Goal: Task Accomplishment & Management: Use online tool/utility

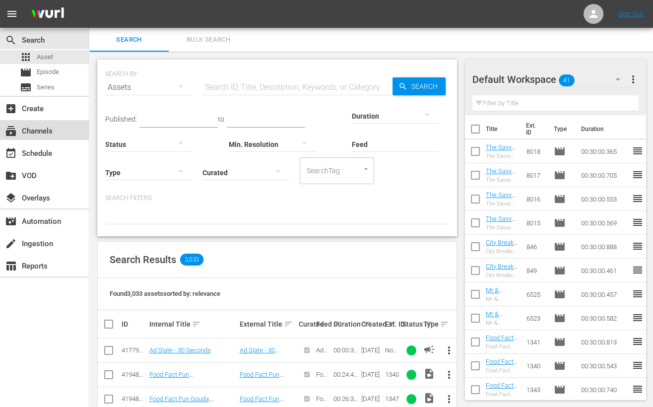
click at [45, 131] on div "subscriptions Channels" at bounding box center [28, 129] width 56 height 9
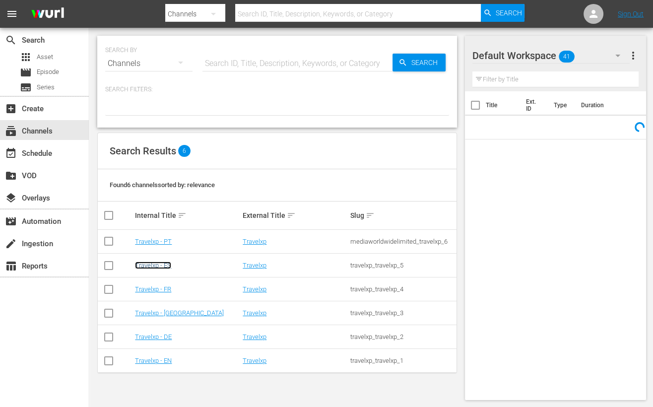
click at [158, 262] on link "Travelxp - ES" at bounding box center [153, 265] width 36 height 7
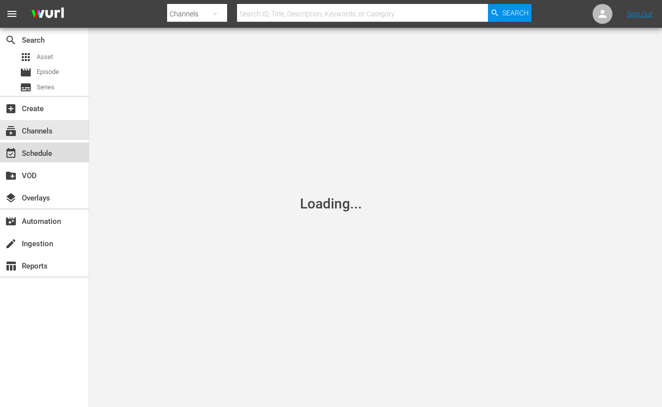
click at [68, 153] on div "event_available Schedule" at bounding box center [44, 152] width 89 height 20
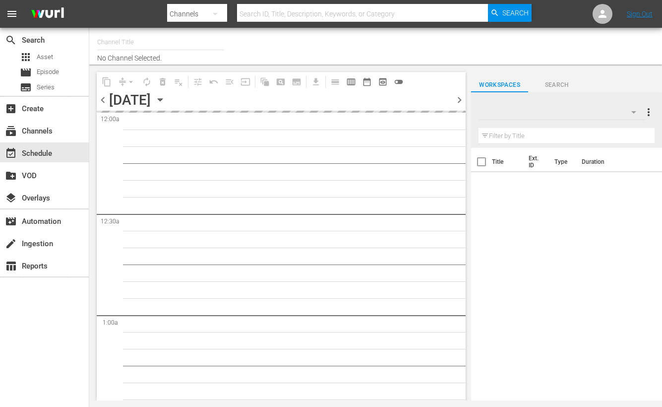
type input "Travelxp - ES (1613)"
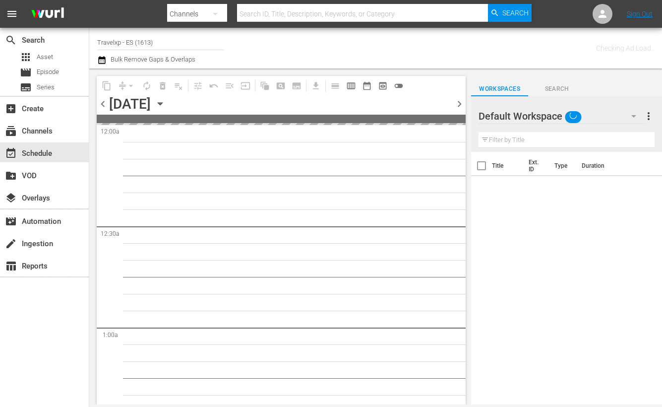
click at [162, 103] on icon "button" at bounding box center [160, 104] width 4 height 2
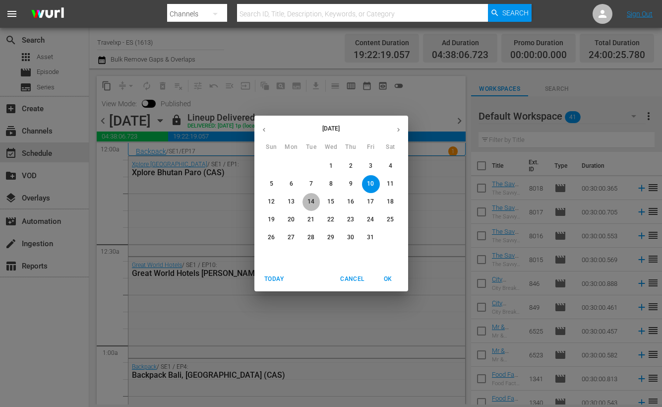
click at [310, 199] on p "14" at bounding box center [311, 201] width 7 height 8
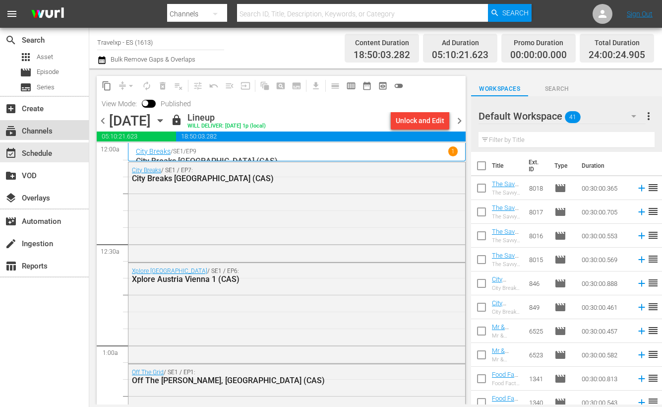
click at [59, 130] on div "subscriptions Channels" at bounding box center [44, 130] width 89 height 20
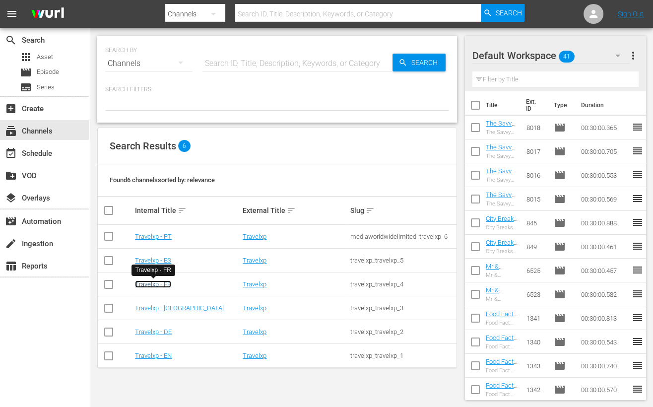
click at [164, 280] on link "Travelxp - FR" at bounding box center [153, 283] width 36 height 7
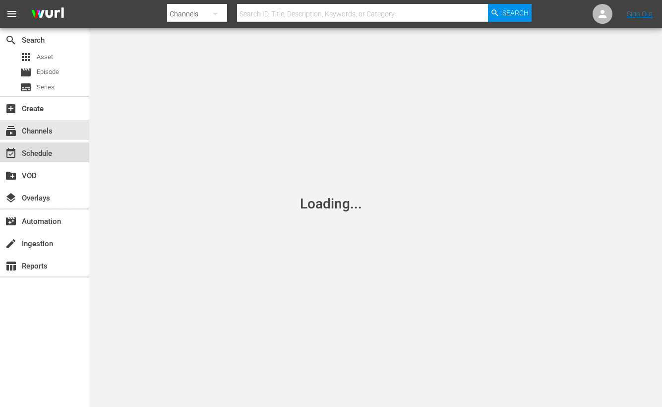
click at [65, 150] on div "event_available Schedule" at bounding box center [44, 152] width 89 height 20
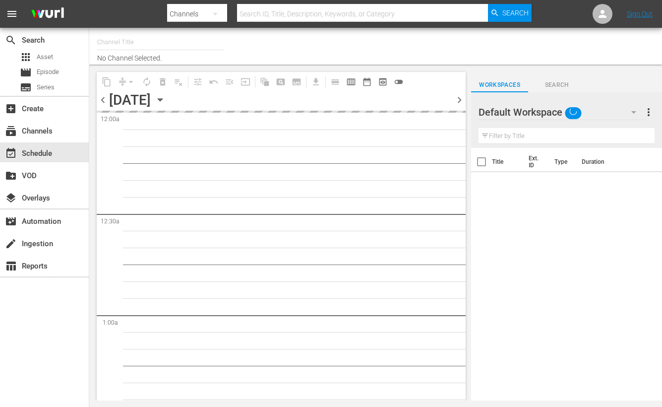
type input "Travelxp - FR (1157)"
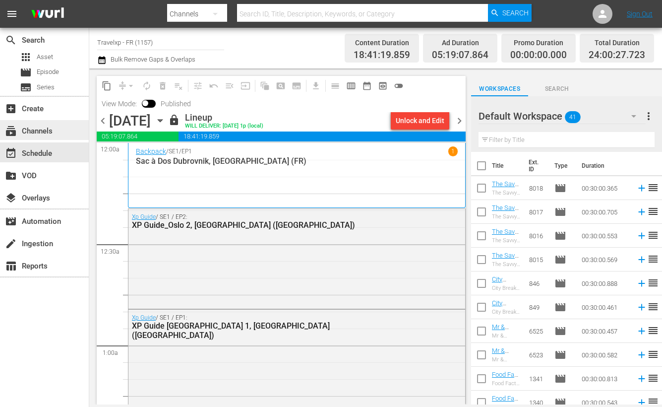
click at [53, 129] on div "subscriptions Channels" at bounding box center [28, 129] width 56 height 9
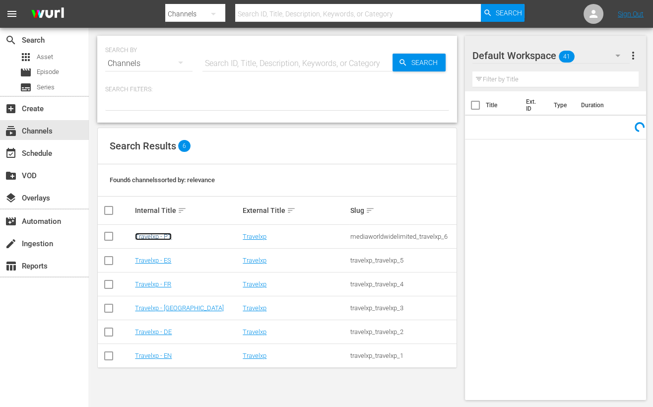
click at [158, 236] on link "Travelxp - PT" at bounding box center [153, 236] width 37 height 7
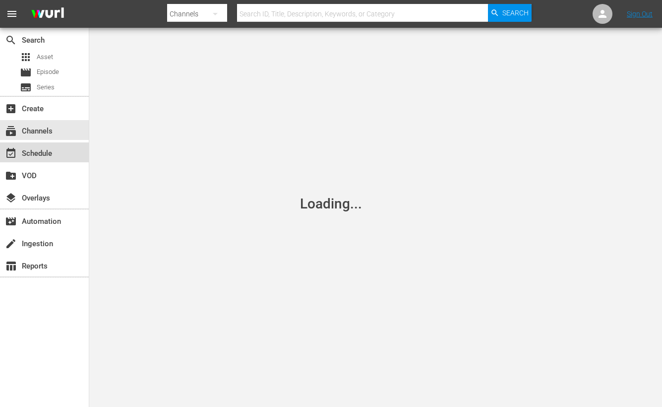
click at [45, 156] on div "event_available Schedule" at bounding box center [28, 151] width 56 height 9
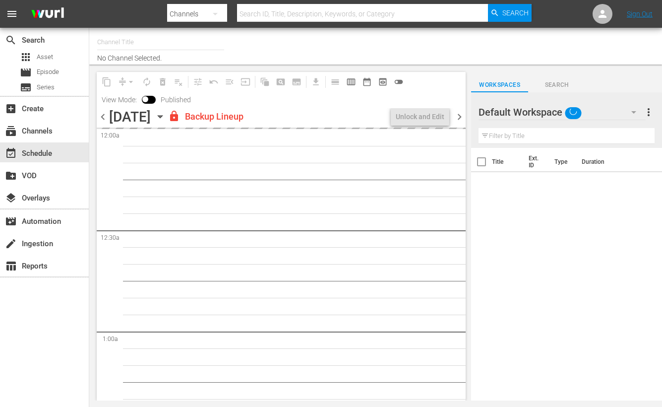
type input "Travelxp - PT (1639)"
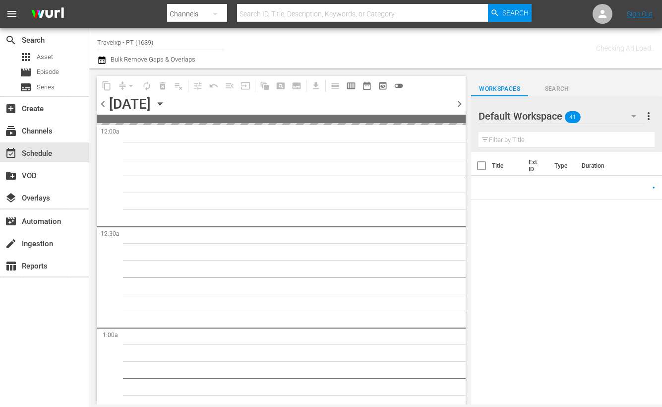
click at [166, 102] on icon "button" at bounding box center [160, 103] width 11 height 11
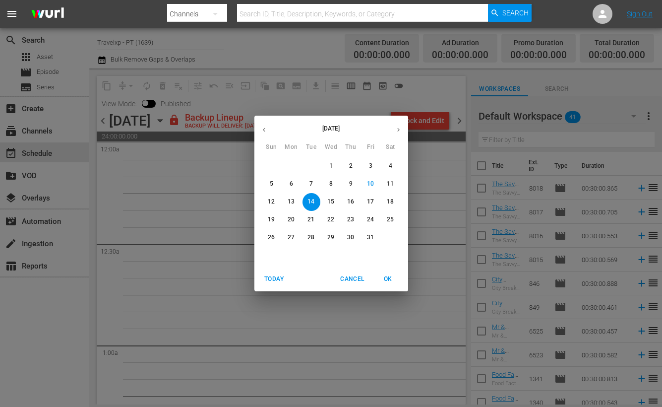
click at [394, 184] on p "11" at bounding box center [390, 184] width 7 height 8
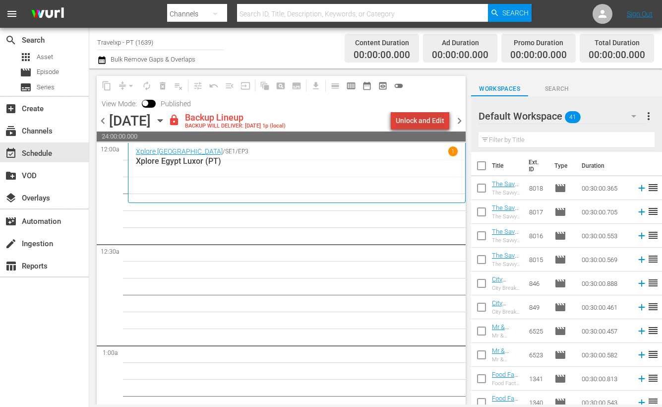
click at [427, 120] on div "Unlock and Edit" at bounding box center [420, 121] width 49 height 18
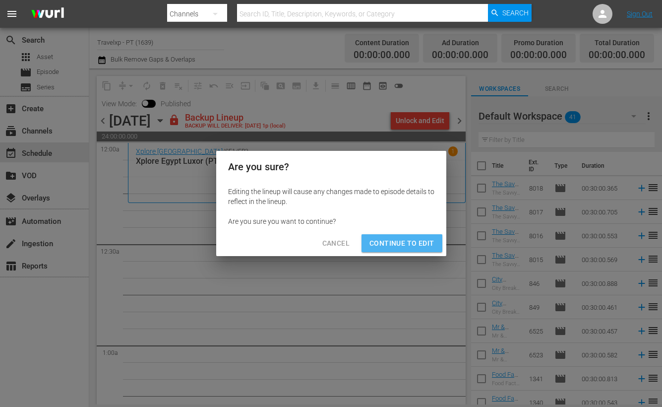
click at [409, 241] on span "Continue to Edit" at bounding box center [402, 243] width 65 height 12
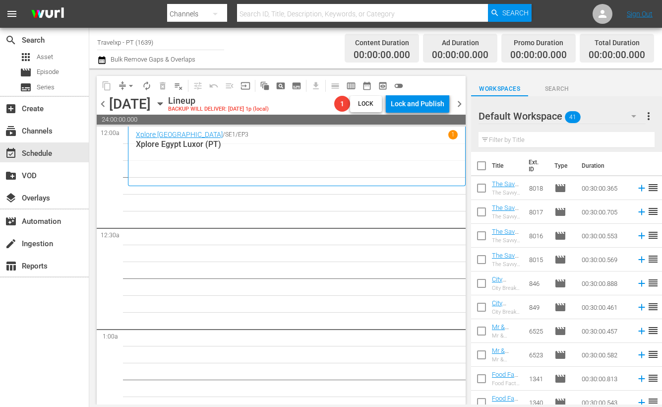
click at [544, 139] on input "text" at bounding box center [567, 140] width 176 height 16
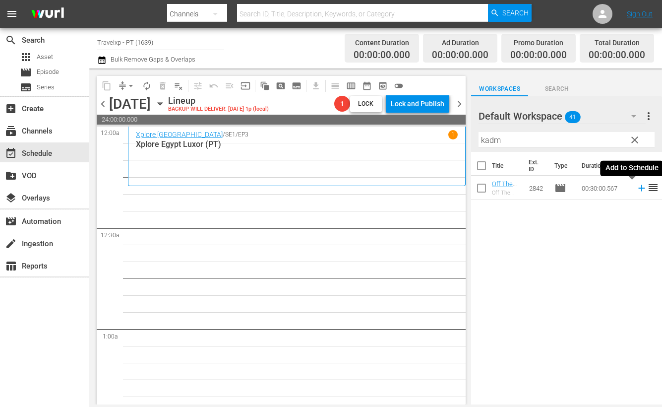
click at [637, 189] on icon at bounding box center [642, 188] width 11 height 11
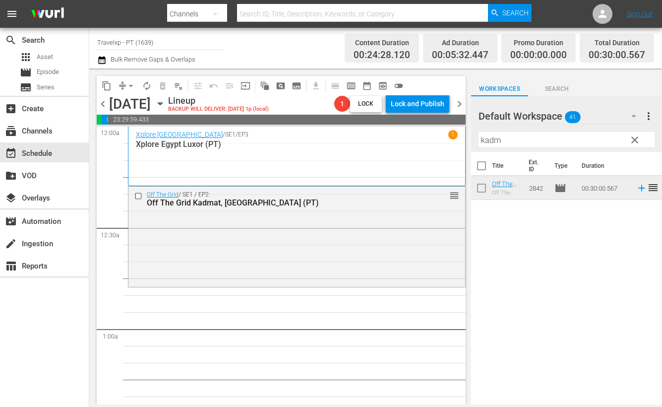
click at [494, 142] on input "kadm" at bounding box center [567, 140] width 176 height 16
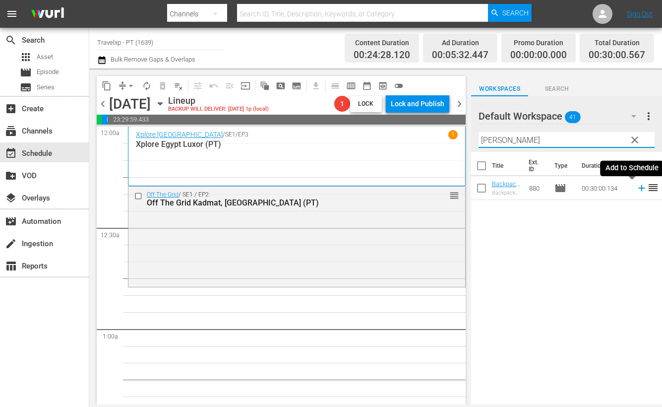
click at [637, 189] on icon at bounding box center [642, 188] width 11 height 11
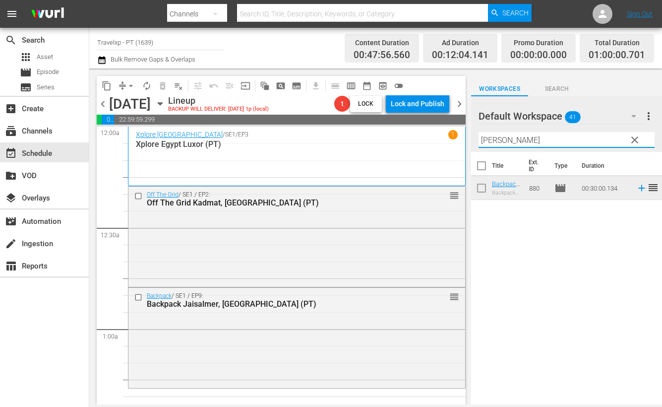
click at [491, 134] on input "[PERSON_NAME]" at bounding box center [567, 140] width 176 height 16
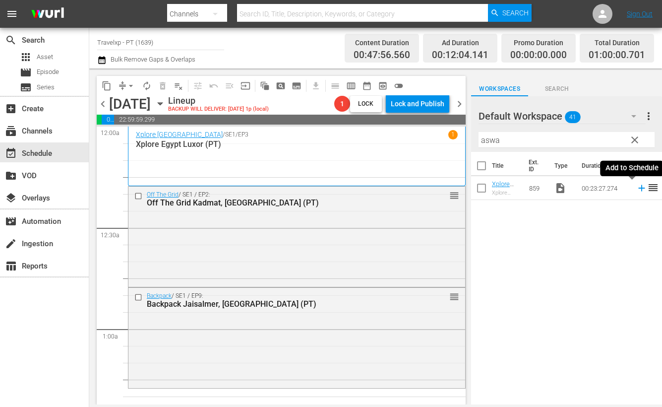
click at [637, 187] on icon at bounding box center [642, 188] width 11 height 11
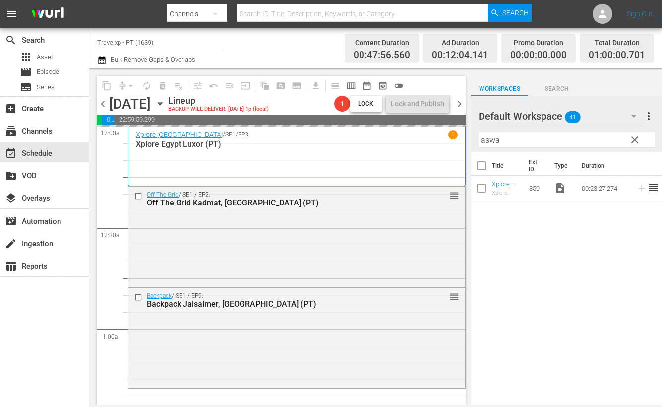
click at [494, 142] on input "aswa" at bounding box center [567, 140] width 176 height 16
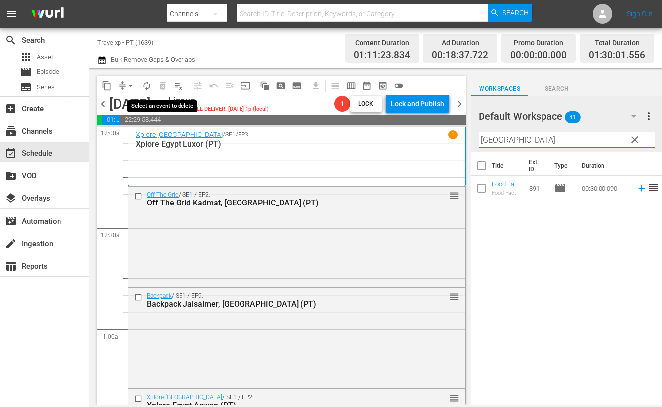
click at [163, 83] on span "delete_forever_outlined" at bounding box center [163, 86] width 16 height 16
click at [179, 85] on span "playlist_remove_outlined" at bounding box center [179, 86] width 10 height 10
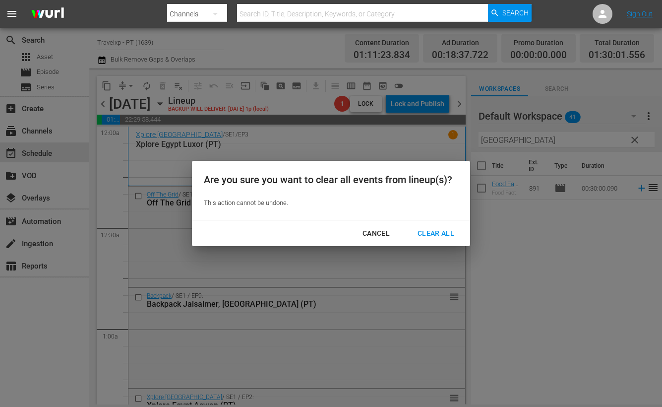
click at [429, 232] on div "Clear All" at bounding box center [436, 233] width 53 height 12
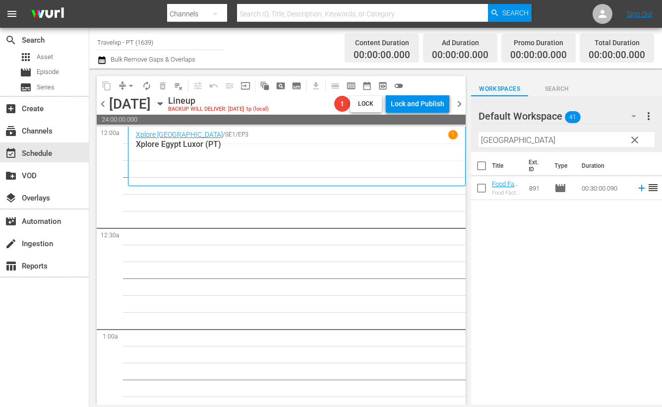
click at [494, 137] on input "[GEOGRAPHIC_DATA]" at bounding box center [567, 140] width 176 height 16
click at [637, 189] on icon at bounding box center [642, 188] width 11 height 11
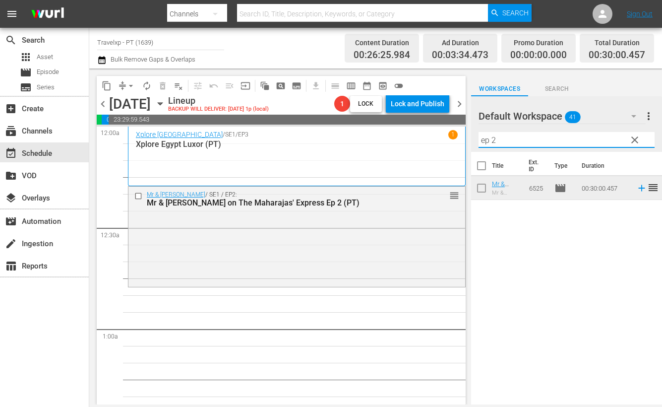
drag, startPoint x: 481, startPoint y: 132, endPoint x: 463, endPoint y: 132, distance: 18.4
click at [463, 132] on div "content_copy compress arrow_drop_down autorenew_outlined delete_forever_outline…" at bounding box center [375, 236] width 573 height 336
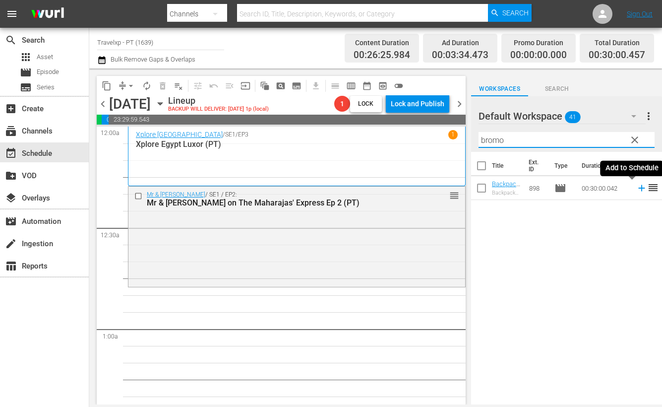
click at [637, 190] on icon at bounding box center [642, 188] width 11 height 11
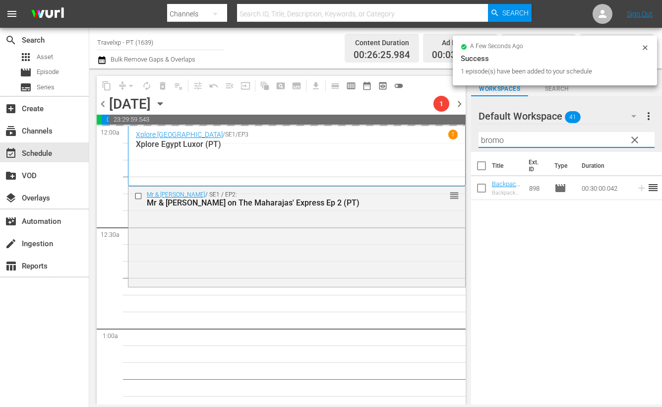
click at [490, 138] on input "bromo" at bounding box center [567, 140] width 176 height 16
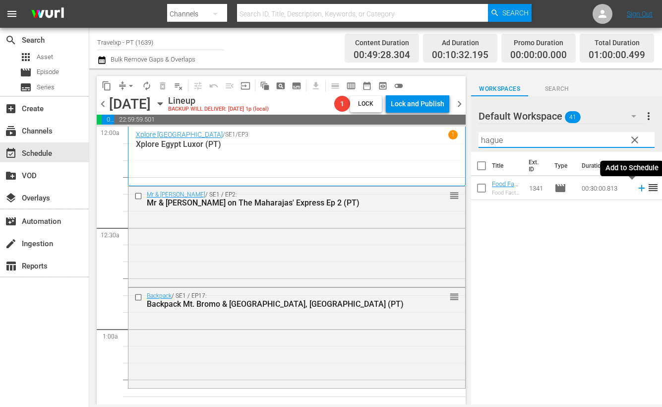
click at [637, 187] on icon at bounding box center [642, 188] width 11 height 11
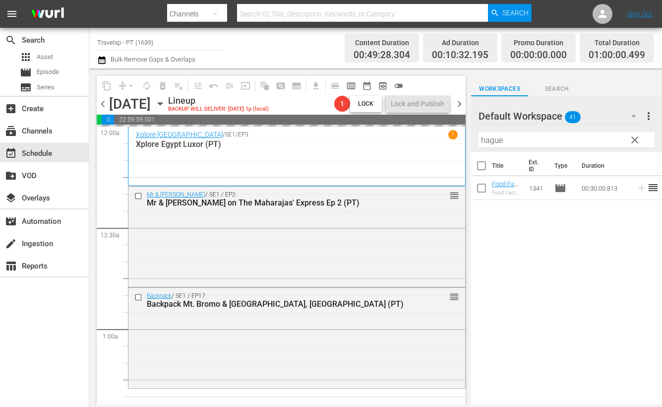
click at [496, 138] on input "hague" at bounding box center [567, 140] width 176 height 16
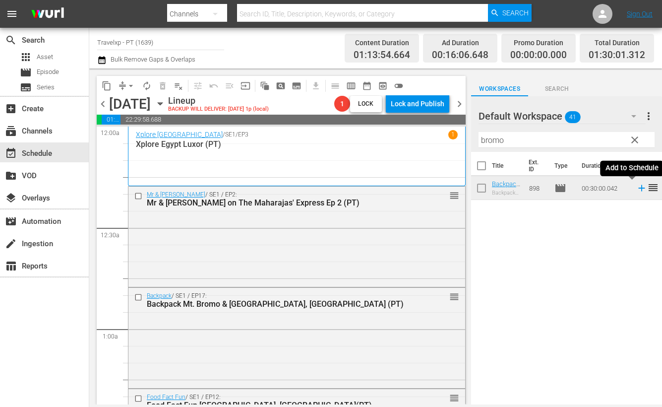
click at [637, 189] on icon at bounding box center [642, 188] width 11 height 11
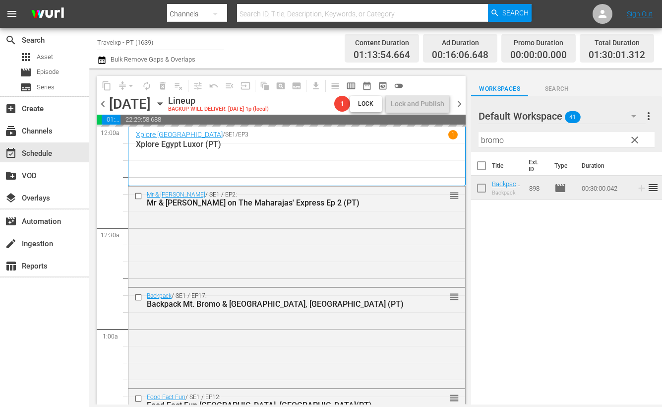
click at [484, 138] on input "bromo" at bounding box center [567, 140] width 176 height 16
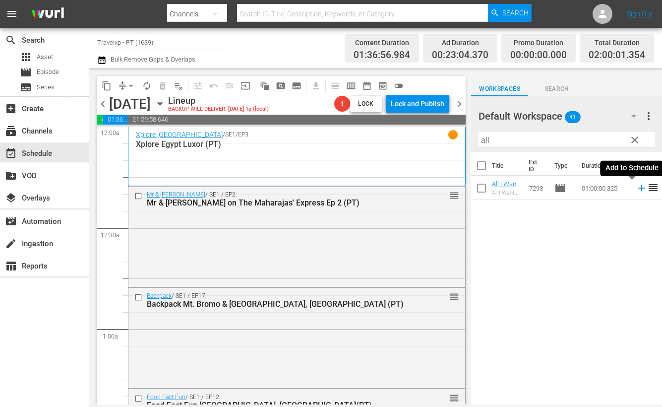
click at [637, 187] on icon at bounding box center [642, 188] width 11 height 11
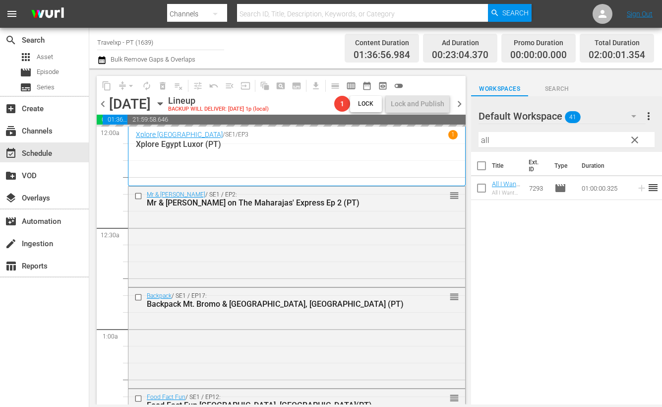
click at [486, 140] on input "all" at bounding box center [567, 140] width 176 height 16
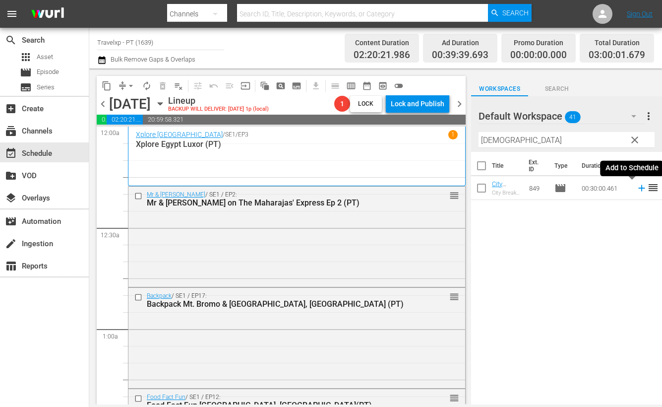
click at [637, 189] on icon at bounding box center [642, 188] width 11 height 11
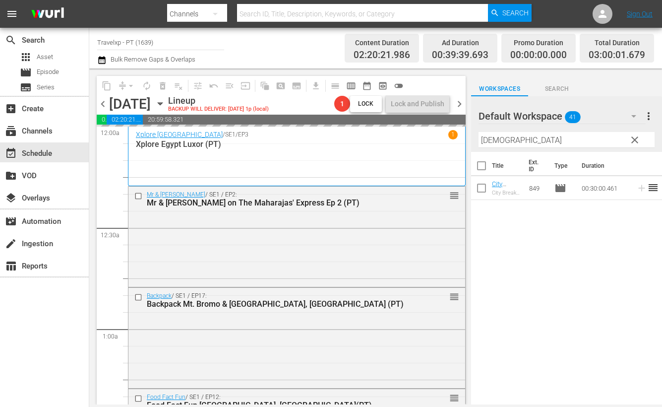
click at [484, 140] on input "[DEMOGRAPHIC_DATA]" at bounding box center [567, 140] width 176 height 16
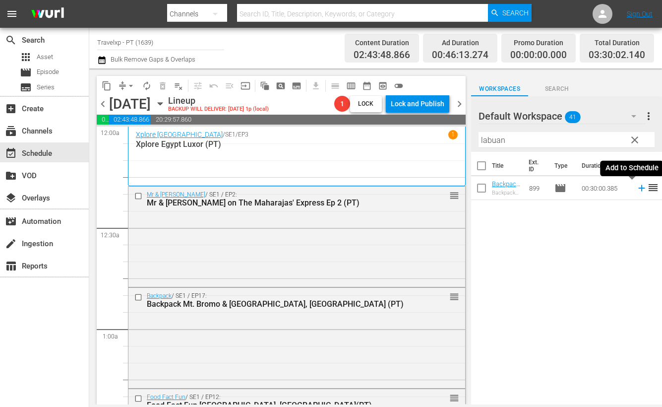
click at [639, 190] on icon at bounding box center [642, 188] width 6 height 6
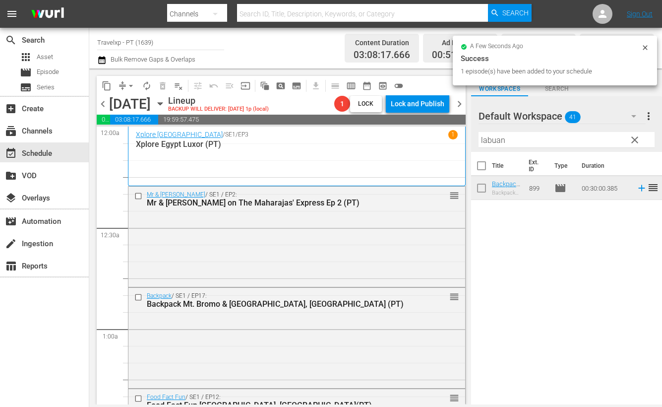
click at [494, 141] on input "labuan" at bounding box center [567, 140] width 176 height 16
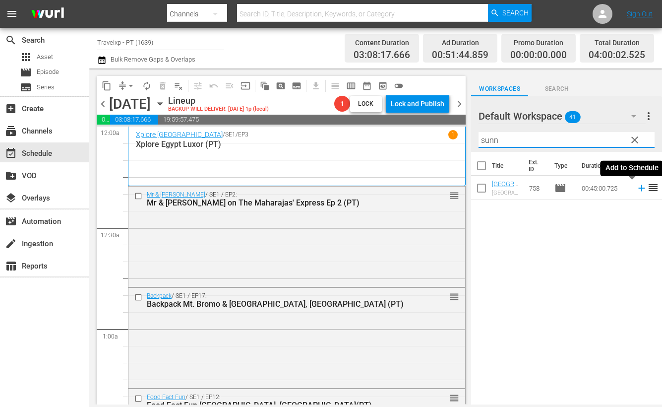
click at [637, 187] on icon at bounding box center [642, 188] width 11 height 11
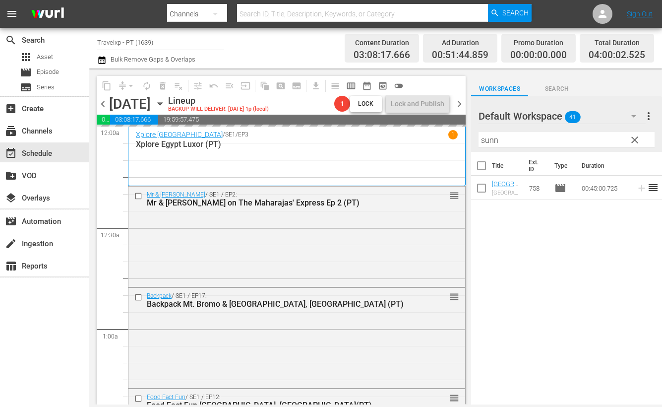
click at [484, 139] on input "sunn" at bounding box center [567, 140] width 176 height 16
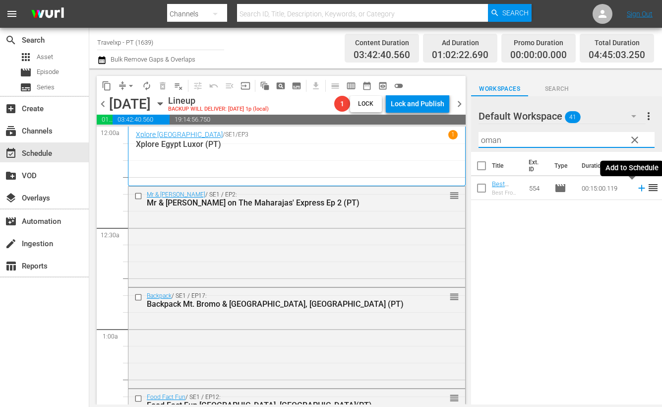
click at [637, 189] on icon at bounding box center [642, 188] width 11 height 11
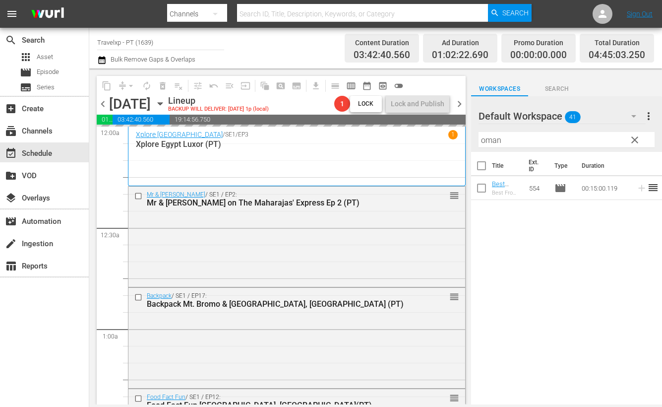
click at [490, 138] on input "oman" at bounding box center [567, 140] width 176 height 16
click at [489, 138] on input "oman" at bounding box center [567, 140] width 176 height 16
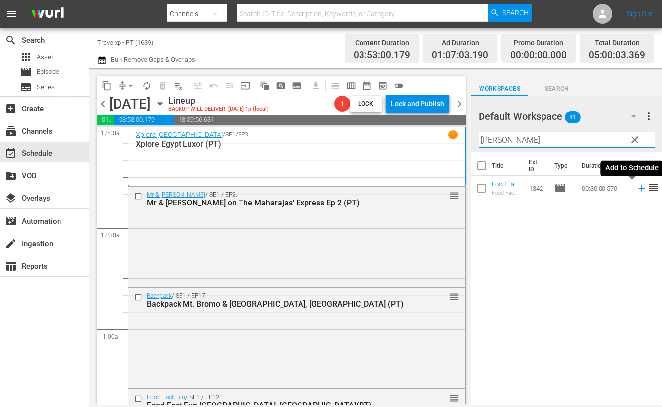
click at [637, 190] on icon at bounding box center [642, 188] width 11 height 11
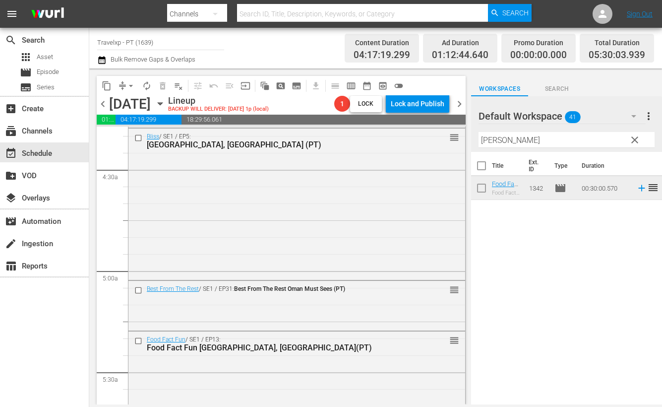
scroll to position [1054, 0]
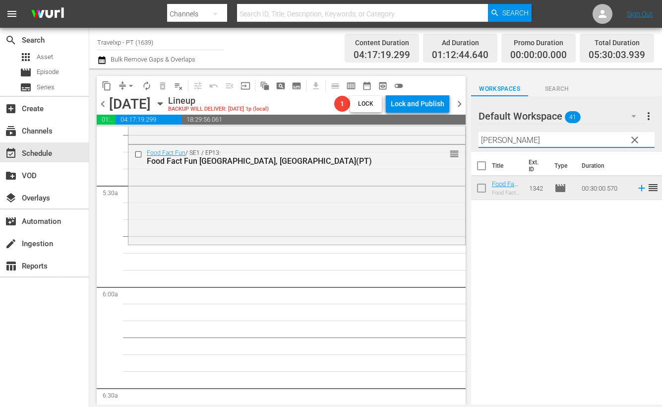
click at [486, 142] on input "[PERSON_NAME]" at bounding box center [567, 140] width 176 height 16
click at [639, 188] on icon at bounding box center [642, 188] width 6 height 6
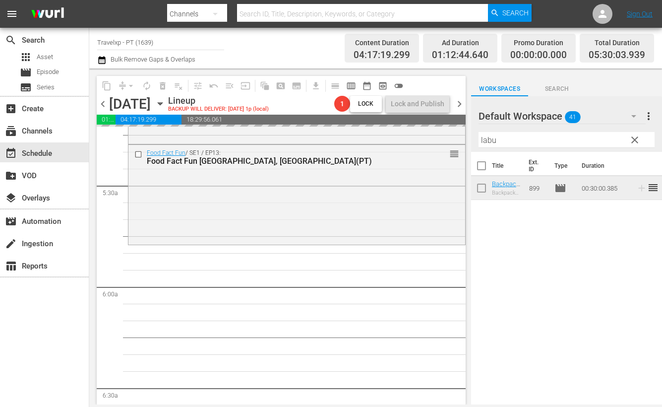
click at [486, 138] on input "labu" at bounding box center [567, 140] width 176 height 16
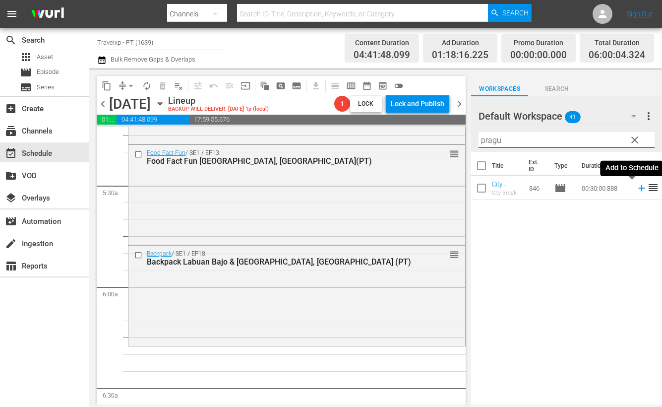
click at [639, 189] on icon at bounding box center [642, 188] width 6 height 6
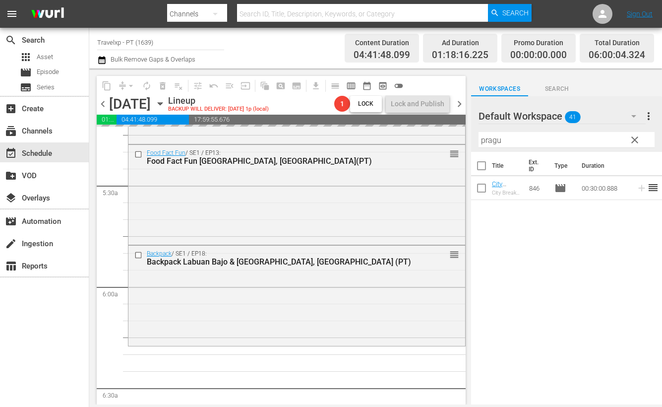
click at [495, 140] on input "pragu" at bounding box center [567, 140] width 176 height 16
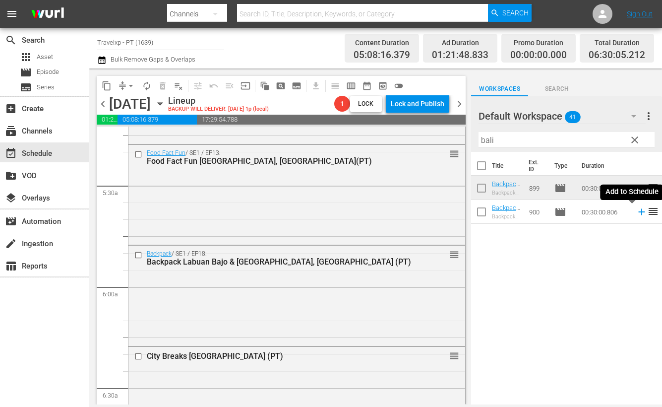
click at [637, 214] on icon at bounding box center [642, 211] width 11 height 11
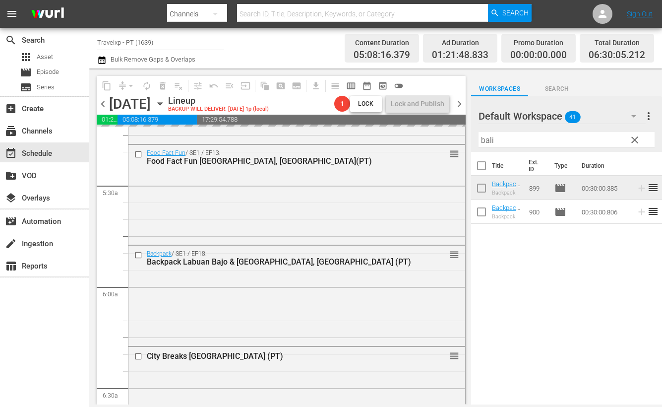
click at [491, 142] on input "bali" at bounding box center [567, 140] width 176 height 16
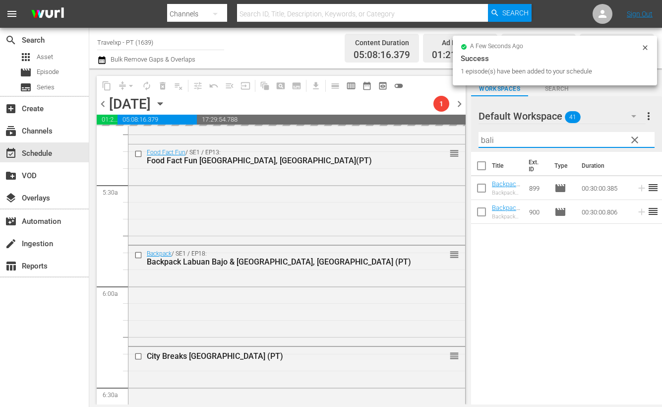
click at [491, 142] on input "bali" at bounding box center [567, 140] width 176 height 16
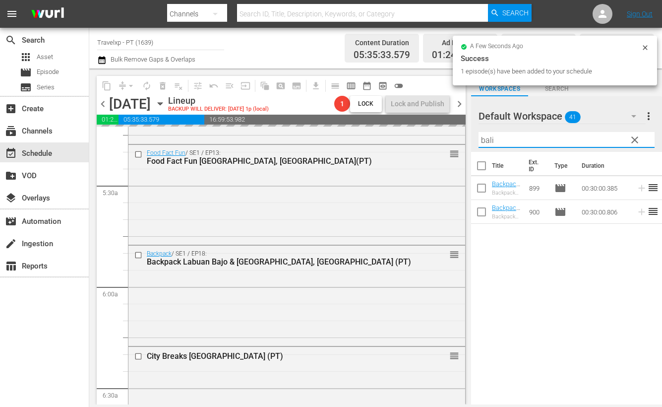
click at [491, 142] on input "bali" at bounding box center [567, 140] width 176 height 16
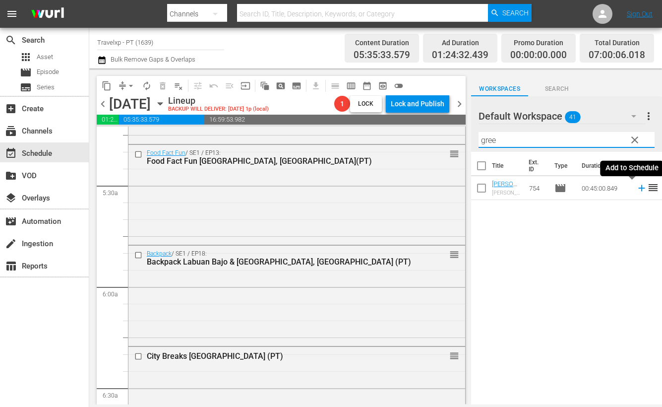
click at [639, 189] on icon at bounding box center [642, 188] width 6 height 6
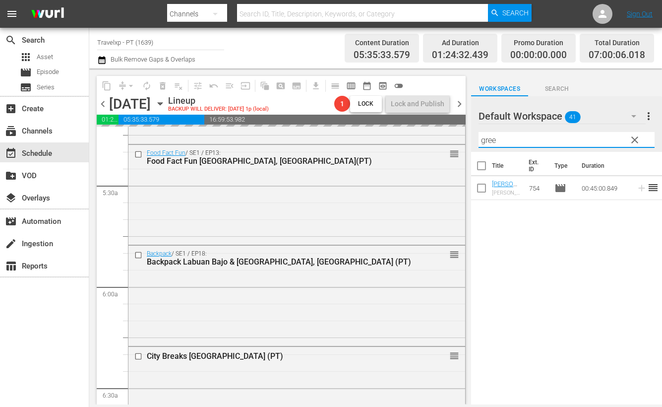
click at [489, 141] on input "gree" at bounding box center [567, 140] width 176 height 16
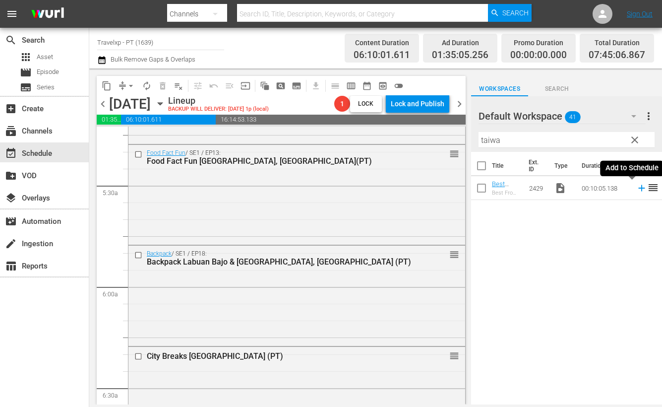
click at [639, 189] on icon at bounding box center [642, 188] width 6 height 6
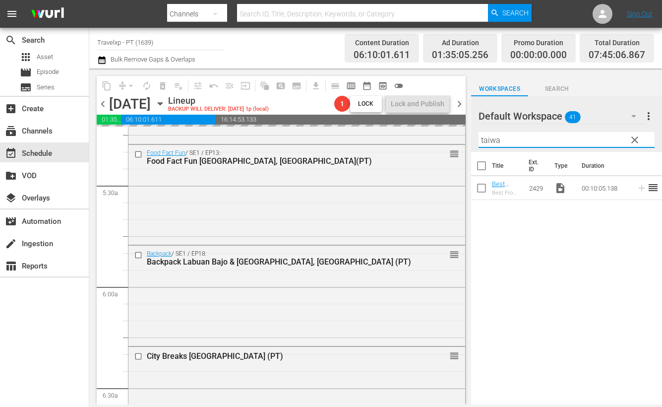
click at [491, 142] on input "taiwa" at bounding box center [567, 140] width 176 height 16
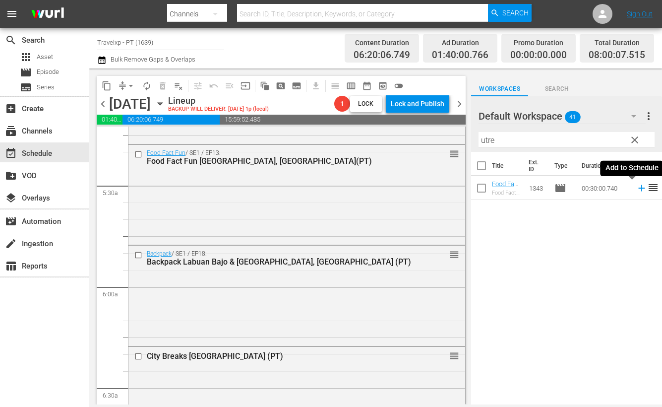
click at [639, 189] on icon at bounding box center [642, 188] width 6 height 6
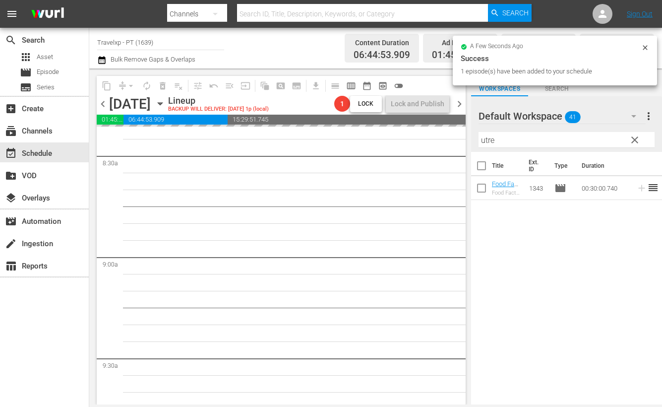
scroll to position [1674, 0]
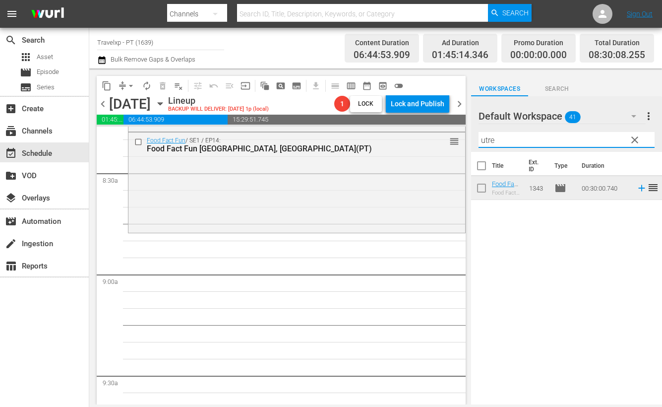
click at [487, 138] on input "utre" at bounding box center [567, 140] width 176 height 16
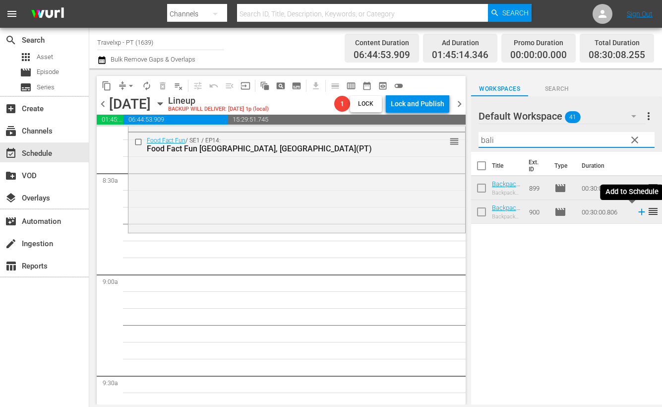
click at [639, 212] on icon at bounding box center [642, 212] width 6 height 6
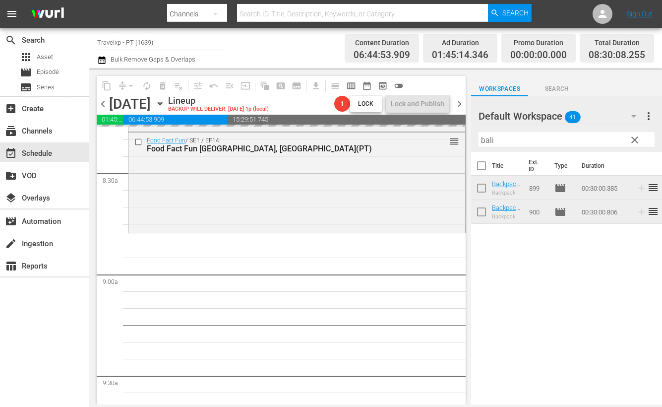
click at [489, 137] on input "bali" at bounding box center [567, 140] width 176 height 16
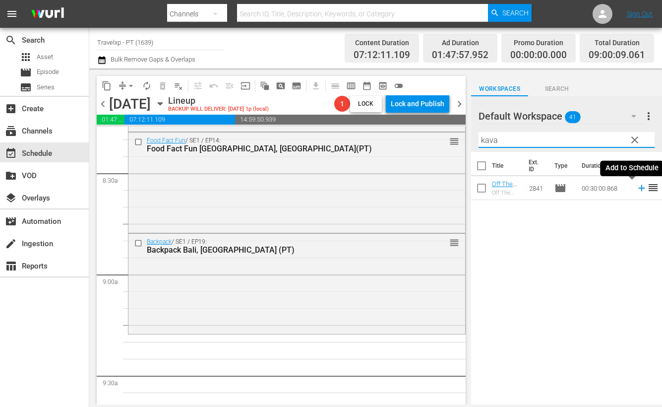
click at [639, 189] on icon at bounding box center [642, 188] width 6 height 6
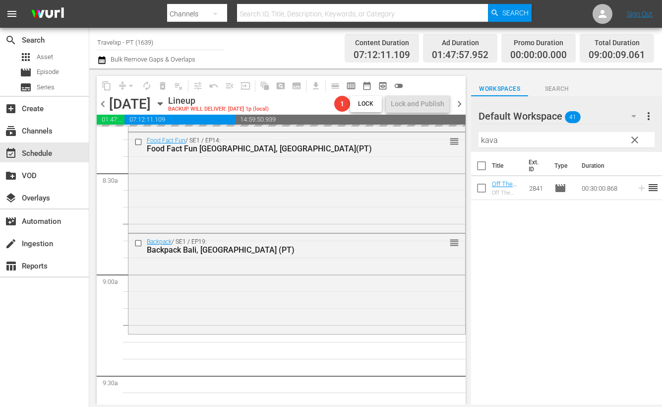
click at [491, 138] on input "kava" at bounding box center [567, 140] width 176 height 16
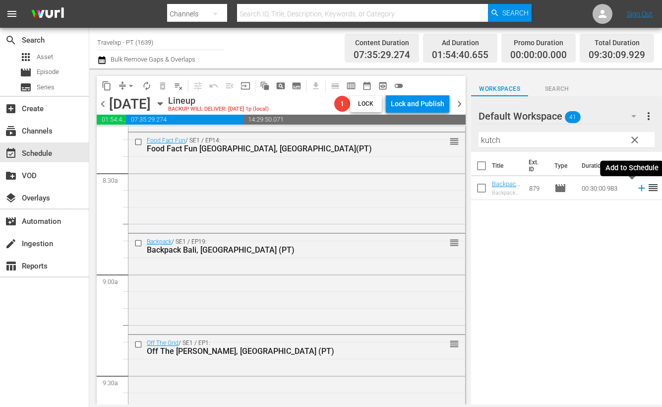
click at [639, 188] on icon at bounding box center [642, 188] width 6 height 6
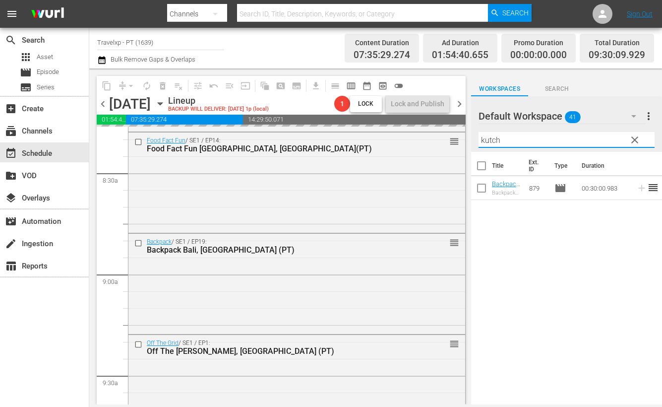
click at [490, 138] on input "kutch" at bounding box center [567, 140] width 176 height 16
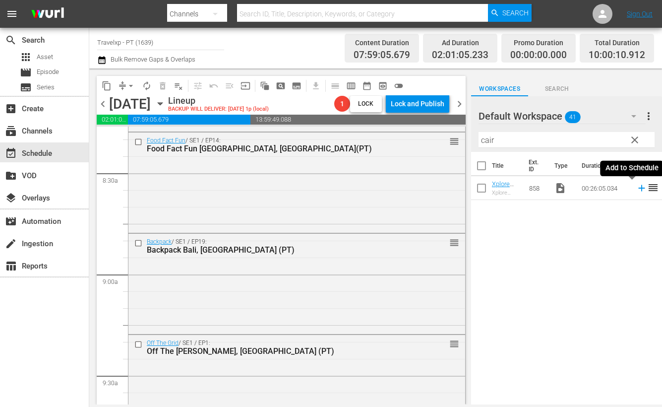
click at [637, 187] on icon at bounding box center [642, 188] width 11 height 11
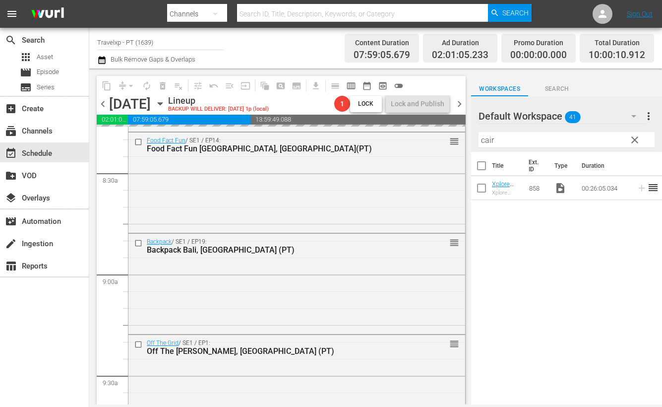
click at [491, 140] on input "cair" at bounding box center [567, 140] width 176 height 16
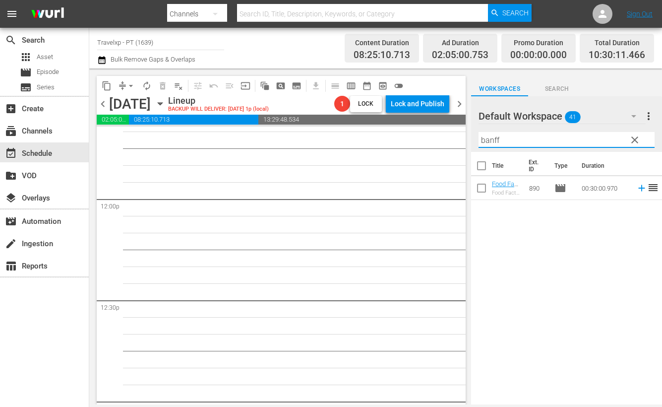
scroll to position [2109, 0]
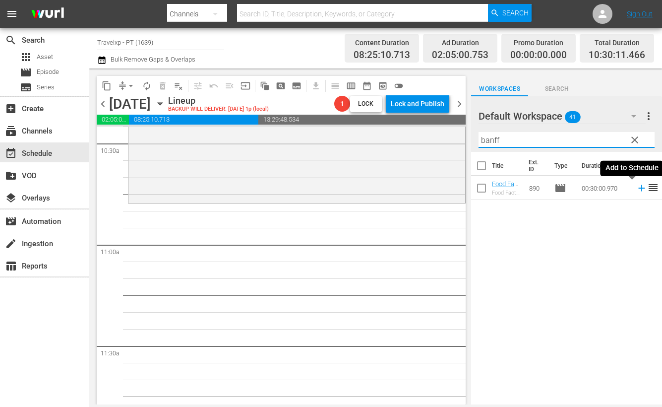
click at [639, 188] on icon at bounding box center [642, 188] width 6 height 6
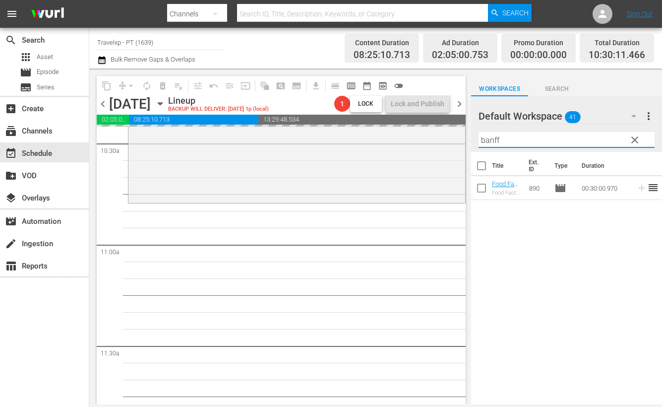
click at [491, 137] on input "banff" at bounding box center [567, 140] width 176 height 16
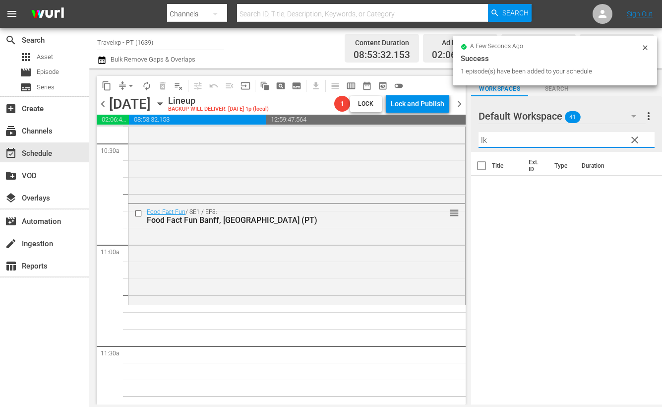
type input "l"
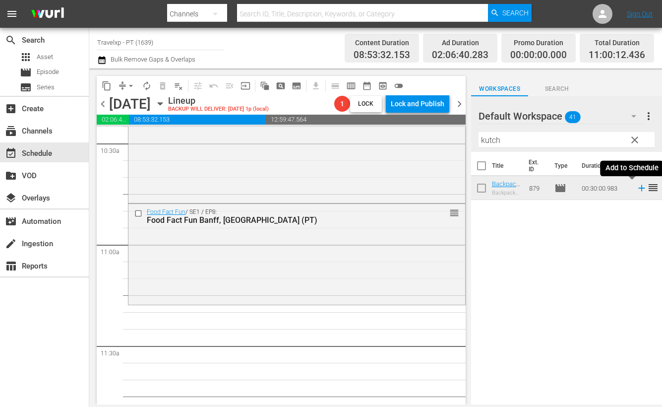
click at [637, 189] on icon at bounding box center [642, 188] width 11 height 11
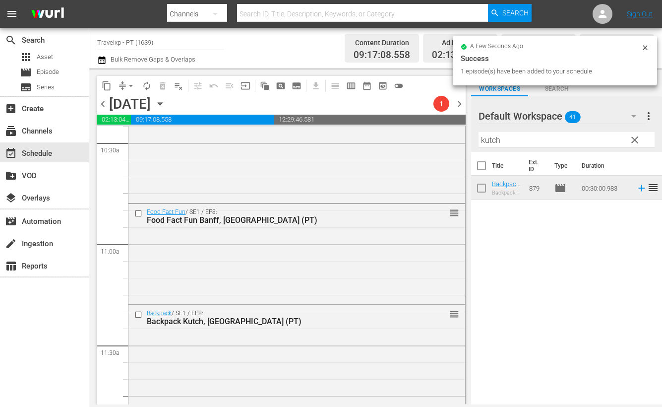
click at [489, 136] on input "kutch" at bounding box center [567, 140] width 176 height 16
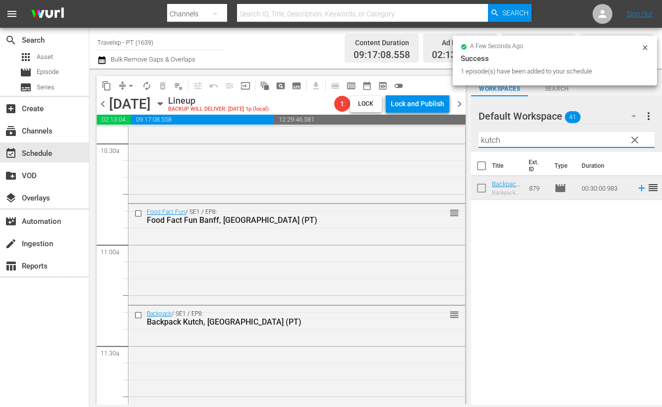
click at [489, 136] on input "kutch" at bounding box center [567, 140] width 176 height 16
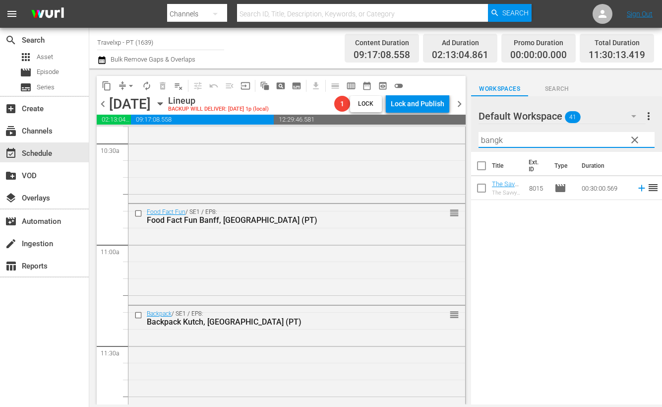
drag, startPoint x: 620, startPoint y: 254, endPoint x: 625, endPoint y: 232, distance: 22.3
click at [620, 254] on div "Title Ext. ID Type Duration The Savvy Nomad [GEOGRAPHIC_DATA], [GEOGRAPHIC_DATA…" at bounding box center [566, 279] width 191 height 254
click at [637, 187] on icon at bounding box center [642, 188] width 11 height 11
click at [494, 140] on input "bangk" at bounding box center [567, 140] width 176 height 16
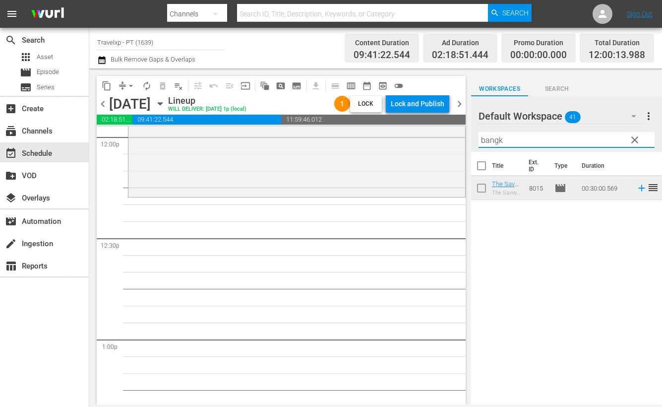
scroll to position [2357, 0]
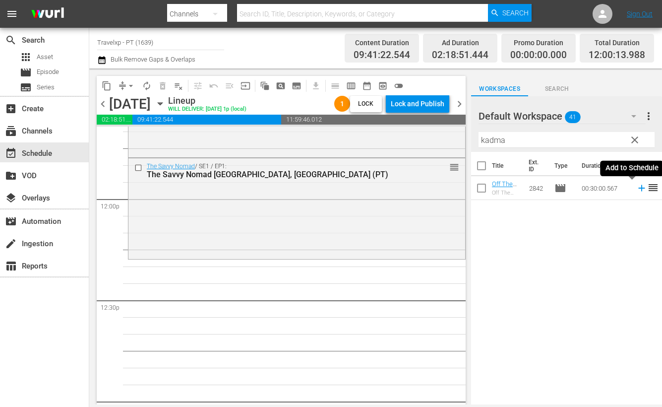
click at [637, 190] on icon at bounding box center [642, 188] width 11 height 11
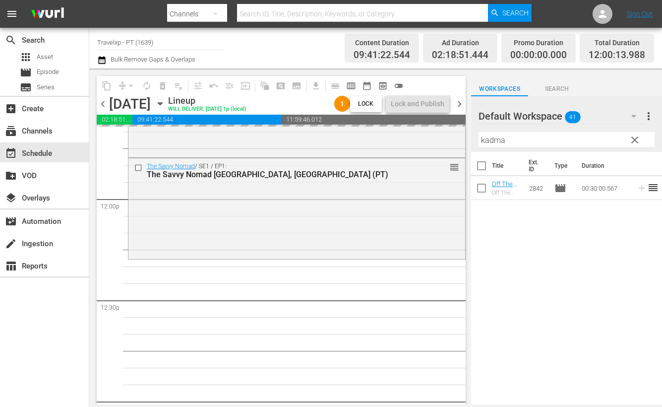
click at [488, 139] on input "kadma" at bounding box center [567, 140] width 176 height 16
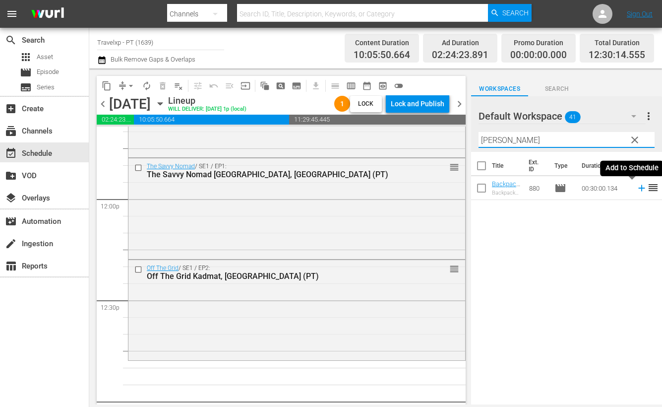
click at [637, 187] on icon at bounding box center [642, 188] width 11 height 11
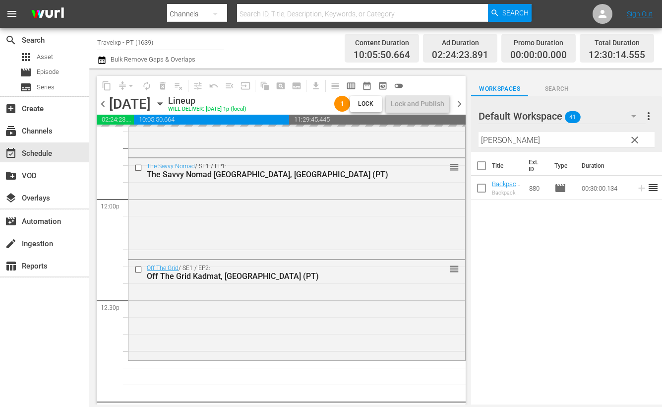
click at [498, 141] on input "[PERSON_NAME]" at bounding box center [567, 140] width 176 height 16
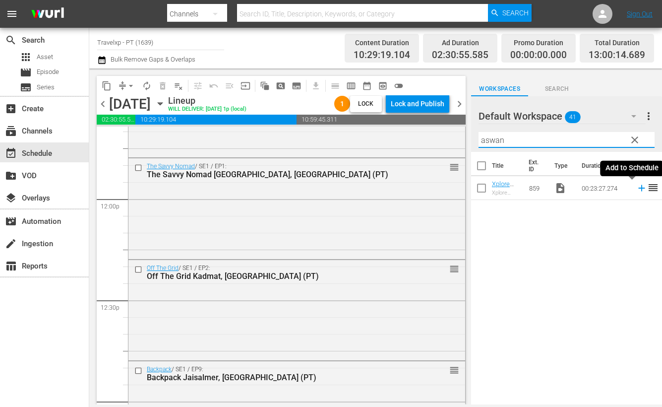
click at [639, 188] on icon at bounding box center [642, 188] width 6 height 6
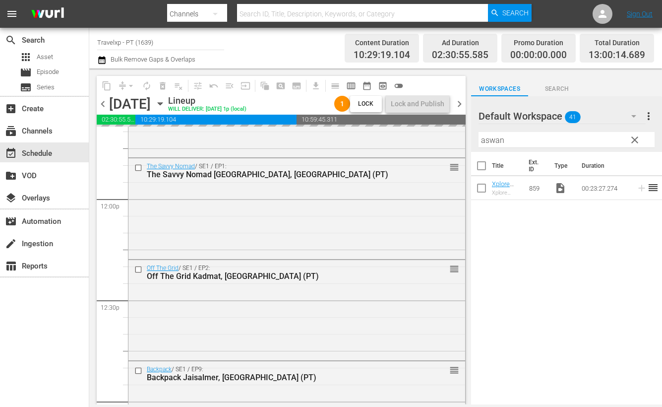
click at [492, 140] on input "aswan" at bounding box center [567, 140] width 176 height 16
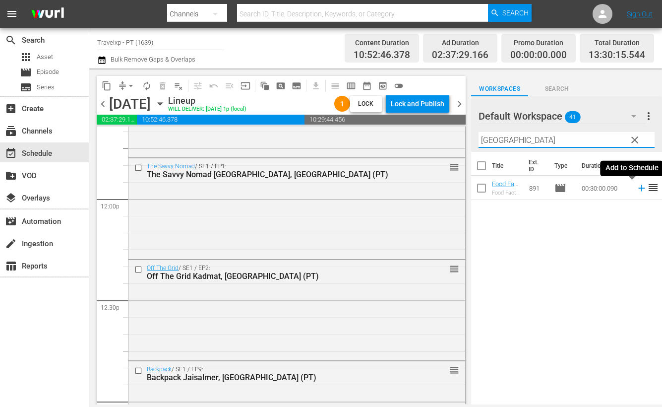
click at [639, 187] on icon at bounding box center [642, 188] width 6 height 6
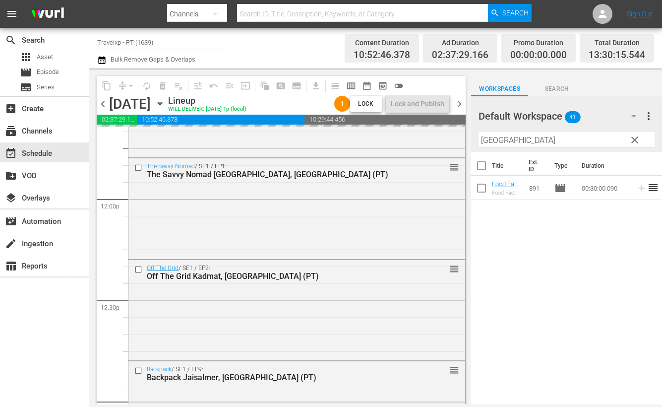
click at [493, 141] on input "[GEOGRAPHIC_DATA]" at bounding box center [567, 140] width 176 height 16
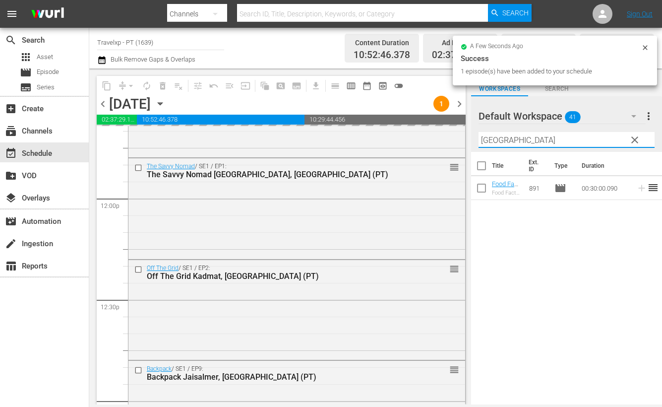
click at [493, 141] on input "[GEOGRAPHIC_DATA]" at bounding box center [567, 140] width 176 height 16
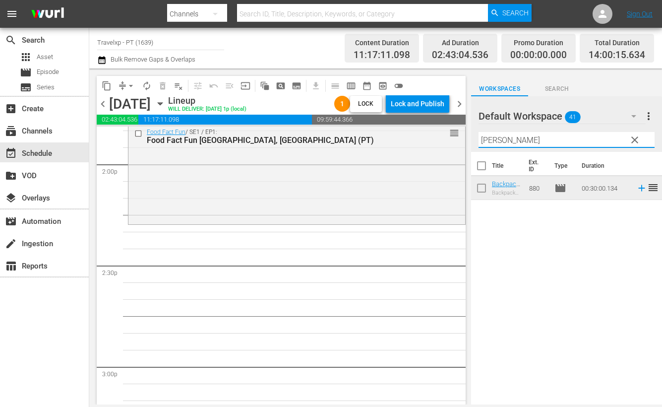
scroll to position [2791, 0]
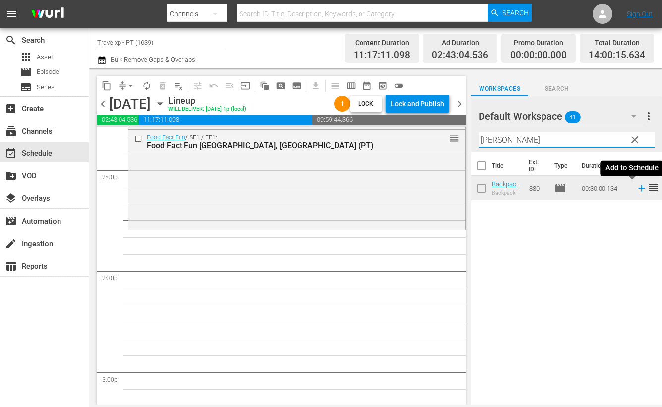
click at [639, 188] on icon at bounding box center [642, 188] width 6 height 6
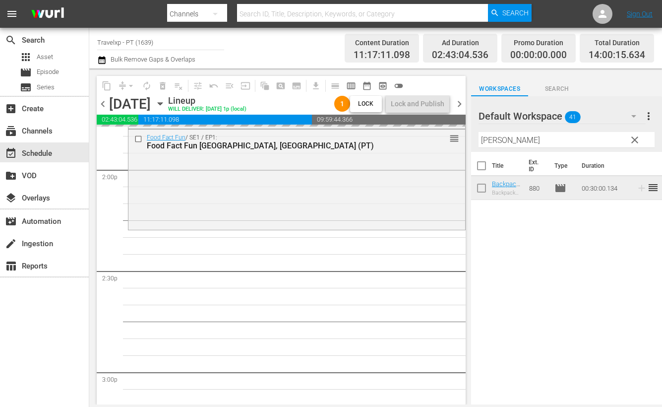
click at [496, 144] on input "[PERSON_NAME]" at bounding box center [567, 140] width 176 height 16
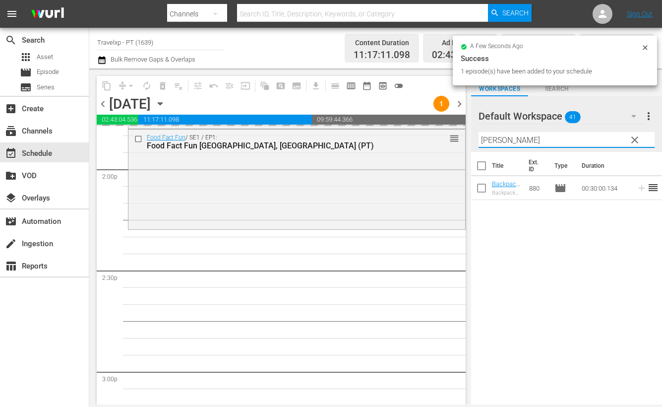
click at [496, 144] on input "[PERSON_NAME]" at bounding box center [567, 140] width 176 height 16
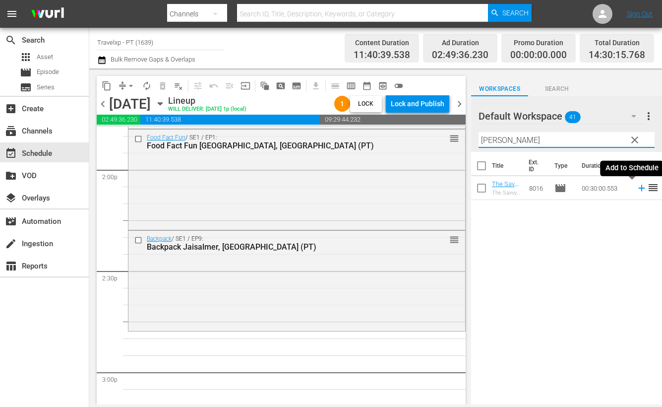
click at [637, 187] on icon at bounding box center [642, 188] width 11 height 11
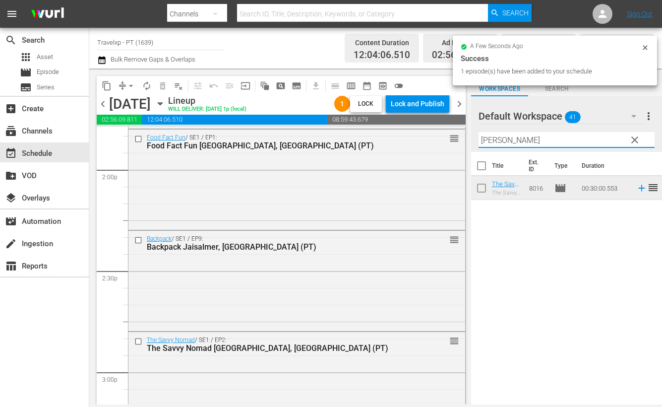
click at [492, 139] on input "[PERSON_NAME]" at bounding box center [567, 140] width 176 height 16
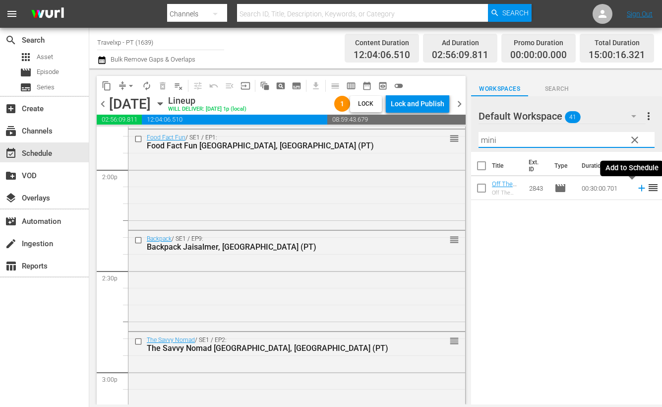
click at [637, 189] on icon at bounding box center [642, 188] width 11 height 11
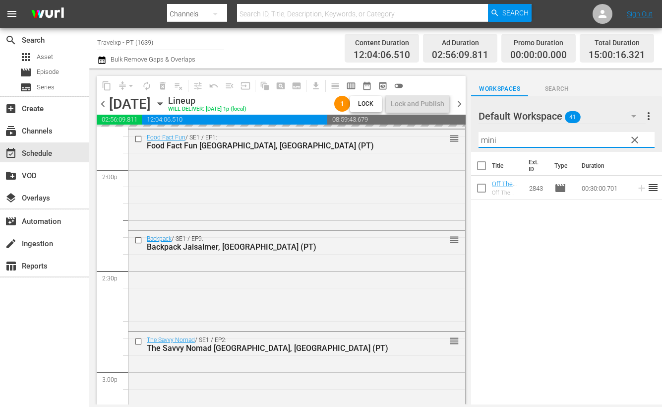
click at [488, 140] on input "mini" at bounding box center [567, 140] width 176 height 16
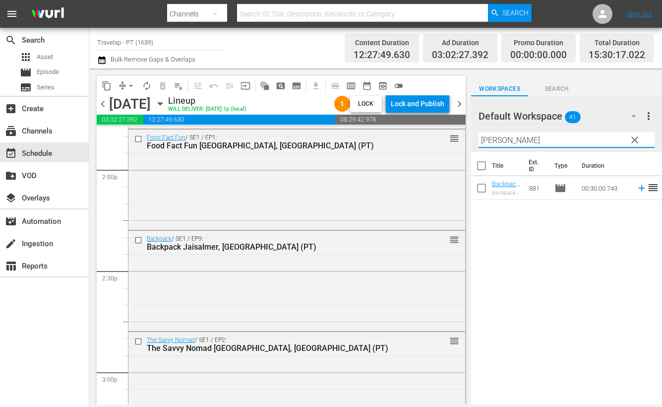
click at [639, 190] on icon at bounding box center [642, 188] width 6 height 6
click at [489, 140] on input "[PERSON_NAME]" at bounding box center [567, 140] width 176 height 16
click at [571, 283] on div "Title Ext. ID Type Duration Xplore Egypt Luxor (PT) Xplore Egypt Luxor (PT) 860…" at bounding box center [566, 279] width 191 height 254
click at [639, 187] on icon at bounding box center [642, 188] width 6 height 6
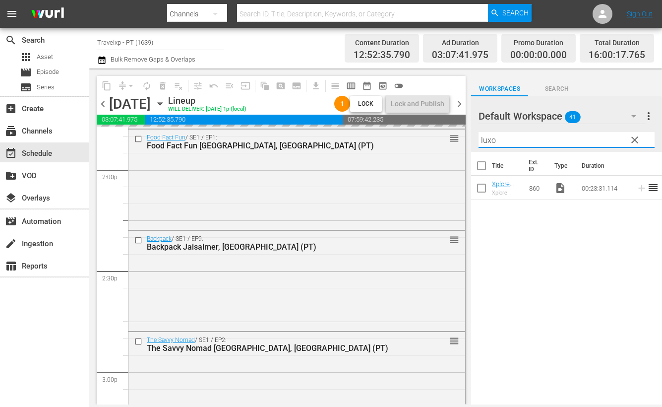
click at [485, 136] on input "luxo" at bounding box center [567, 140] width 176 height 16
click at [529, 270] on div "Title Ext. ID Type Duration Food Fact Fun HoChi Minh, [GEOGRAPHIC_DATA] (PT) Fo…" at bounding box center [566, 279] width 191 height 254
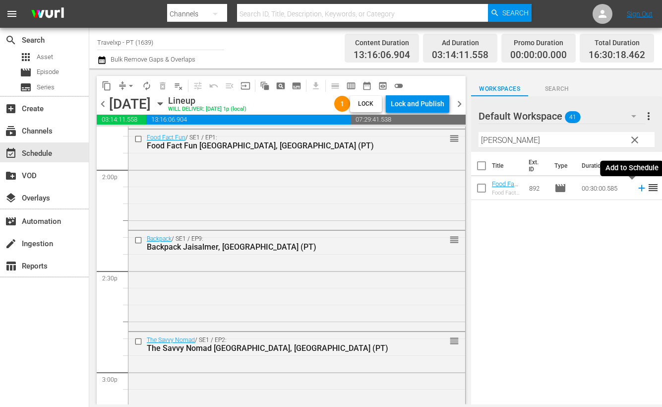
click at [639, 188] on icon at bounding box center [642, 188] width 6 height 6
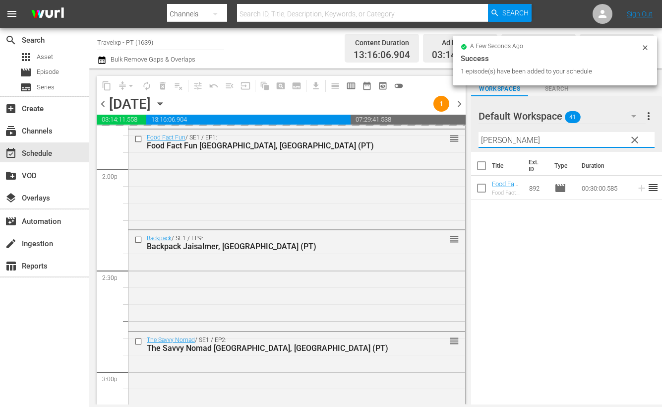
click at [487, 140] on input "[PERSON_NAME]" at bounding box center [567, 140] width 176 height 16
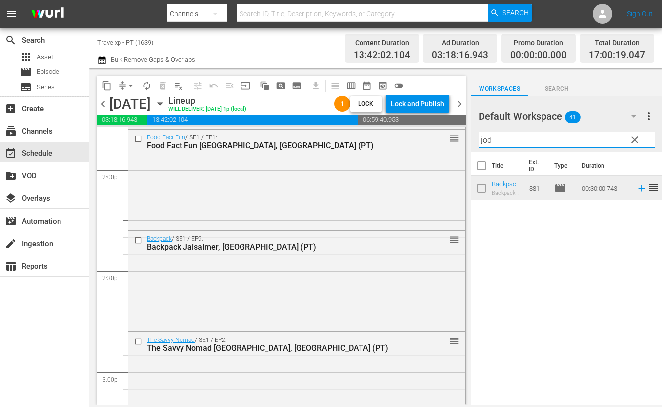
type input "[PERSON_NAME]"
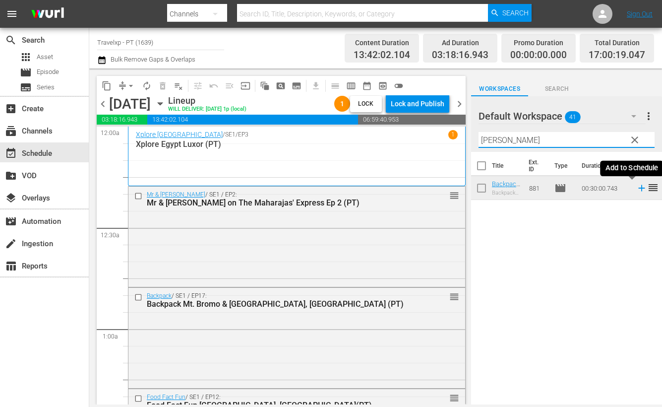
scroll to position [2791, 0]
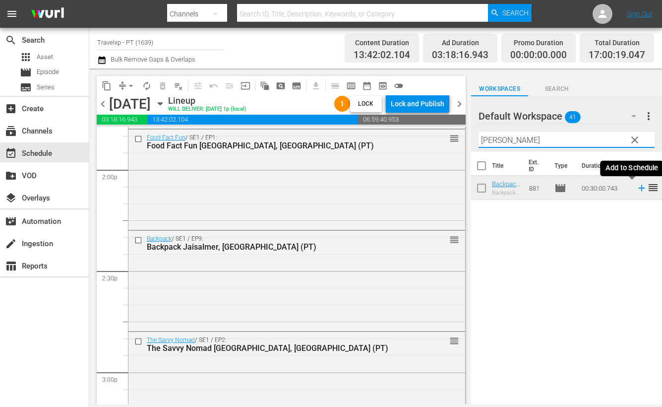
click at [639, 190] on icon at bounding box center [642, 188] width 6 height 6
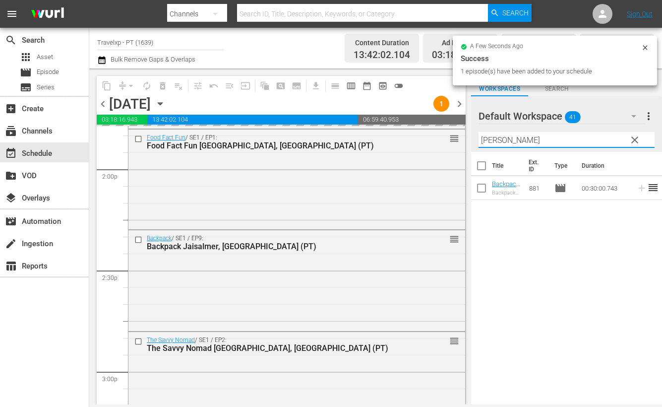
click at [491, 140] on input "[PERSON_NAME]" at bounding box center [567, 140] width 176 height 16
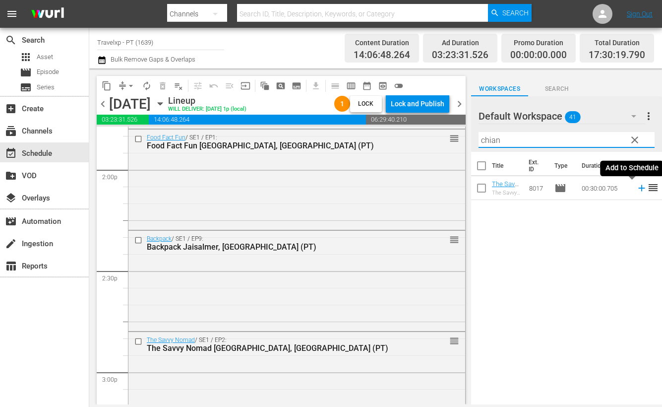
click at [639, 189] on icon at bounding box center [642, 188] width 6 height 6
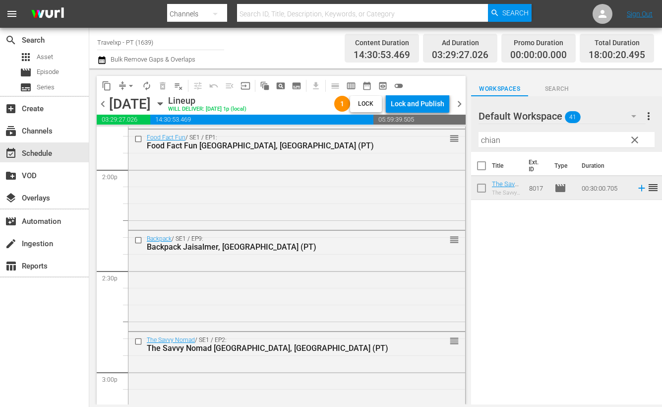
click at [491, 139] on input "chian" at bounding box center [567, 140] width 176 height 16
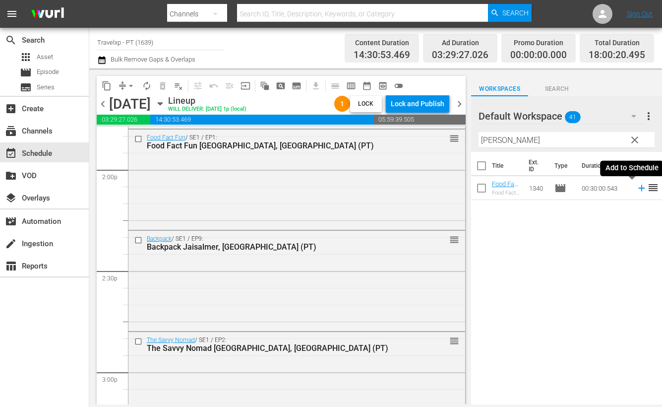
click at [639, 190] on icon at bounding box center [642, 188] width 6 height 6
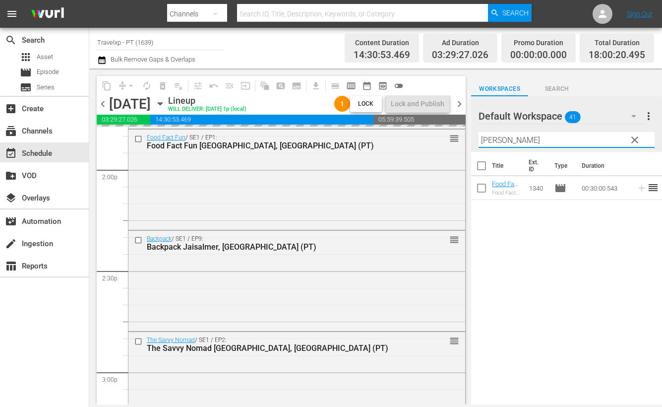
click at [494, 137] on input "amster" at bounding box center [567, 140] width 176 height 16
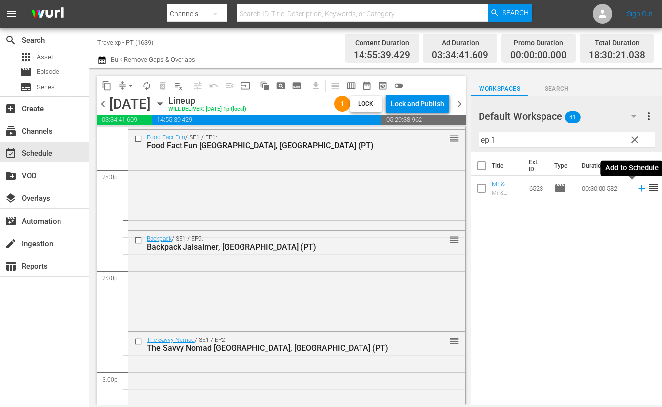
click at [637, 187] on icon at bounding box center [642, 188] width 11 height 11
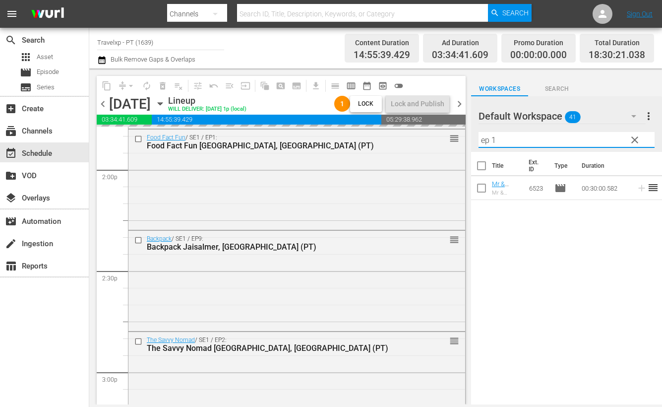
drag, startPoint x: 517, startPoint y: 142, endPoint x: 465, endPoint y: 139, distance: 51.7
click at [465, 139] on div "content_copy compress arrow_drop_down autorenew_outlined delete_forever_outline…" at bounding box center [375, 236] width 573 height 336
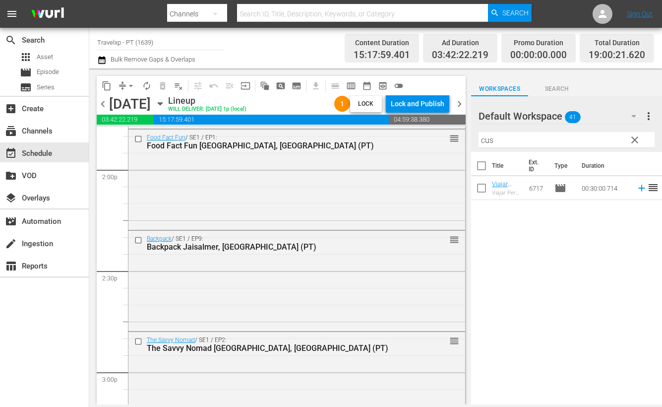
click at [573, 314] on div "Title Ext. ID Type Duration Viajar Peru Cusco (PTC) Viajar Peru Cusco 6717 movi…" at bounding box center [566, 279] width 191 height 254
click at [637, 189] on icon at bounding box center [642, 188] width 11 height 11
click at [486, 140] on input "cus" at bounding box center [567, 140] width 176 height 16
click at [637, 187] on icon at bounding box center [642, 188] width 11 height 11
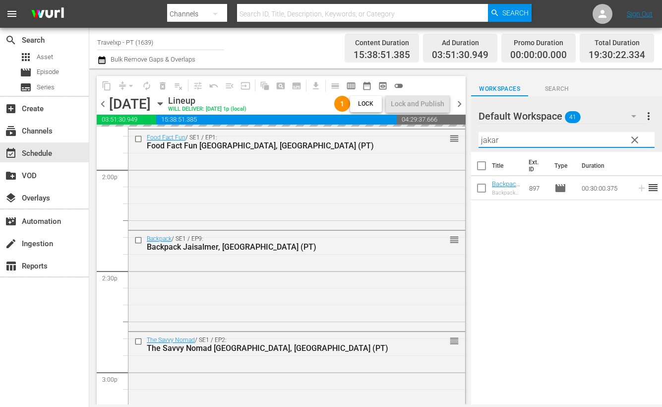
click at [488, 140] on input "jakar" at bounding box center [567, 140] width 176 height 16
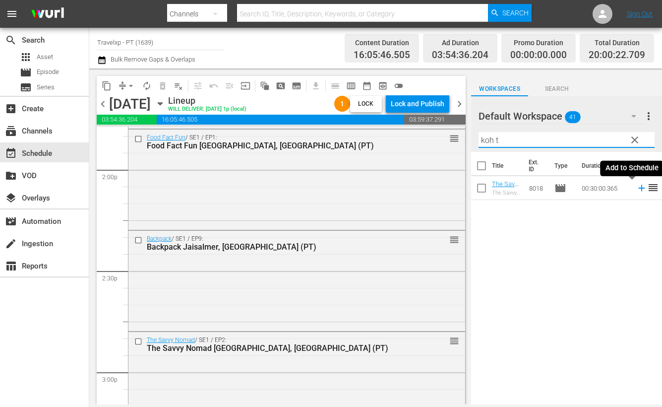
click at [637, 190] on icon at bounding box center [642, 188] width 11 height 11
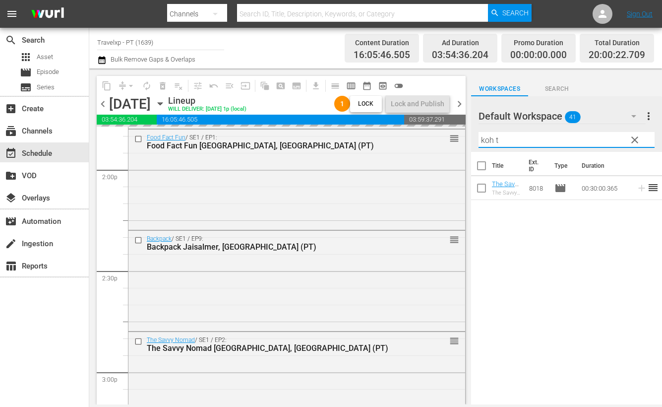
click at [445, 130] on div "content_copy compress arrow_drop_down autorenew_outlined delete_forever_outline…" at bounding box center [375, 236] width 573 height 336
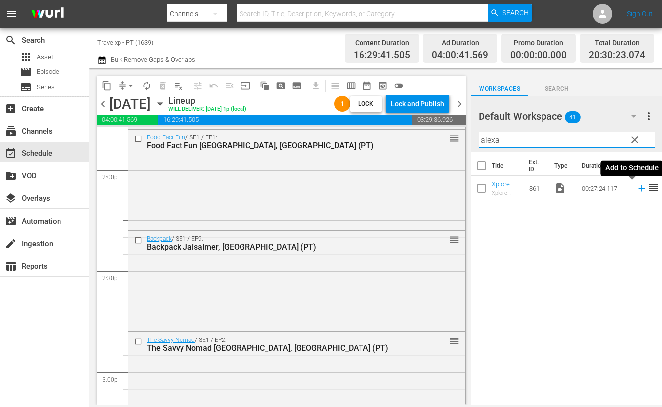
click at [639, 188] on icon at bounding box center [642, 188] width 6 height 6
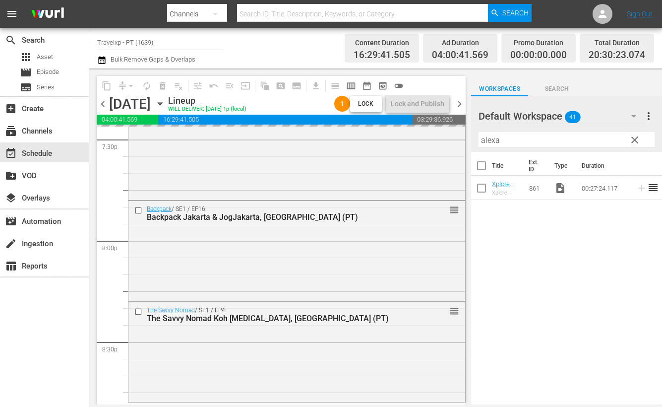
scroll to position [4094, 0]
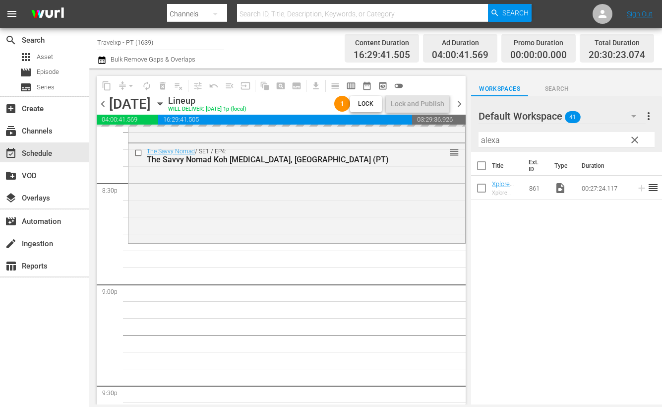
click at [488, 144] on input "alexa" at bounding box center [567, 140] width 176 height 16
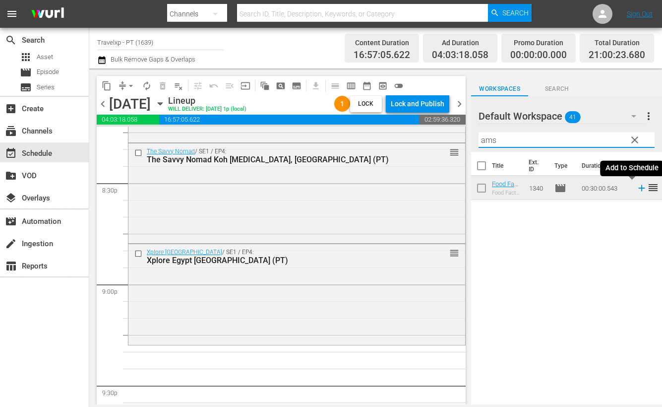
click at [639, 190] on icon at bounding box center [642, 188] width 6 height 6
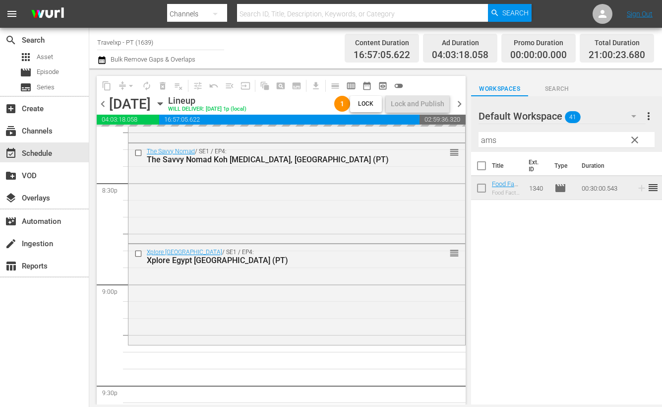
click at [490, 140] on input "ams" at bounding box center [567, 140] width 176 height 16
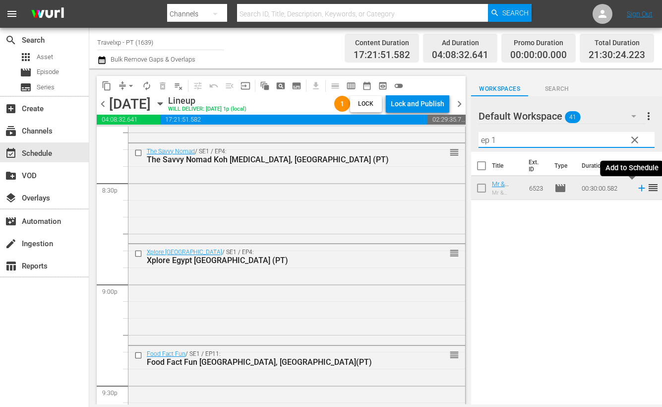
click at [637, 187] on icon at bounding box center [642, 188] width 11 height 11
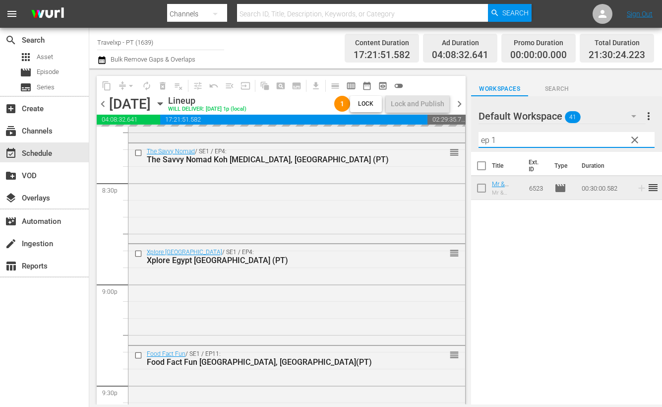
drag, startPoint x: 501, startPoint y: 145, endPoint x: 419, endPoint y: 132, distance: 82.9
click at [419, 132] on div "content_copy compress arrow_drop_down autorenew_outlined delete_forever_outline…" at bounding box center [375, 236] width 573 height 336
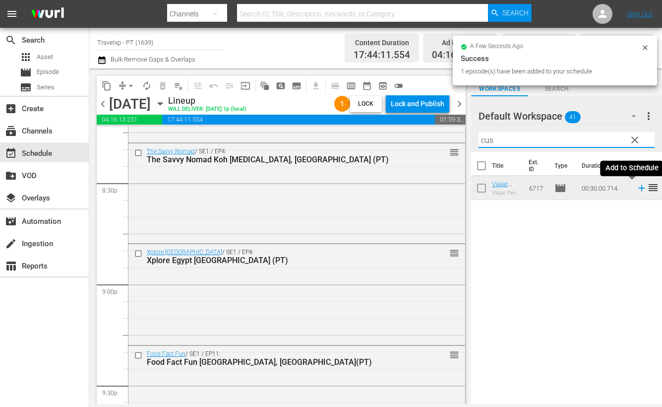
click at [639, 187] on icon at bounding box center [642, 188] width 6 height 6
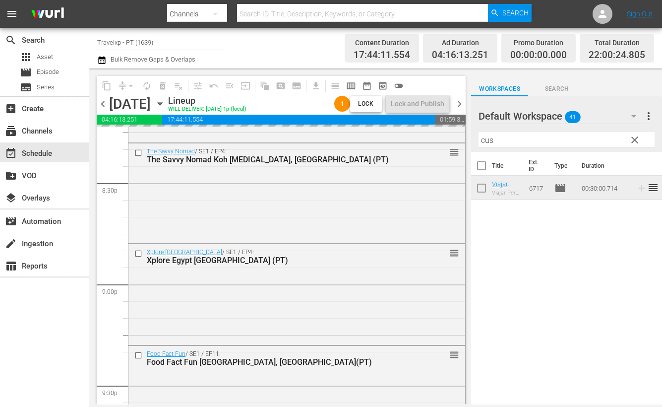
click at [486, 140] on input "cus" at bounding box center [567, 140] width 176 height 16
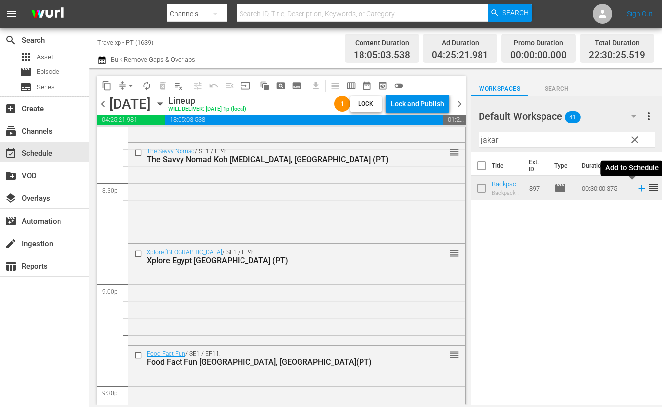
click at [639, 188] on icon at bounding box center [642, 188] width 6 height 6
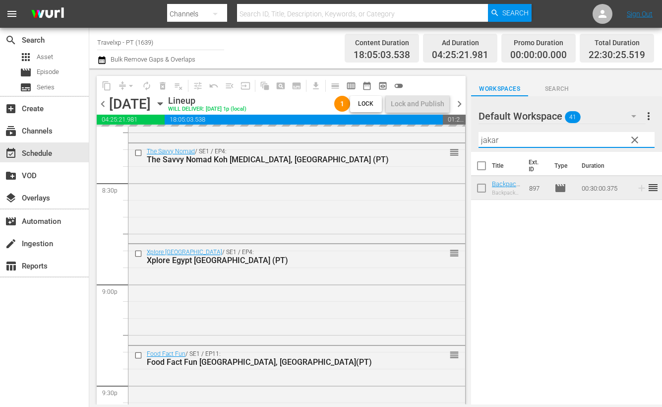
click at [485, 140] on input "jakar" at bounding box center [567, 140] width 176 height 16
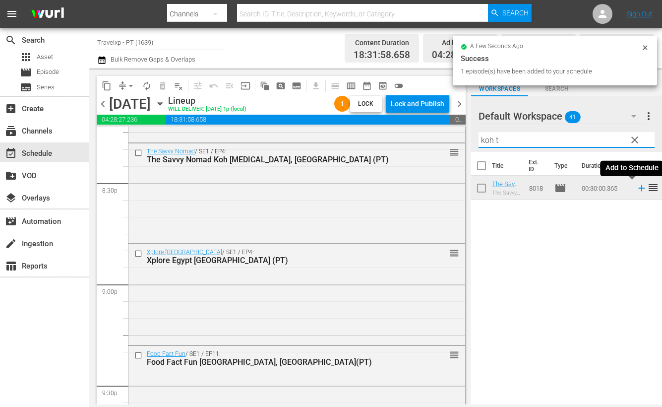
click at [637, 190] on icon at bounding box center [642, 188] width 11 height 11
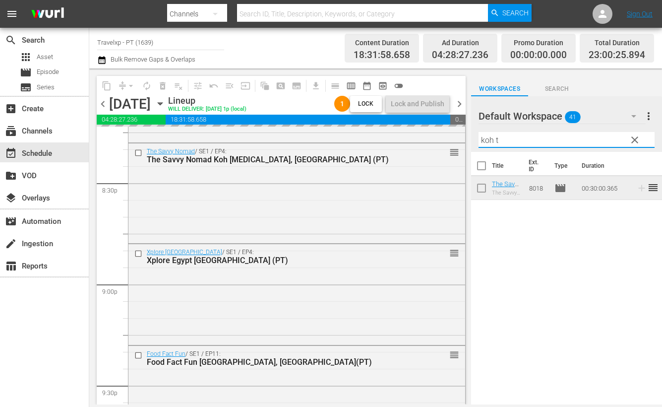
drag, startPoint x: 511, startPoint y: 145, endPoint x: 461, endPoint y: 139, distance: 49.9
click at [461, 139] on div "content_copy compress arrow_drop_down autorenew_outlined delete_forever_outline…" at bounding box center [375, 236] width 573 height 336
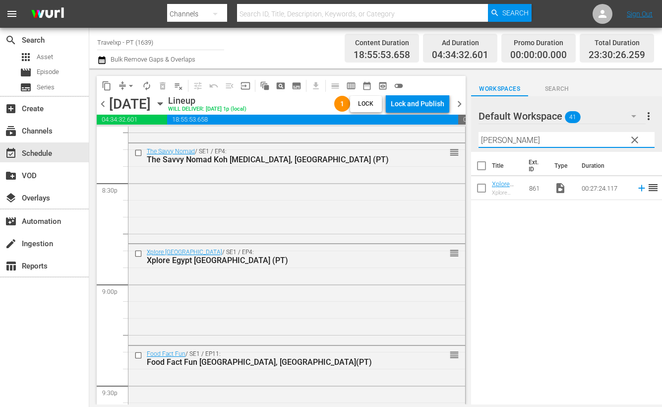
type input "alex"
click at [637, 191] on icon at bounding box center [642, 188] width 11 height 11
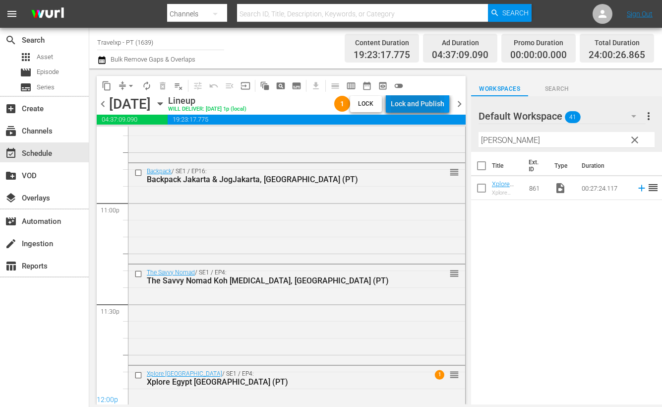
click at [416, 105] on div "Lock and Publish" at bounding box center [418, 104] width 54 height 18
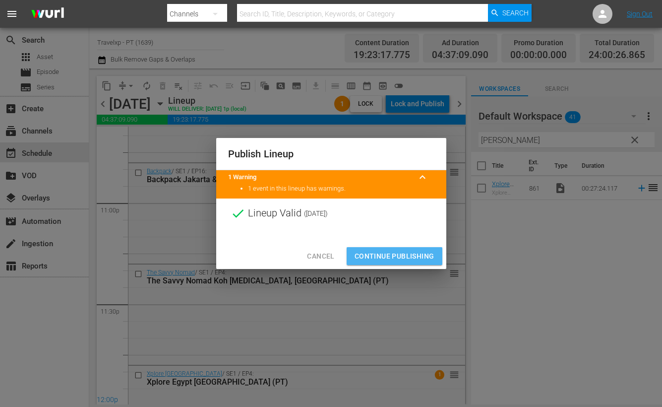
click at [412, 254] on span "Continue Publishing" at bounding box center [395, 256] width 80 height 12
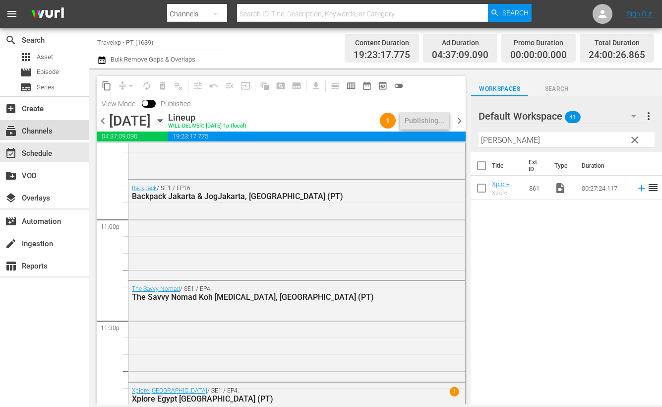
click at [50, 131] on div "subscriptions Channels" at bounding box center [28, 129] width 56 height 9
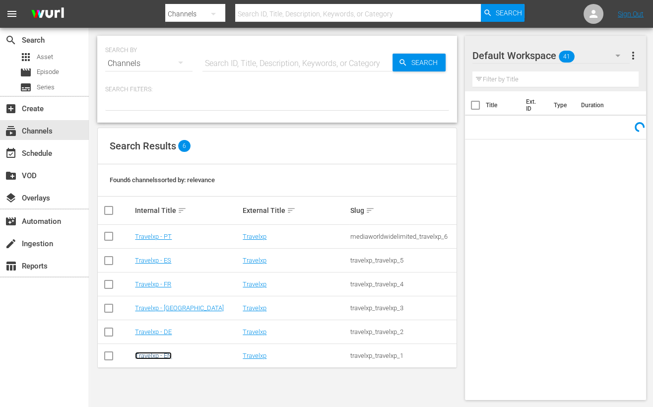
click at [159, 358] on link "Travelxp - EN" at bounding box center [153, 355] width 37 height 7
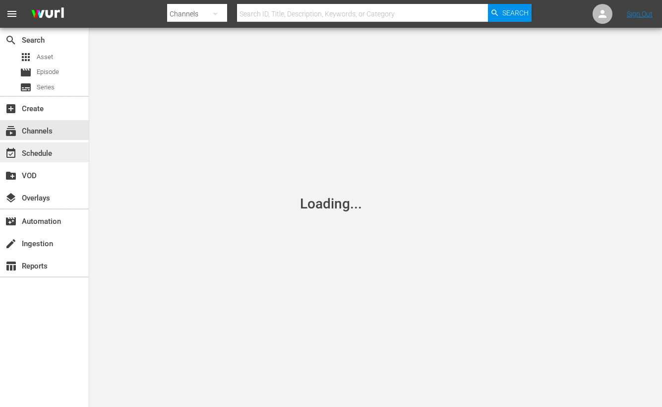
click at [41, 144] on div "event_available Schedule" at bounding box center [44, 152] width 89 height 20
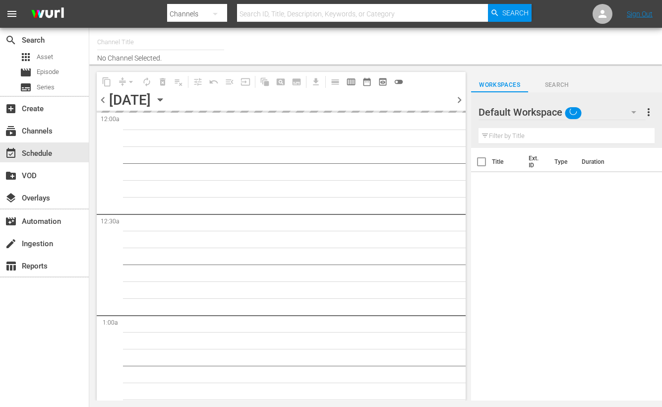
type input "Travelxp - EN (473)"
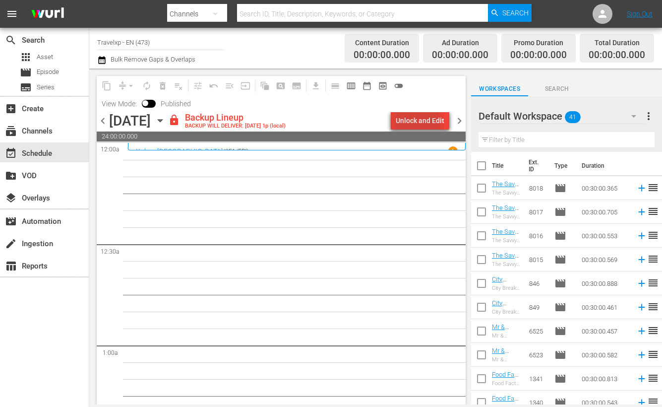
click at [404, 124] on div "Unlock and Edit" at bounding box center [420, 121] width 49 height 18
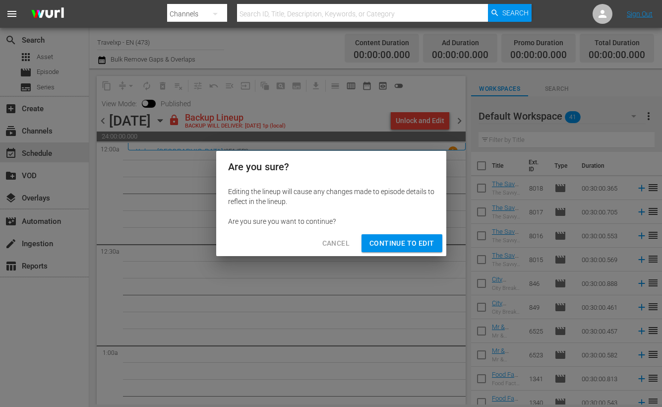
click at [401, 239] on span "Continue to Edit" at bounding box center [402, 243] width 65 height 12
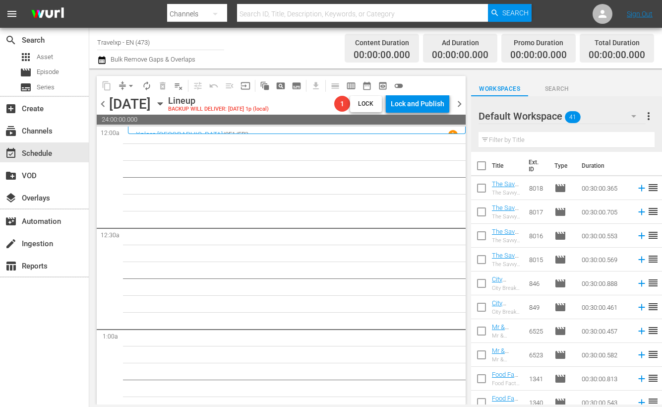
click at [529, 139] on input "text" at bounding box center [567, 140] width 176 height 16
click at [632, 115] on icon "button" at bounding box center [634, 116] width 5 height 2
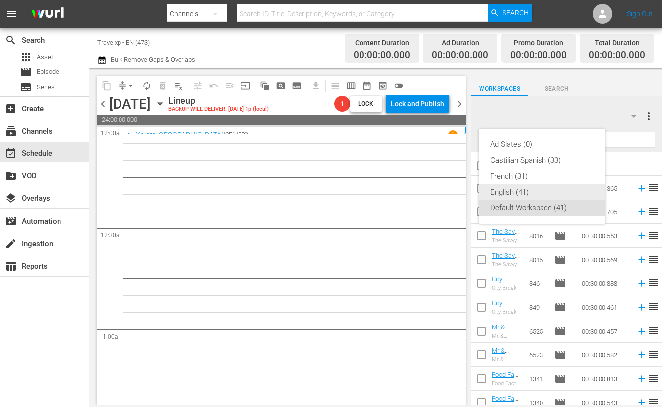
click at [526, 194] on div "English (41)" at bounding box center [542, 192] width 103 height 16
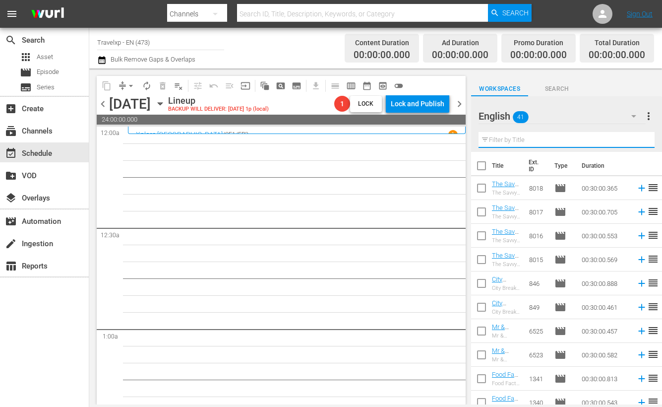
click at [505, 140] on input "text" at bounding box center [567, 140] width 176 height 16
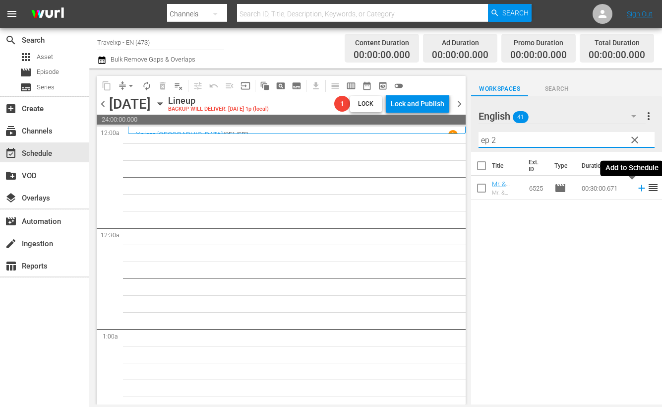
click at [637, 187] on icon at bounding box center [642, 188] width 11 height 11
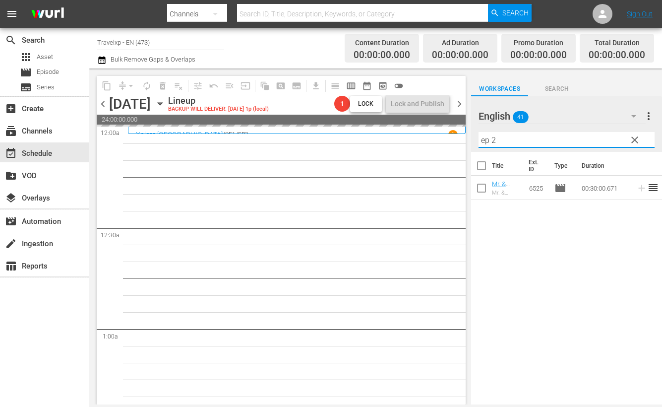
drag, startPoint x: 489, startPoint y: 139, endPoint x: 461, endPoint y: 136, distance: 27.5
click at [461, 136] on div "content_copy compress arrow_drop_down autorenew_outlined delete_forever_outline…" at bounding box center [375, 236] width 573 height 336
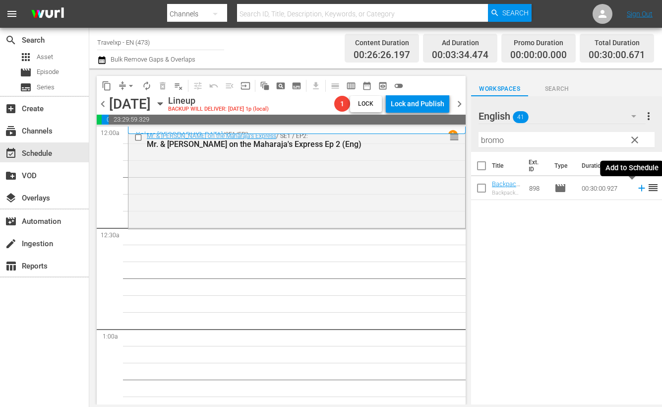
click at [637, 191] on icon at bounding box center [642, 188] width 11 height 11
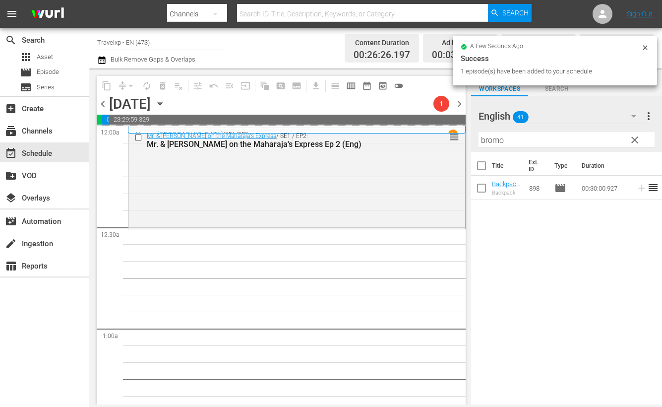
click at [491, 137] on input "bromo" at bounding box center [567, 140] width 176 height 16
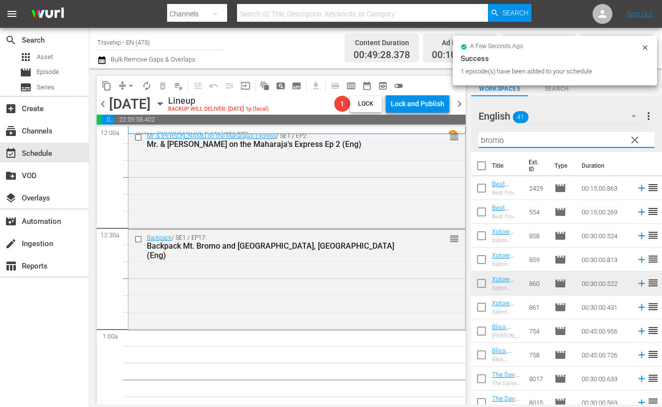
type input "g"
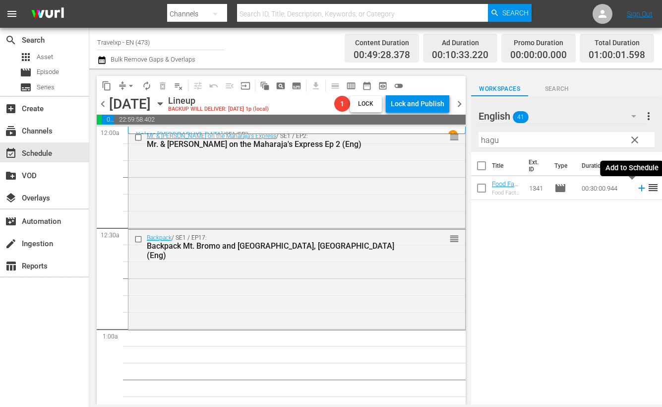
click at [637, 189] on icon at bounding box center [642, 188] width 11 height 11
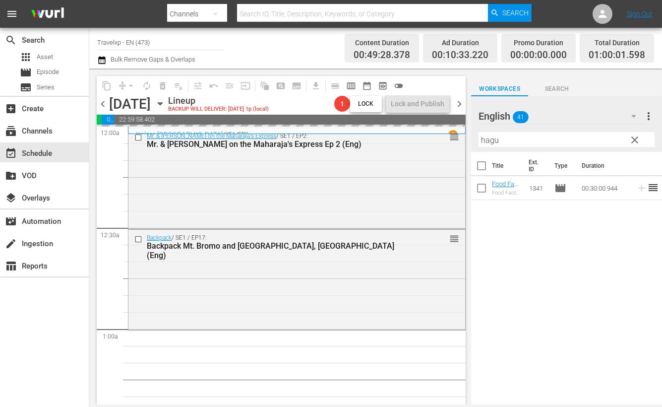
click at [492, 137] on input "hagu" at bounding box center [567, 140] width 176 height 16
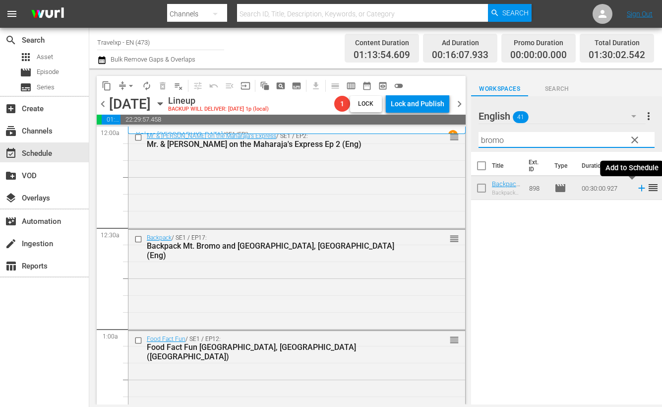
click at [639, 190] on icon at bounding box center [642, 188] width 6 height 6
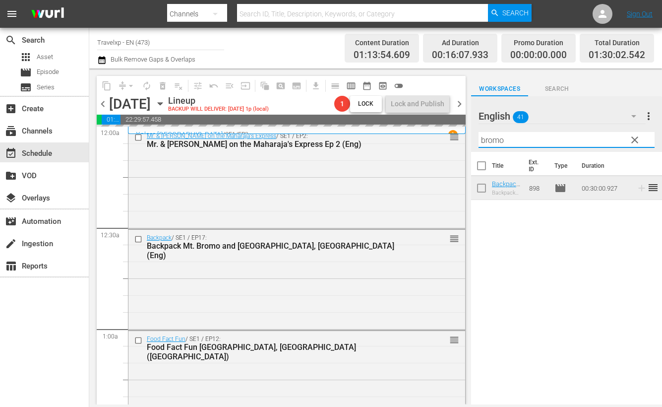
click at [493, 139] on input "bromo" at bounding box center [567, 140] width 176 height 16
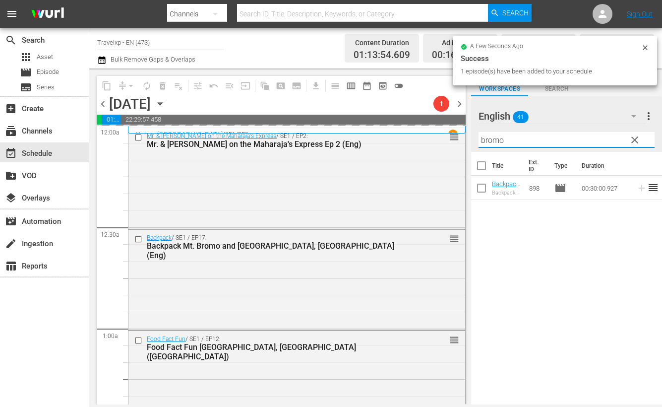
click at [493, 139] on input "bromo" at bounding box center [567, 140] width 176 height 16
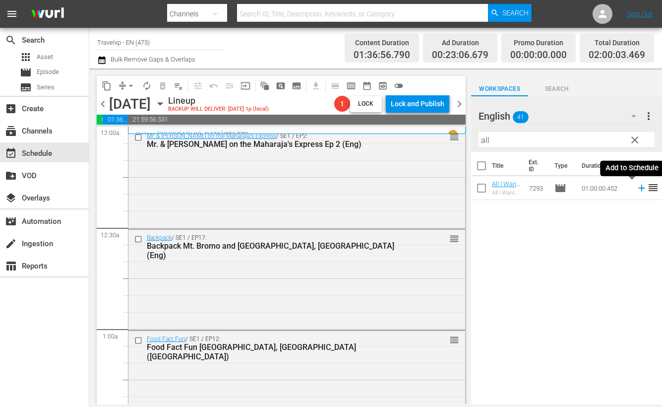
click at [639, 188] on icon at bounding box center [642, 188] width 6 height 6
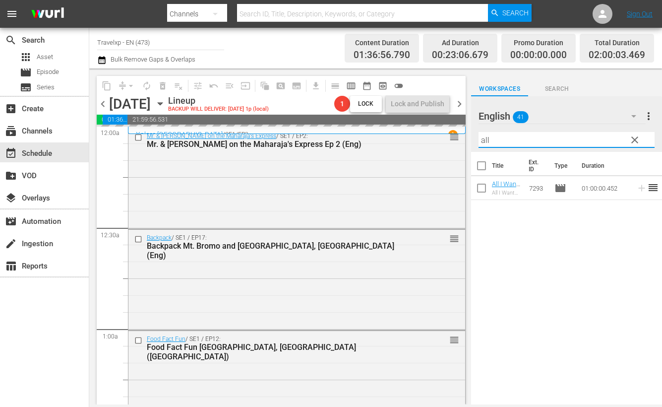
drag, startPoint x: 520, startPoint y: 145, endPoint x: 458, endPoint y: 136, distance: 62.7
click at [458, 136] on div "content_copy compress arrow_drop_down autorenew_outlined delete_forever_outline…" at bounding box center [375, 236] width 573 height 336
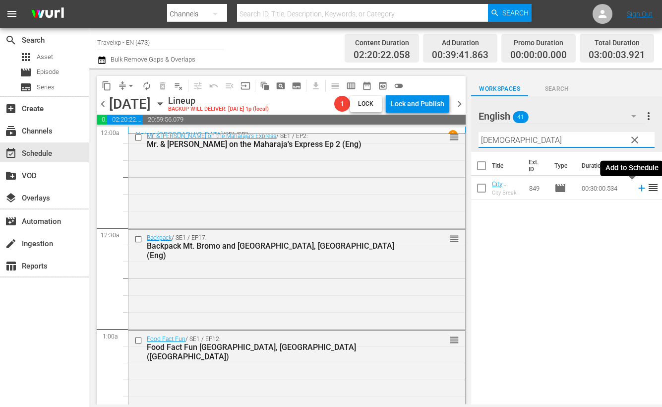
drag, startPoint x: 632, startPoint y: 190, endPoint x: 624, endPoint y: 187, distance: 8.7
click at [637, 190] on icon at bounding box center [642, 188] width 11 height 11
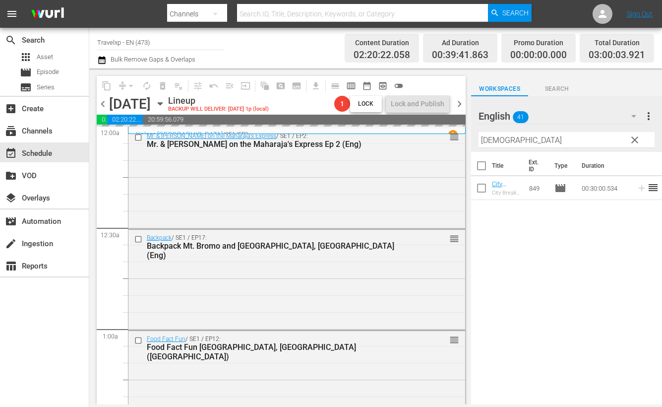
click at [495, 138] on input "[DEMOGRAPHIC_DATA]" at bounding box center [567, 140] width 176 height 16
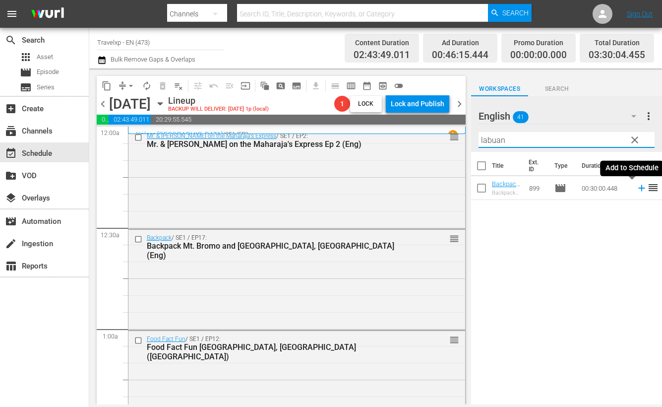
click at [639, 188] on icon at bounding box center [642, 188] width 6 height 6
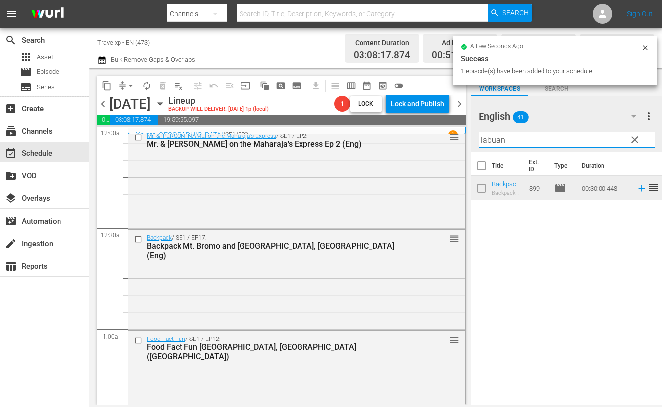
click at [498, 141] on input "labuan" at bounding box center [567, 140] width 176 height 16
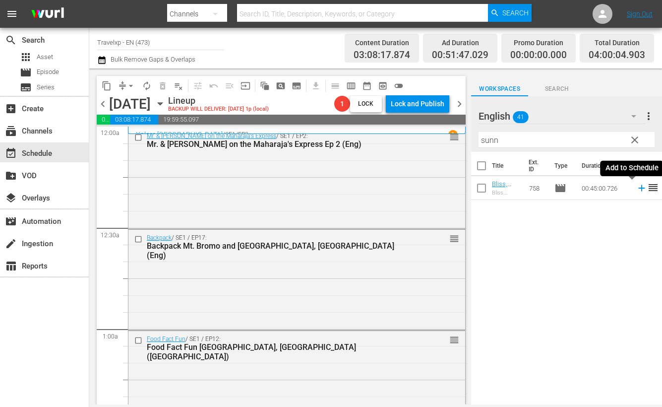
click at [637, 186] on icon at bounding box center [642, 188] width 11 height 11
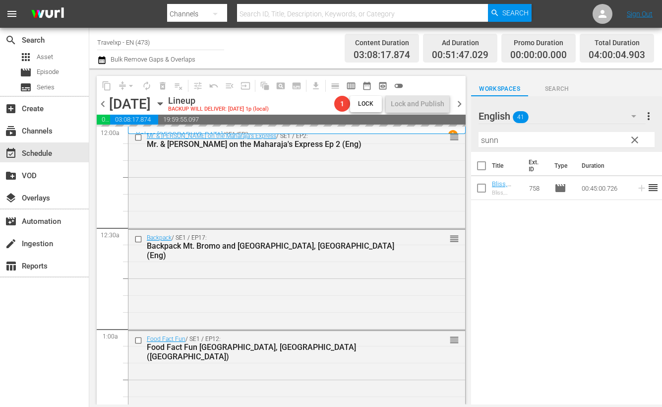
click at [490, 142] on input "sunn" at bounding box center [567, 140] width 176 height 16
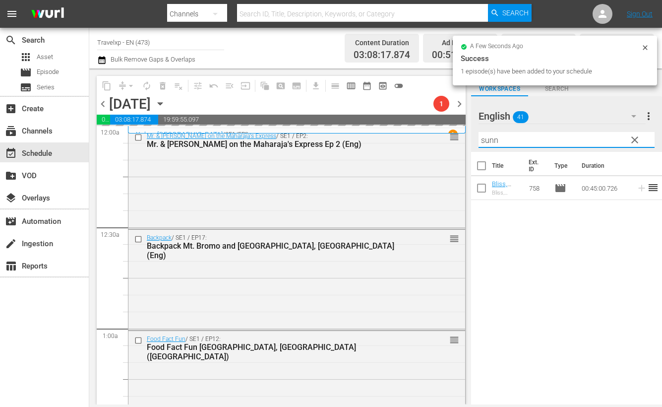
click at [490, 142] on input "sunn" at bounding box center [567, 140] width 176 height 16
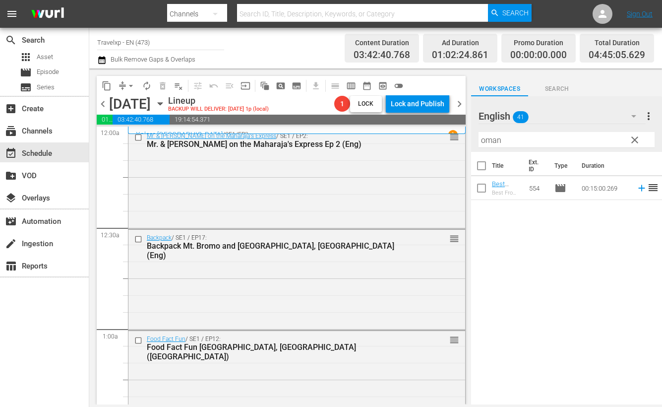
click at [606, 274] on div "Title Ext. ID Type Duration Best From The Rest Oman Must Sees (ENG) Best From T…" at bounding box center [566, 279] width 191 height 254
click at [639, 188] on icon at bounding box center [642, 188] width 6 height 6
click at [490, 140] on input "oman" at bounding box center [567, 140] width 176 height 16
click at [639, 188] on icon at bounding box center [642, 188] width 6 height 6
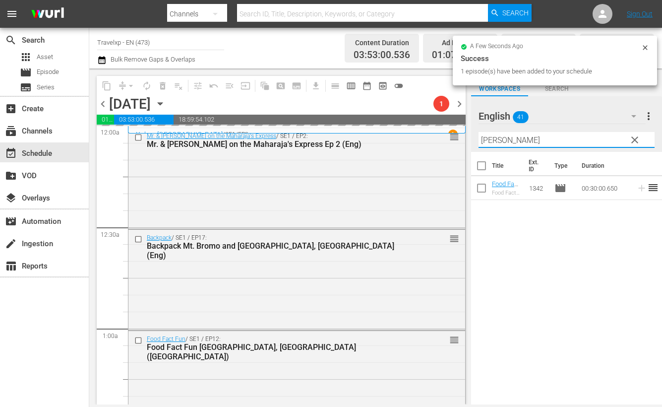
drag, startPoint x: 516, startPoint y: 142, endPoint x: 463, endPoint y: 137, distance: 52.8
click at [463, 137] on div "content_copy compress arrow_drop_down autorenew_outlined delete_forever_outline…" at bounding box center [375, 236] width 573 height 336
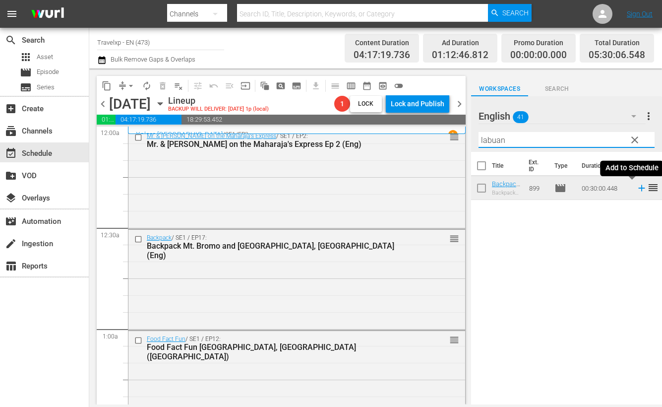
click at [637, 190] on icon at bounding box center [642, 188] width 11 height 11
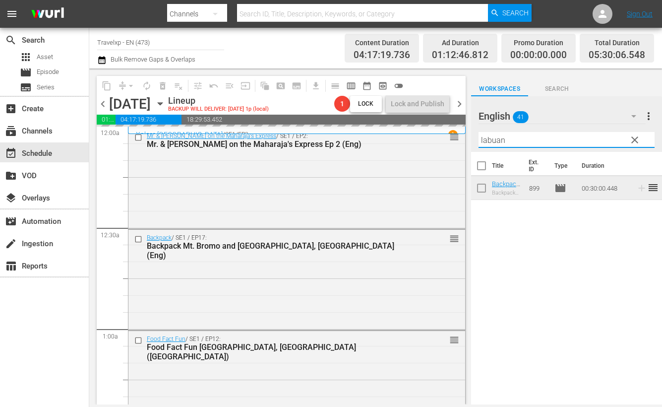
click at [493, 140] on input "labuan" at bounding box center [567, 140] width 176 height 16
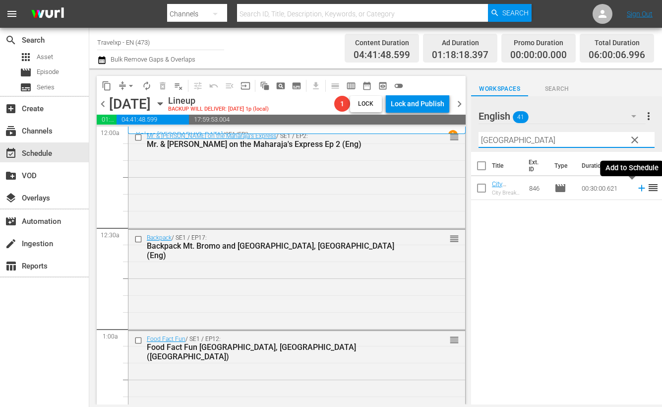
click at [637, 189] on icon at bounding box center [642, 188] width 11 height 11
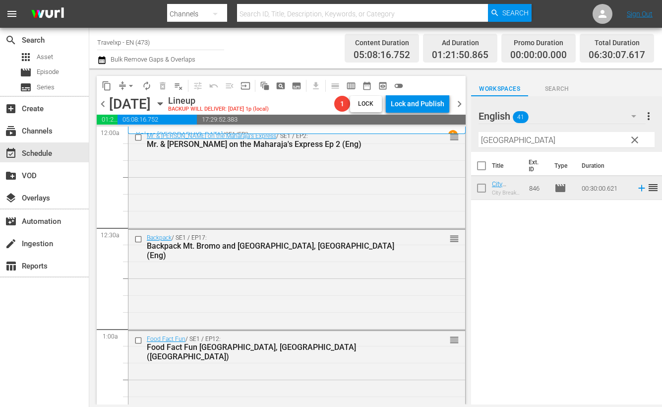
click at [487, 144] on input "prague" at bounding box center [567, 140] width 176 height 16
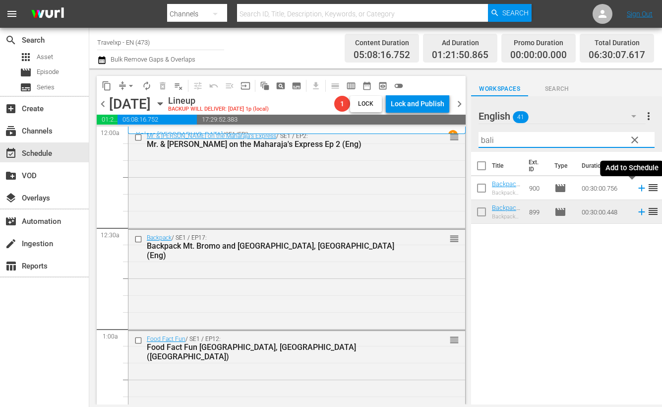
click at [639, 188] on icon at bounding box center [642, 188] width 6 height 6
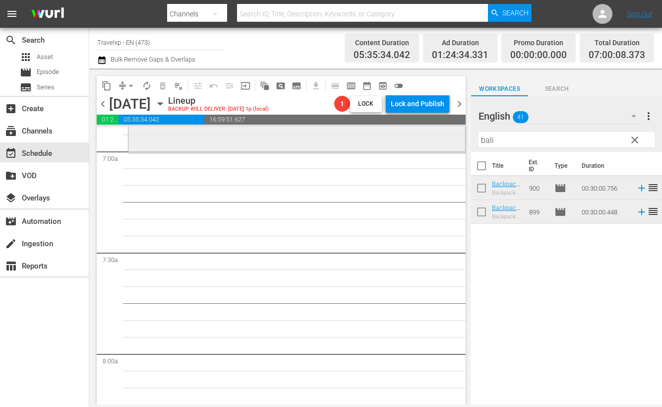
scroll to position [1241, 0]
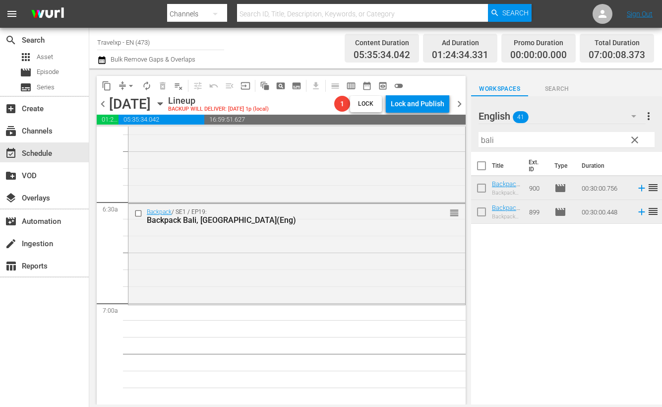
click at [488, 138] on input "bali" at bounding box center [567, 140] width 176 height 16
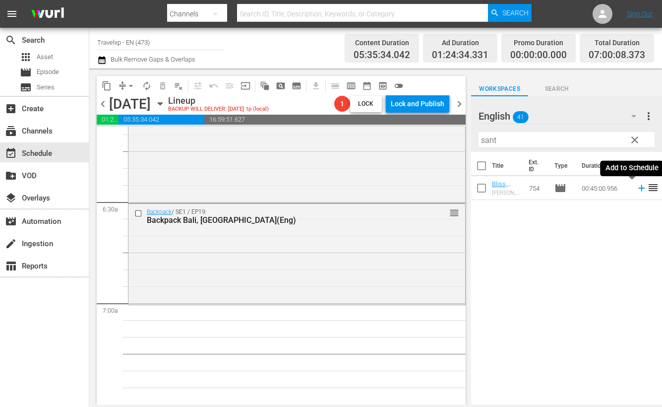
click at [639, 187] on icon at bounding box center [642, 188] width 6 height 6
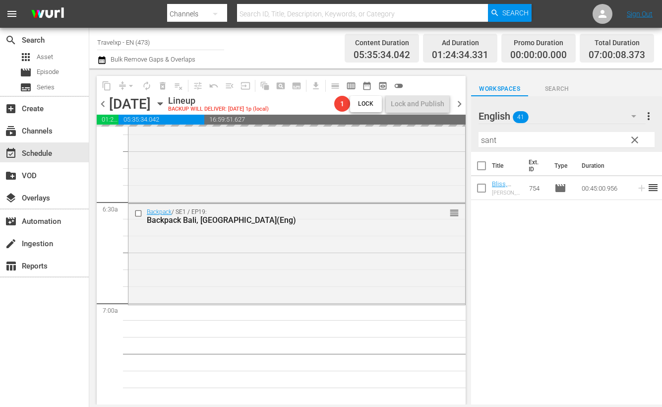
click at [487, 142] on input "sant" at bounding box center [567, 140] width 176 height 16
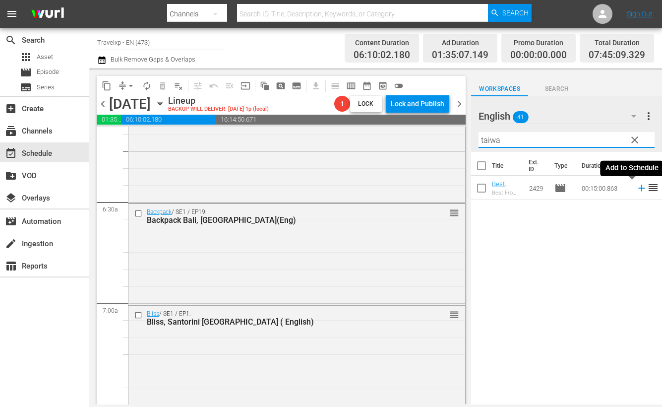
click at [639, 188] on icon at bounding box center [642, 188] width 6 height 6
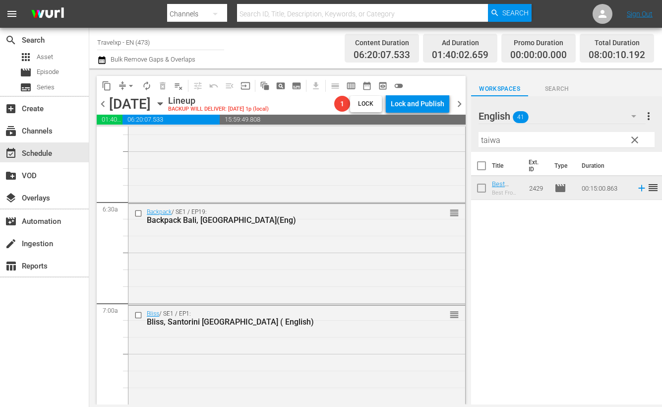
click at [491, 140] on input "taiwa" at bounding box center [567, 140] width 176 height 16
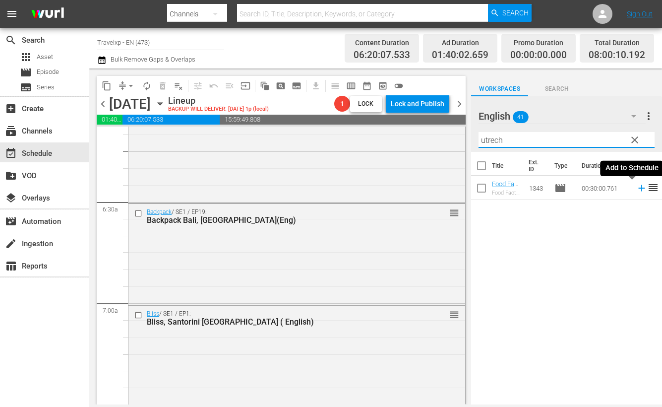
click at [637, 190] on icon at bounding box center [642, 188] width 11 height 11
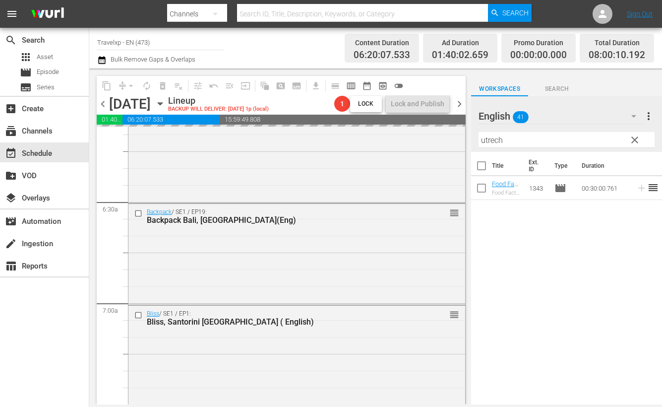
click at [493, 142] on input "utrech" at bounding box center [567, 140] width 176 height 16
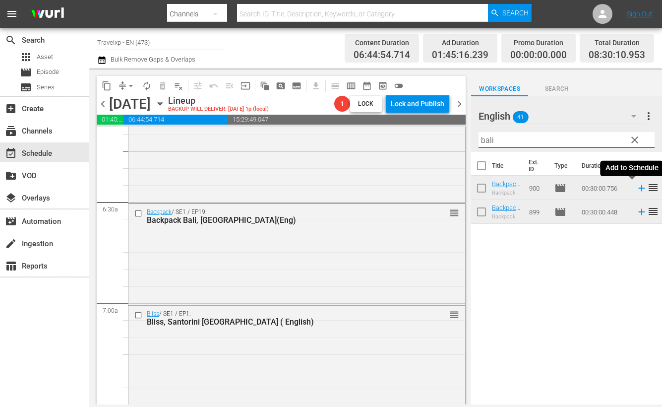
click at [639, 187] on icon at bounding box center [642, 188] width 6 height 6
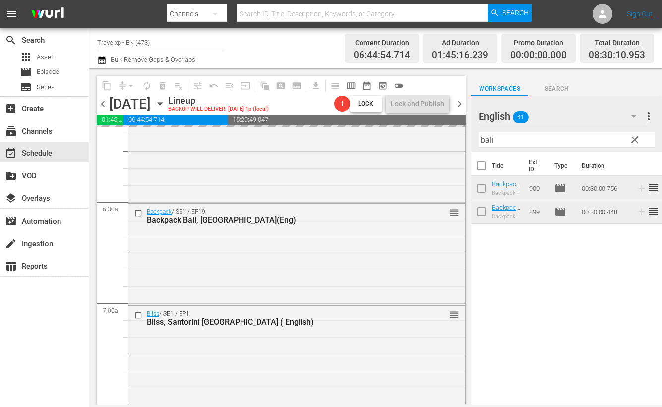
click at [490, 138] on input "bali" at bounding box center [567, 140] width 176 height 16
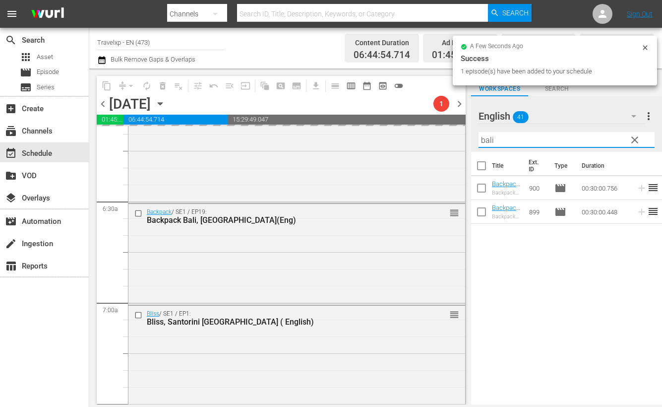
click at [490, 138] on input "bali" at bounding box center [567, 140] width 176 height 16
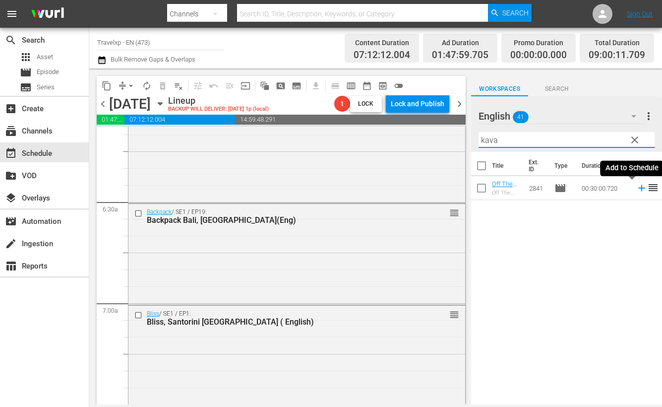
click at [639, 189] on icon at bounding box center [642, 188] width 6 height 6
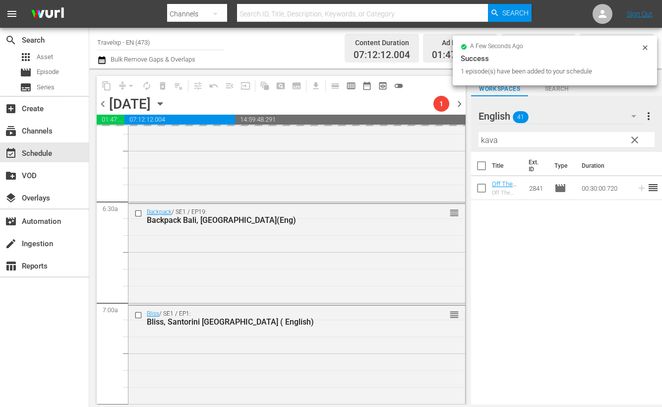
click at [490, 136] on input "kava" at bounding box center [567, 140] width 176 height 16
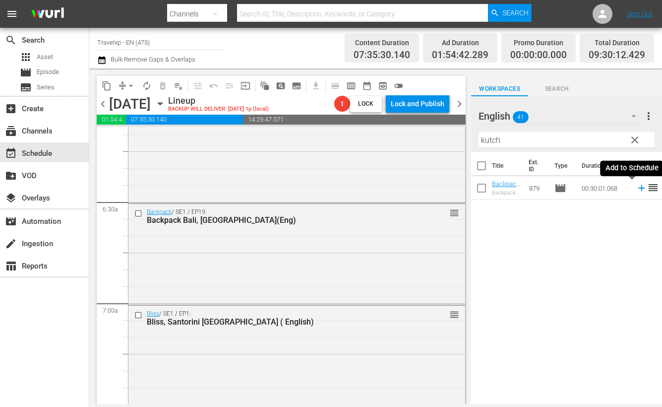
click at [637, 189] on icon at bounding box center [642, 188] width 11 height 11
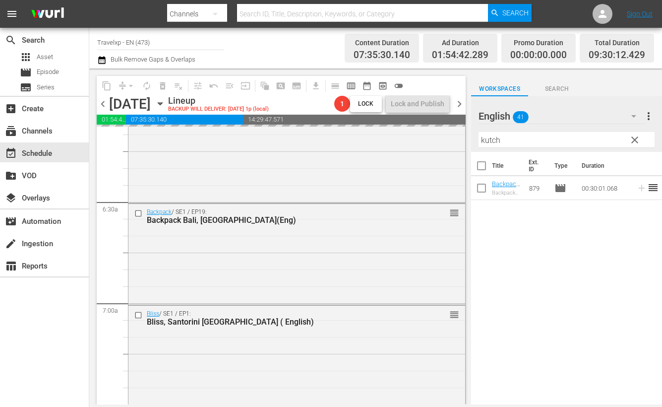
click at [482, 140] on input "kutch" at bounding box center [567, 140] width 176 height 16
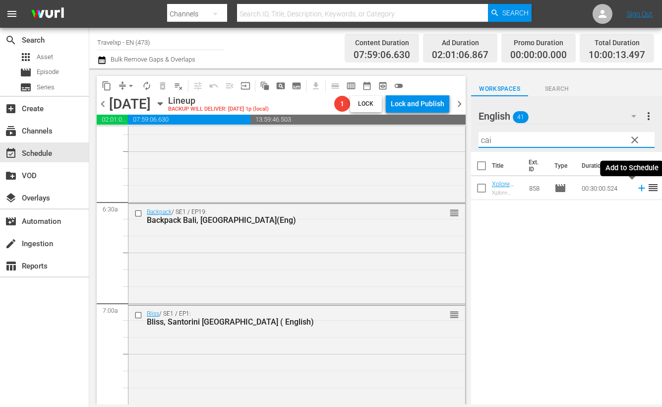
click at [639, 188] on icon at bounding box center [642, 188] width 6 height 6
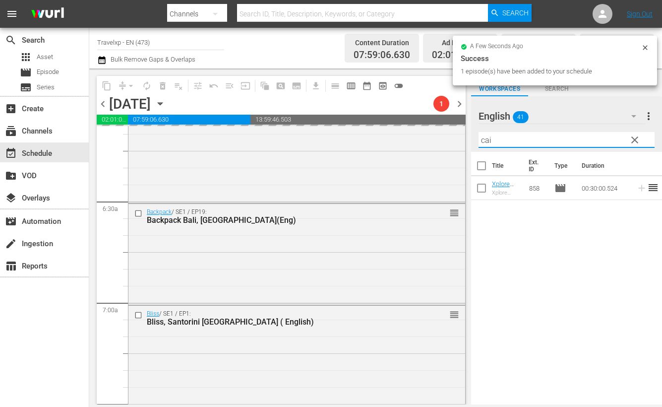
click at [485, 140] on input "cai" at bounding box center [567, 140] width 176 height 16
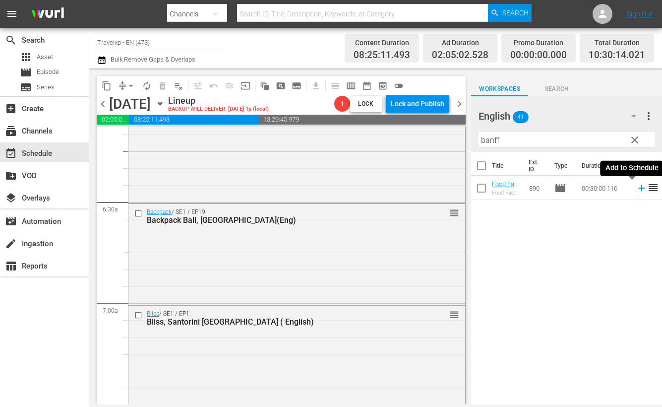
click at [637, 187] on icon at bounding box center [642, 188] width 11 height 11
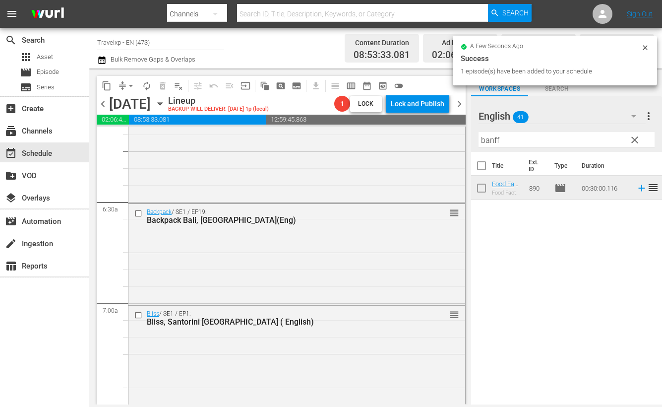
click at [495, 143] on input "banff" at bounding box center [567, 140] width 176 height 16
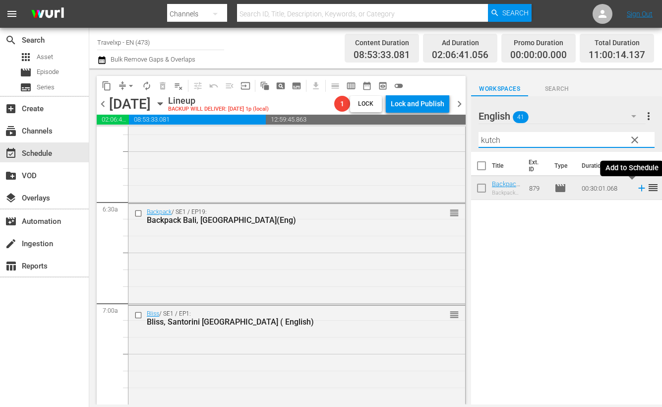
click at [637, 189] on icon at bounding box center [642, 188] width 11 height 11
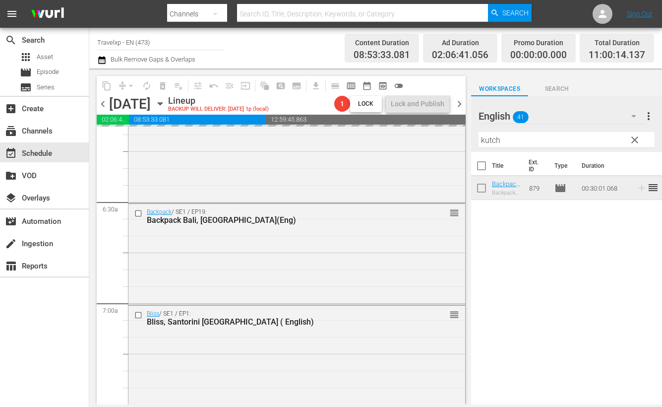
click at [494, 142] on input "kutch" at bounding box center [567, 140] width 176 height 16
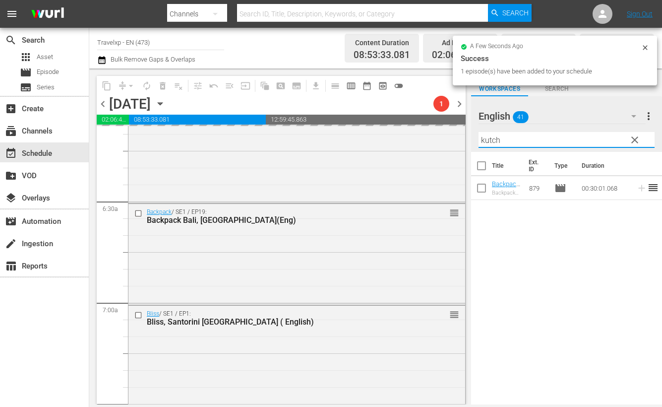
click at [494, 142] on input "kutch" at bounding box center [567, 140] width 176 height 16
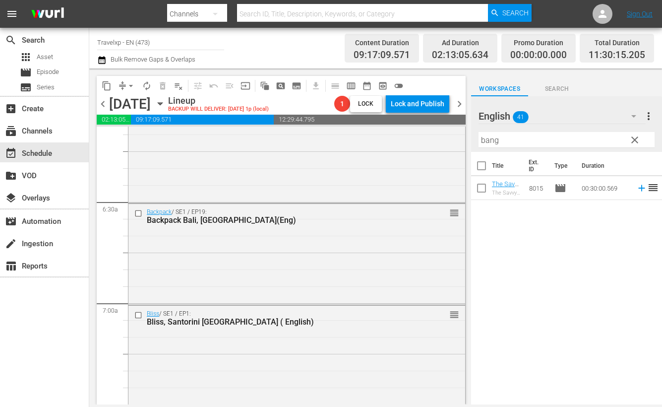
drag, startPoint x: 600, startPoint y: 309, endPoint x: 605, endPoint y: 288, distance: 21.3
click at [600, 309] on div "Title Ext. ID Type Duration The Savvy Nomad Bangkok, Thailand (ENG) The Savvy N…" at bounding box center [566, 279] width 191 height 254
click at [637, 189] on icon at bounding box center [642, 188] width 11 height 11
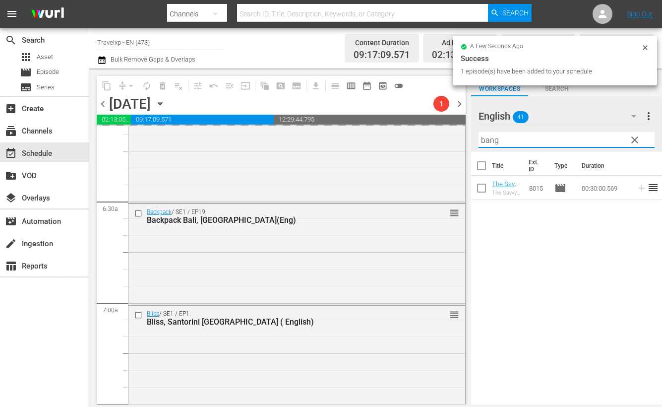
click at [489, 140] on input "bang" at bounding box center [567, 140] width 176 height 16
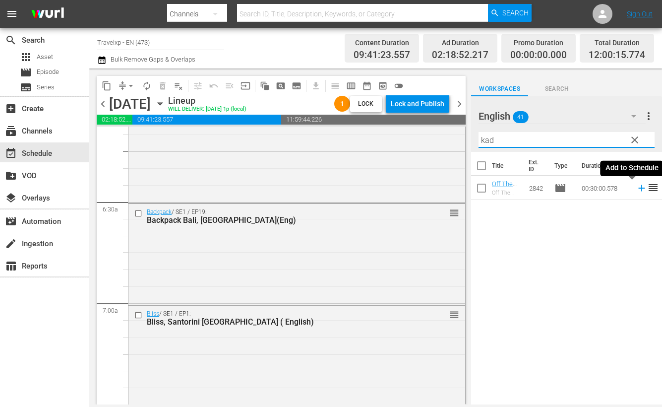
drag, startPoint x: 634, startPoint y: 189, endPoint x: 606, endPoint y: 166, distance: 36.0
click at [637, 189] on icon at bounding box center [642, 188] width 11 height 11
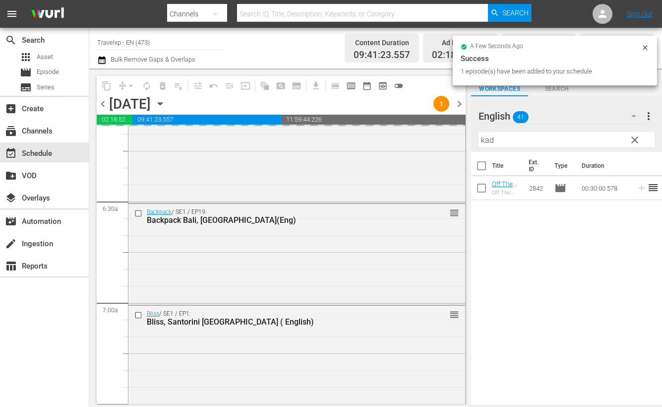
click at [488, 139] on input "kad" at bounding box center [567, 140] width 176 height 16
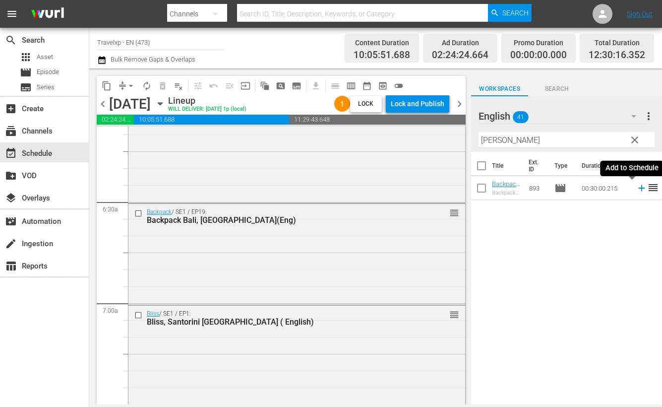
click at [639, 190] on icon at bounding box center [642, 188] width 6 height 6
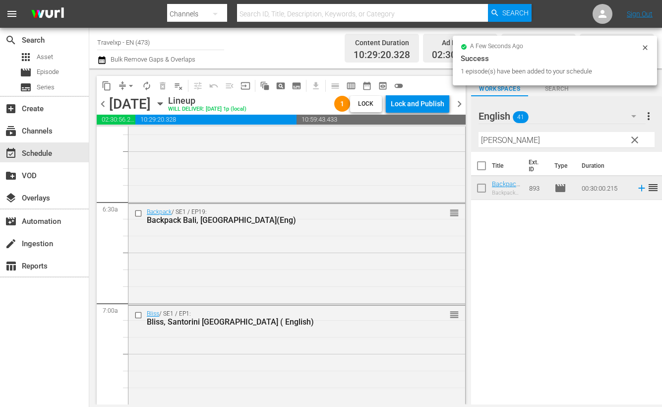
click at [485, 137] on input "[PERSON_NAME]" at bounding box center [567, 140] width 176 height 16
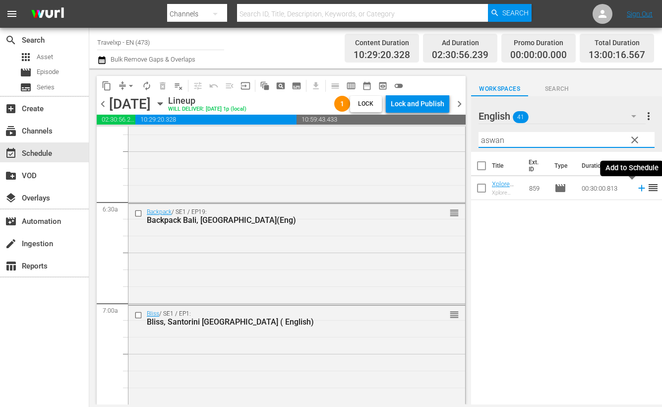
click at [637, 189] on icon at bounding box center [642, 188] width 11 height 11
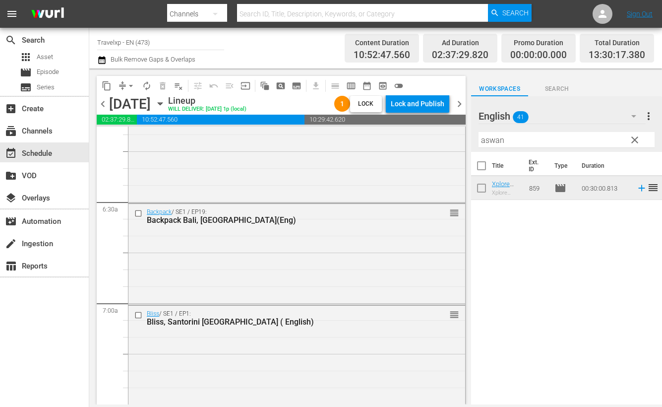
click at [494, 142] on input "aswan" at bounding box center [567, 140] width 176 height 16
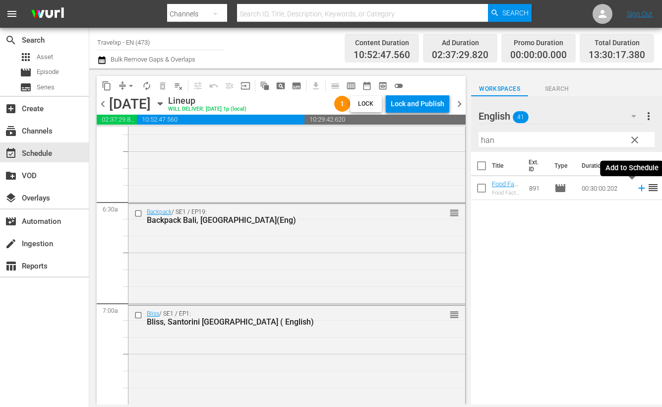
click at [639, 188] on icon at bounding box center [642, 188] width 6 height 6
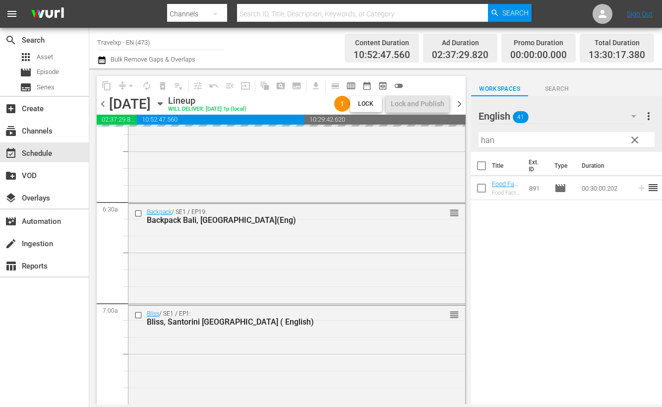
click at [485, 141] on input "han" at bounding box center [567, 140] width 176 height 16
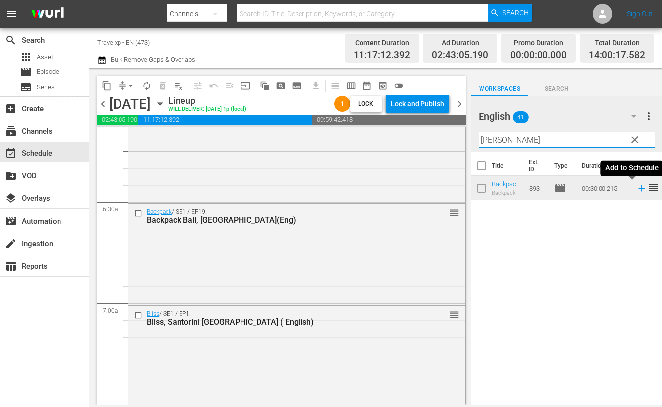
drag, startPoint x: 632, startPoint y: 190, endPoint x: 599, endPoint y: 175, distance: 36.4
click at [637, 190] on icon at bounding box center [642, 188] width 11 height 11
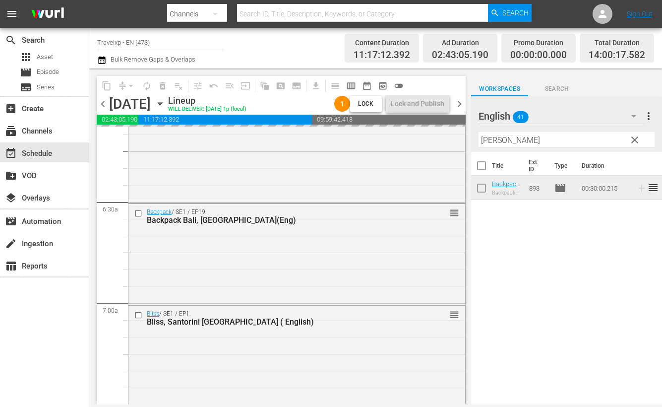
click at [494, 142] on input "[PERSON_NAME]" at bounding box center [567, 140] width 176 height 16
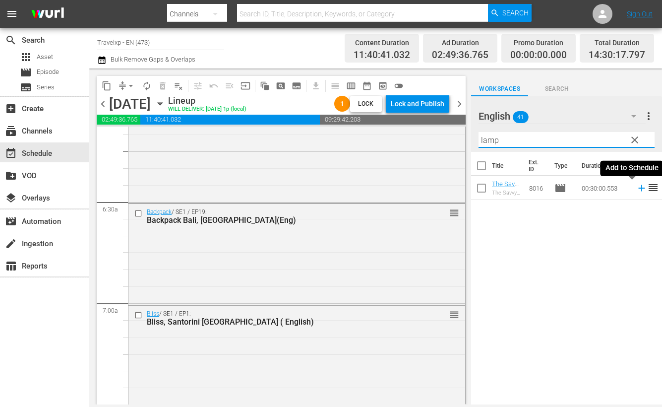
click at [637, 187] on icon at bounding box center [642, 188] width 11 height 11
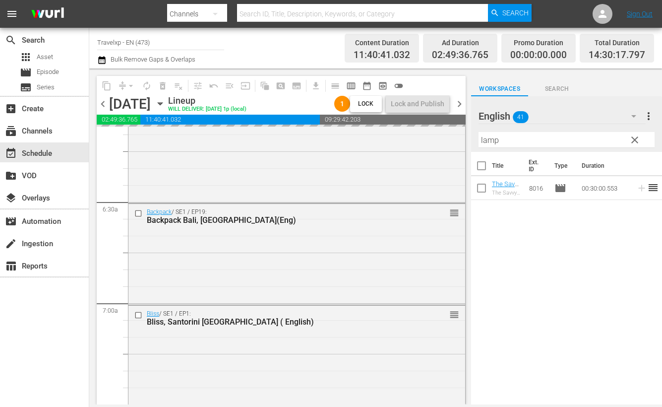
click at [491, 139] on input "lamp" at bounding box center [567, 140] width 176 height 16
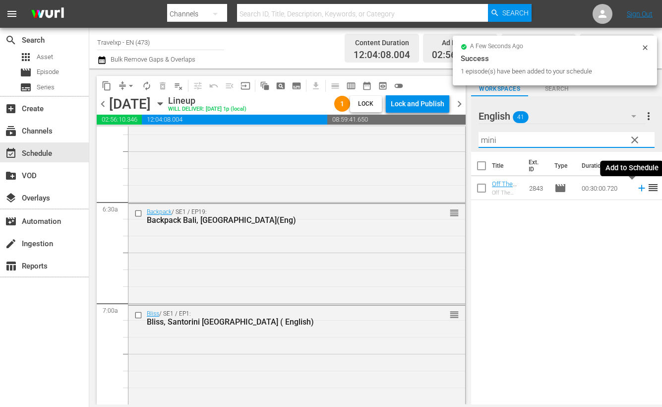
click at [639, 189] on icon at bounding box center [642, 188] width 6 height 6
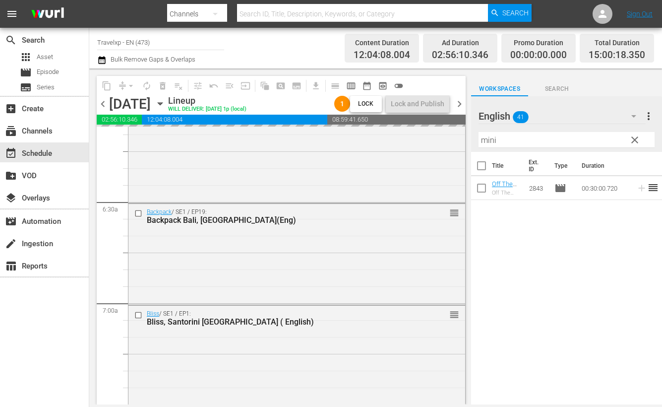
click at [487, 138] on input "mini" at bounding box center [567, 140] width 176 height 16
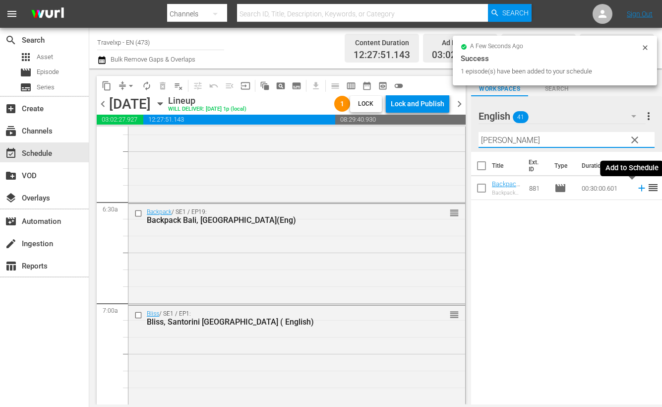
drag, startPoint x: 631, startPoint y: 187, endPoint x: 590, endPoint y: 157, distance: 50.1
click at [637, 187] on icon at bounding box center [642, 188] width 11 height 11
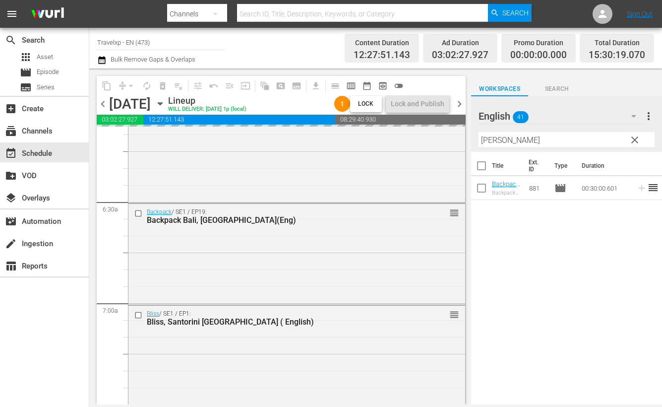
click at [487, 138] on input "[PERSON_NAME]" at bounding box center [567, 140] width 176 height 16
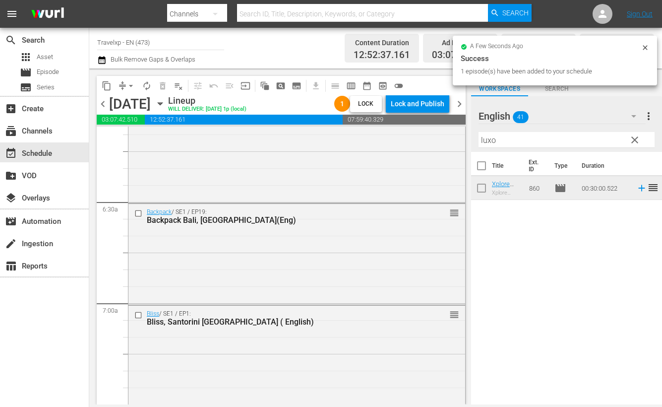
click at [581, 276] on div "Title Ext. ID Type Duration Xplore Egypt Luxor (ENG) Xplore Egypt Luxor 860 mov…" at bounding box center [566, 279] width 191 height 254
click at [637, 189] on icon at bounding box center [642, 188] width 11 height 11
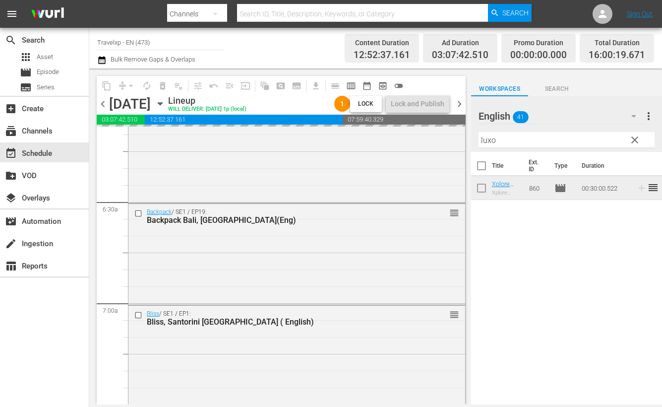
click at [483, 140] on input "luxo" at bounding box center [567, 140] width 176 height 16
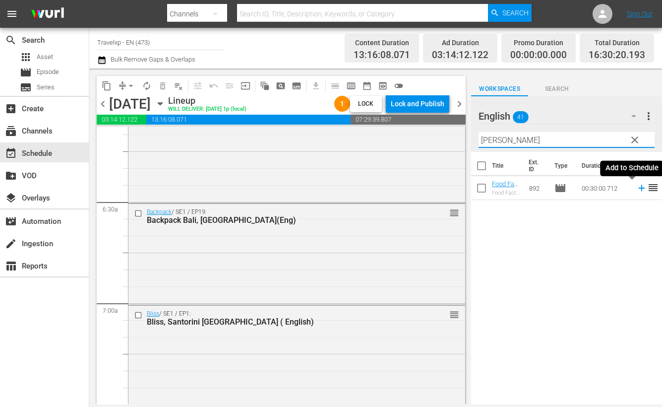
click at [637, 189] on icon at bounding box center [642, 188] width 11 height 11
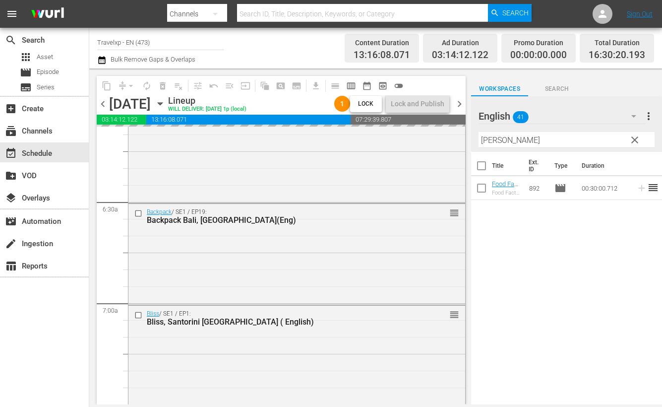
click at [489, 141] on input "[PERSON_NAME]" at bounding box center [567, 140] width 176 height 16
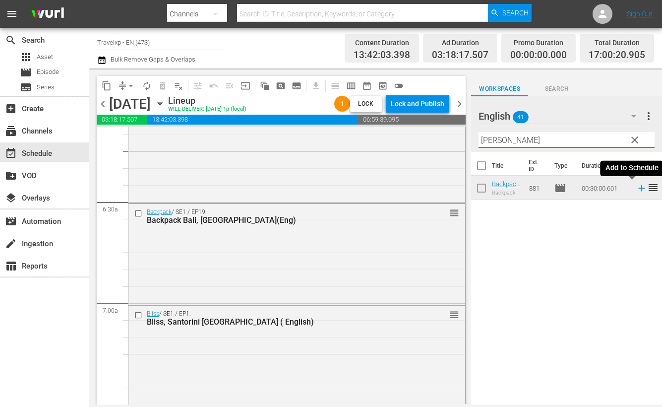
click at [639, 188] on icon at bounding box center [642, 188] width 6 height 6
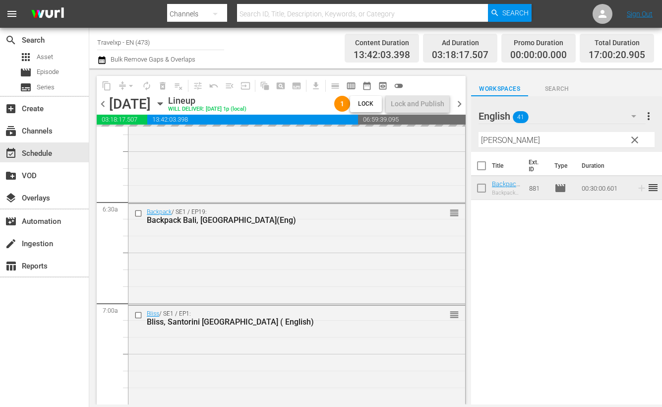
click at [489, 137] on input "[PERSON_NAME]" at bounding box center [567, 140] width 176 height 16
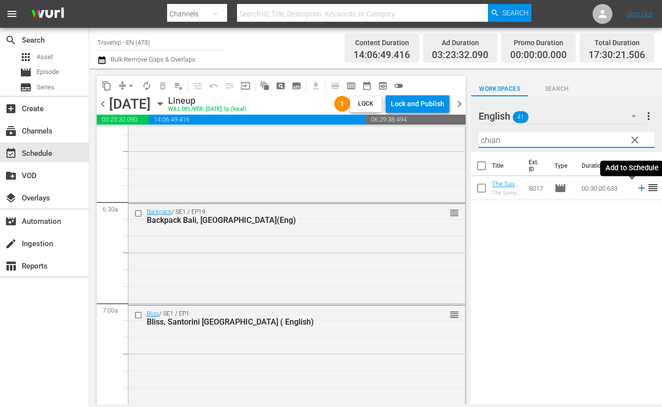
click at [639, 187] on icon at bounding box center [642, 188] width 6 height 6
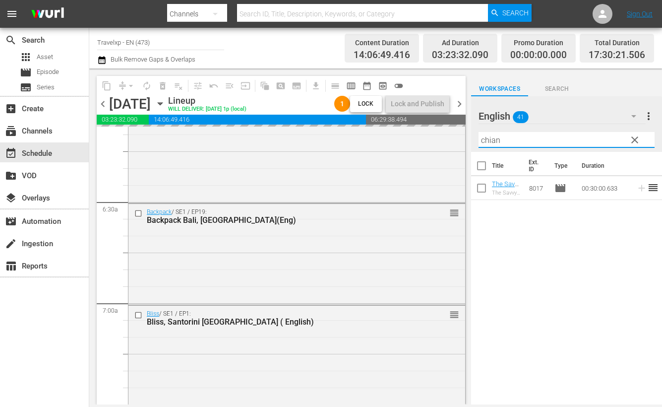
click at [493, 140] on input "chian" at bounding box center [567, 140] width 176 height 16
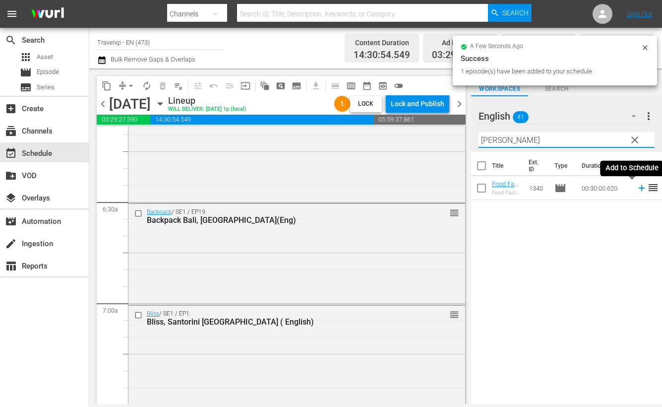
click at [639, 188] on icon at bounding box center [642, 188] width 6 height 6
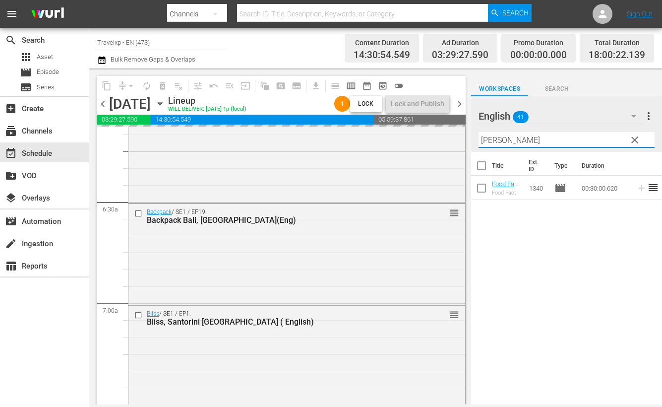
click at [501, 138] on input "amster" at bounding box center [567, 140] width 176 height 16
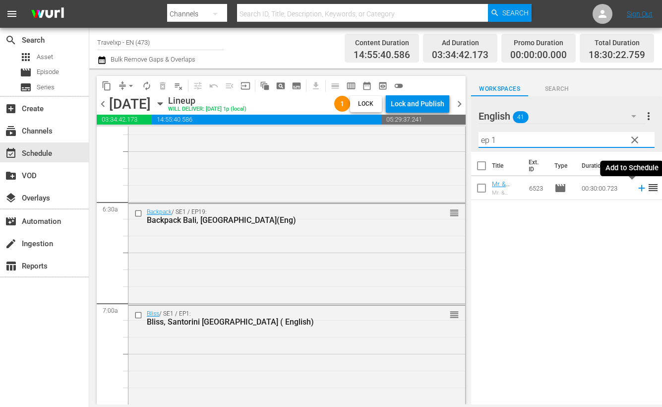
click at [639, 188] on icon at bounding box center [642, 188] width 6 height 6
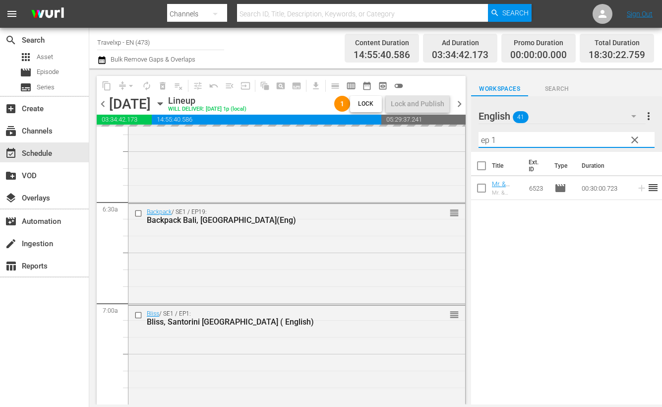
drag, startPoint x: 510, startPoint y: 137, endPoint x: 465, endPoint y: 138, distance: 45.2
click at [465, 138] on div "content_copy compress arrow_drop_down autorenew_outlined delete_forever_outline…" at bounding box center [375, 236] width 573 height 336
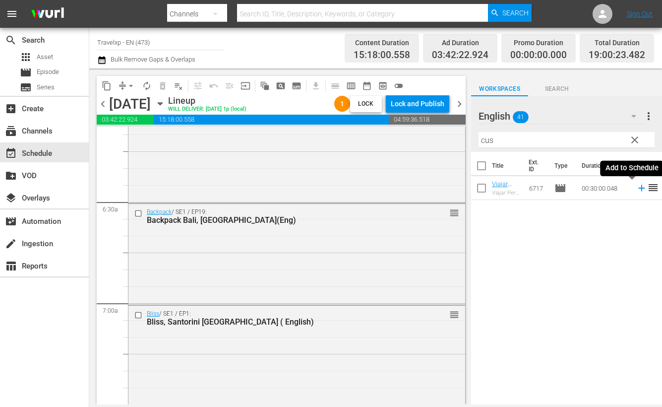
click at [639, 189] on icon at bounding box center [642, 188] width 6 height 6
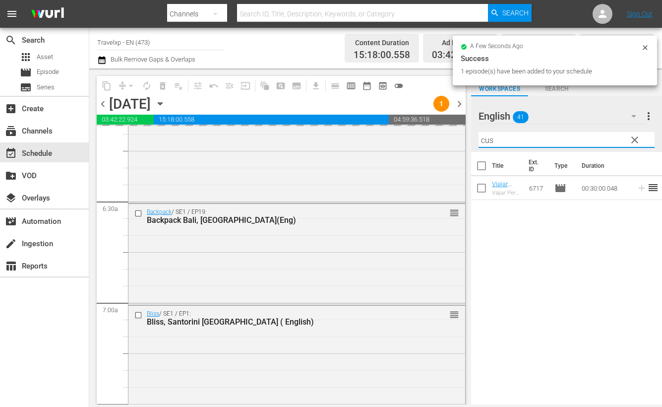
click at [484, 140] on input "cus" at bounding box center [567, 140] width 176 height 16
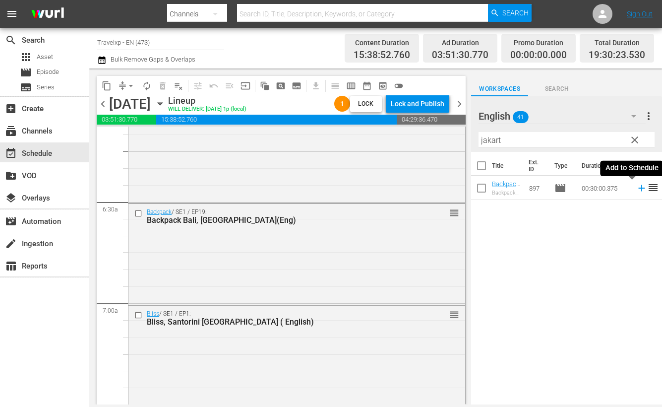
drag, startPoint x: 631, startPoint y: 191, endPoint x: 565, endPoint y: 153, distance: 76.4
click at [637, 190] on icon at bounding box center [642, 188] width 11 height 11
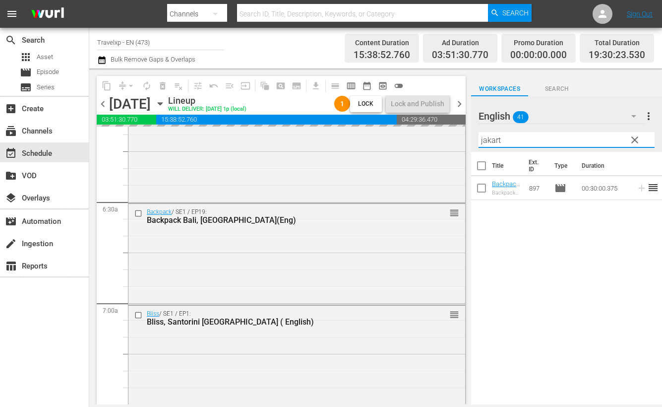
click at [494, 139] on input "jakart" at bounding box center [567, 140] width 176 height 16
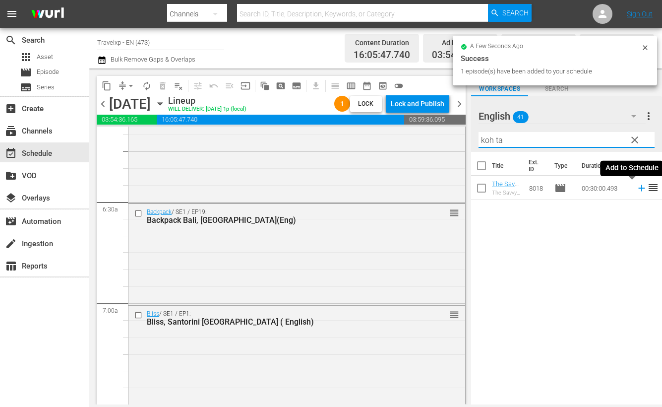
click at [637, 187] on icon at bounding box center [642, 188] width 11 height 11
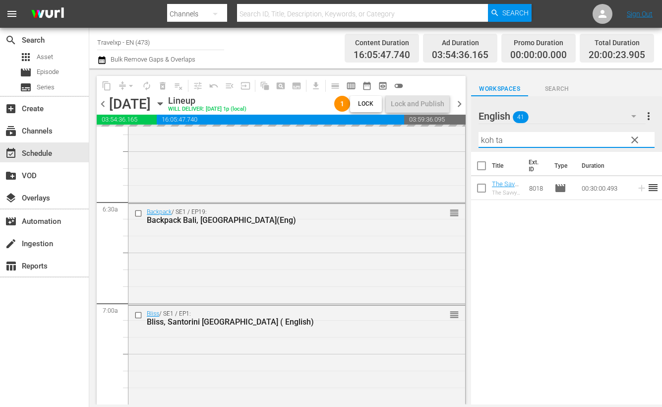
drag, startPoint x: 533, startPoint y: 141, endPoint x: 464, endPoint y: 138, distance: 69.6
click at [464, 138] on div "content_copy compress arrow_drop_down autorenew_outlined delete_forever_outline…" at bounding box center [375, 236] width 573 height 336
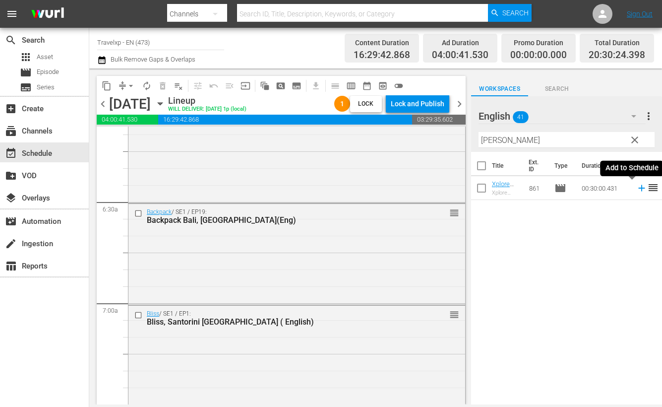
click at [639, 188] on icon at bounding box center [642, 188] width 6 height 6
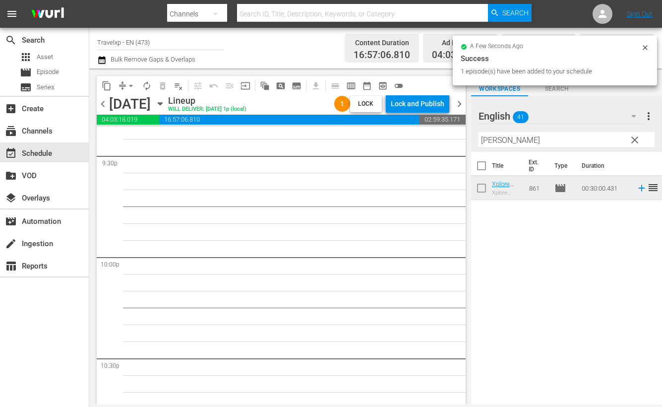
scroll to position [4156, 0]
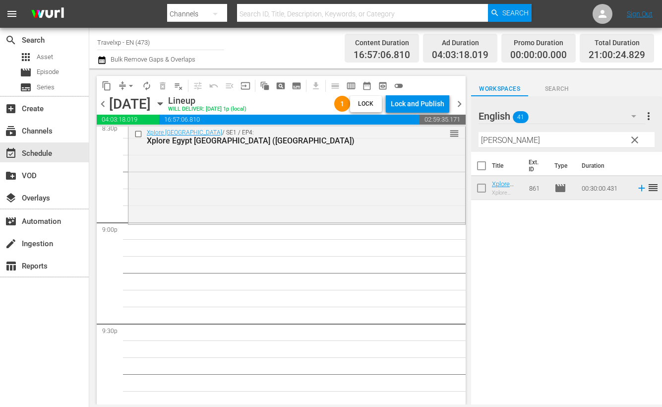
click at [492, 140] on input "alex" at bounding box center [567, 140] width 176 height 16
click at [637, 187] on icon at bounding box center [642, 188] width 11 height 11
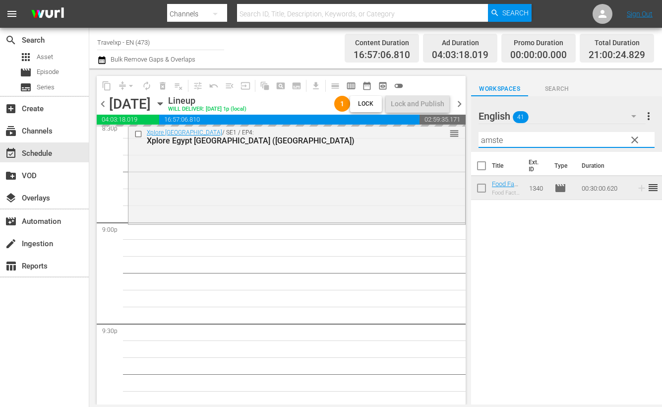
click at [496, 139] on input "amste" at bounding box center [567, 140] width 176 height 16
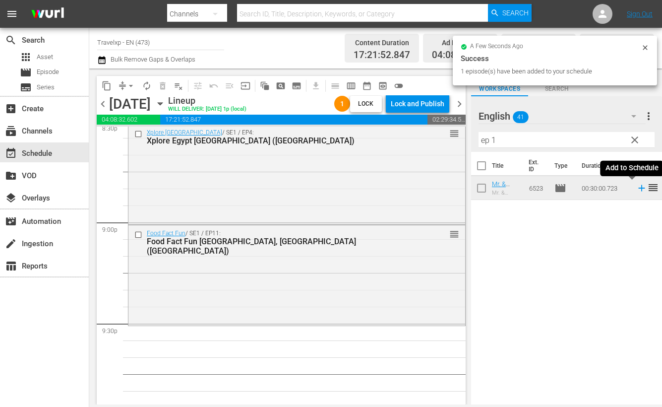
click at [639, 188] on icon at bounding box center [642, 188] width 6 height 6
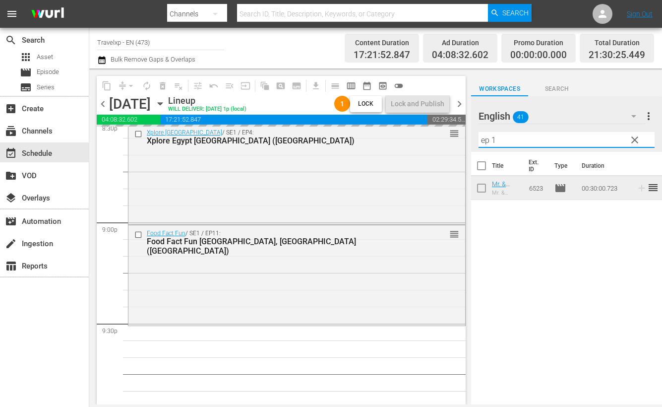
drag, startPoint x: 506, startPoint y: 140, endPoint x: 478, endPoint y: 138, distance: 28.4
click at [478, 138] on div "English 41 English more_vert clear Filter by Title ep 1" at bounding box center [566, 124] width 191 height 56
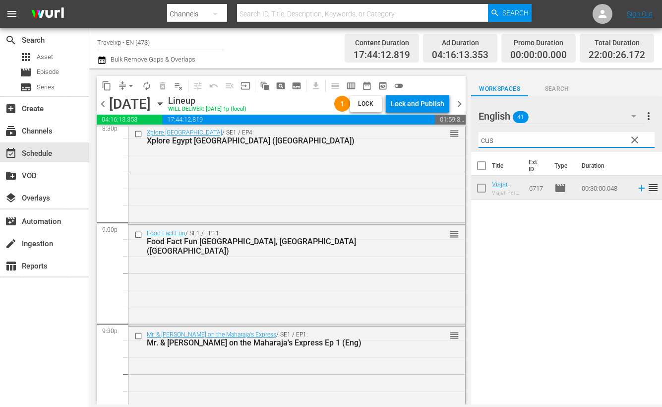
click at [639, 188] on icon at bounding box center [642, 188] width 6 height 6
click at [488, 142] on input "cus" at bounding box center [567, 140] width 176 height 16
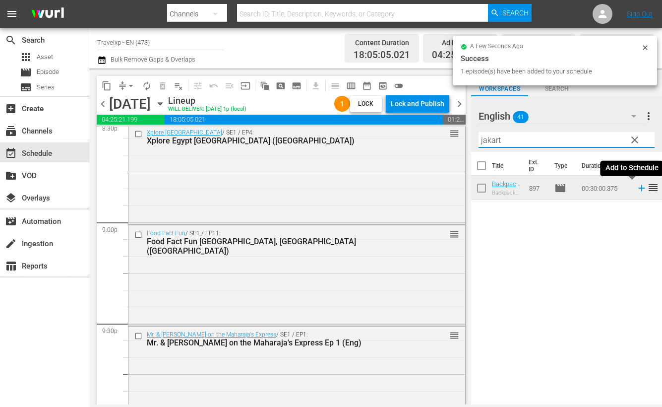
click at [637, 187] on icon at bounding box center [642, 188] width 11 height 11
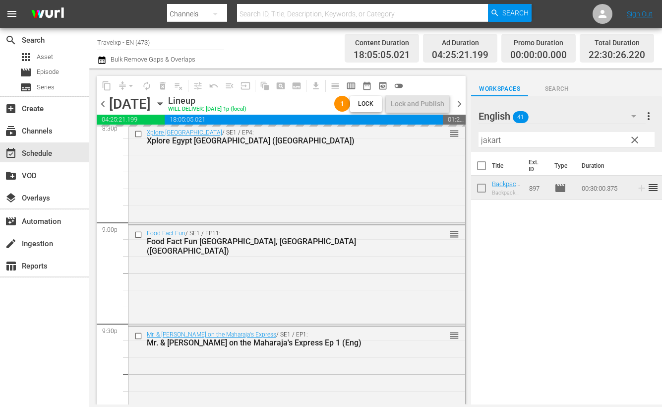
click at [498, 139] on input "jakart" at bounding box center [567, 140] width 176 height 16
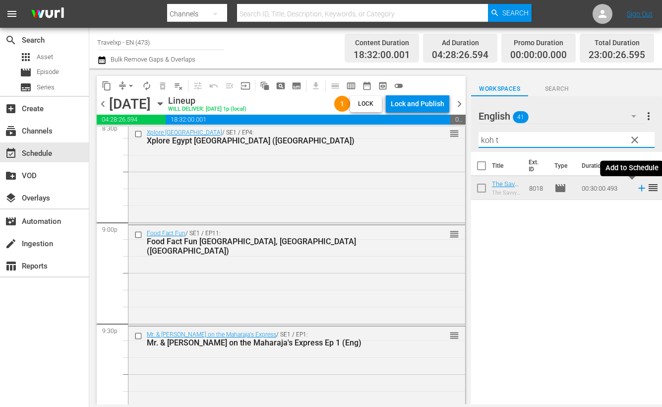
click at [639, 187] on icon at bounding box center [642, 188] width 6 height 6
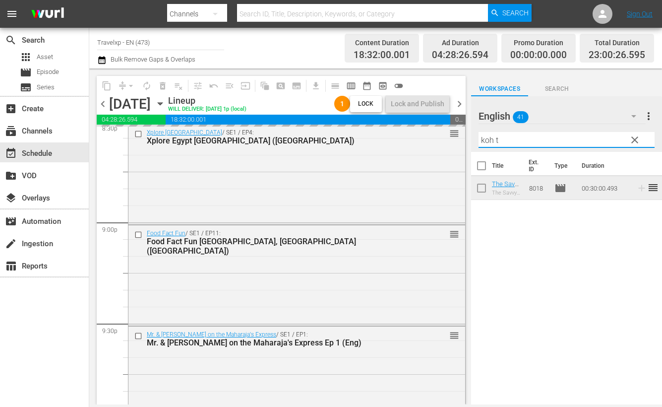
drag, startPoint x: 507, startPoint y: 142, endPoint x: 471, endPoint y: 135, distance: 36.9
click at [471, 135] on div "English 41 English more_vert clear Filter by Title koh t" at bounding box center [566, 124] width 191 height 56
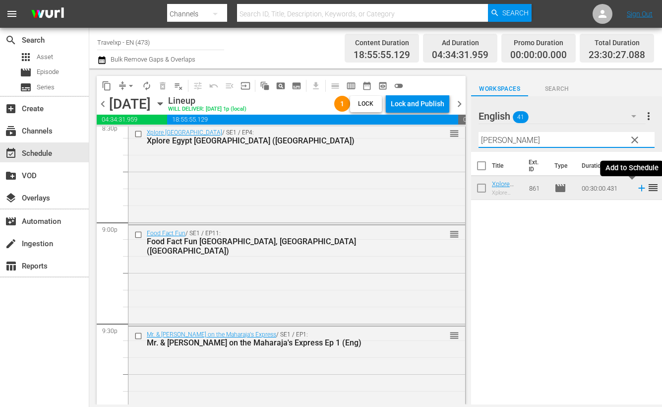
type input "alex"
click at [639, 191] on icon at bounding box center [642, 188] width 6 height 6
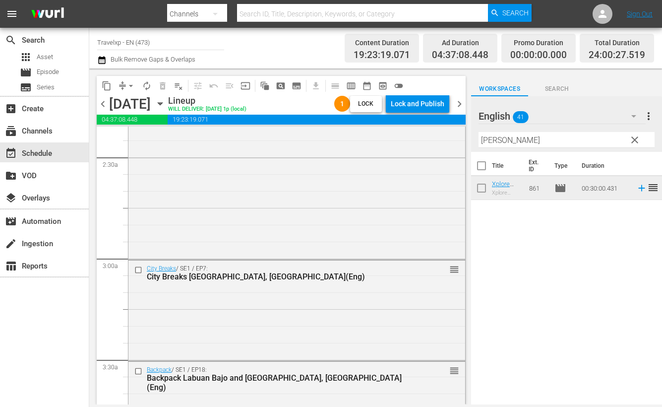
scroll to position [0, 0]
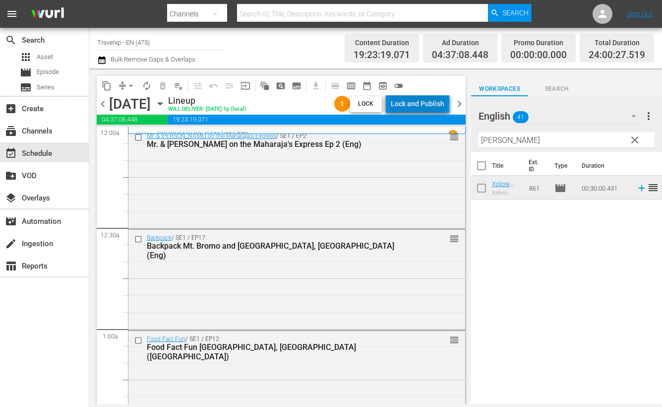
click at [421, 98] on div "Lock and Publish" at bounding box center [418, 104] width 54 height 18
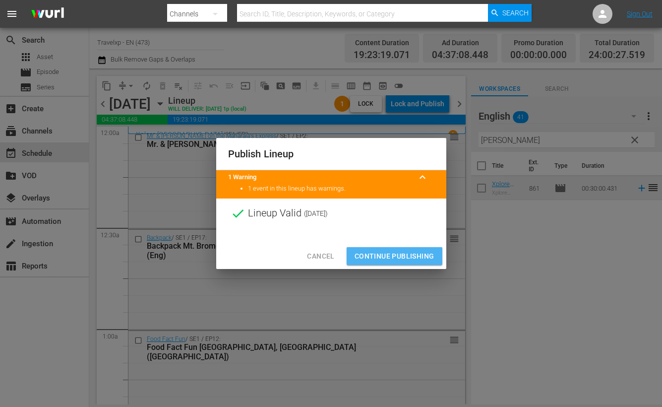
click at [400, 256] on span "Continue Publishing" at bounding box center [395, 256] width 80 height 12
